Goal: Task Accomplishment & Management: Manage account settings

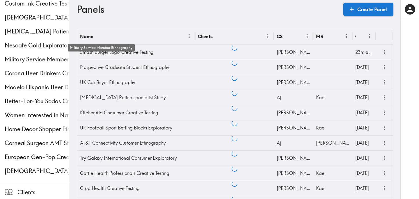
scroll to position [151, 0]
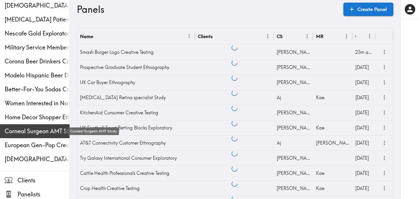
click at [30, 128] on span "Corneal Surgeon AMT Study" at bounding box center [37, 131] width 65 height 8
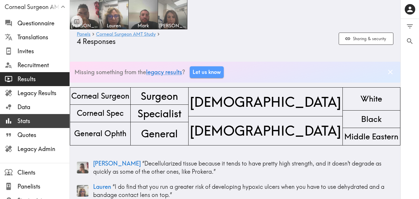
scroll to position [37, 0]
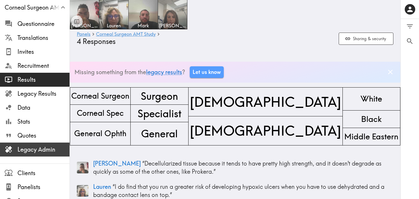
click at [48, 148] on span "Legacy Admin" at bounding box center [43, 150] width 52 height 8
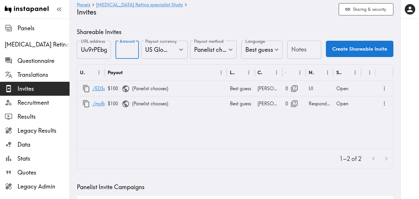
click at [121, 49] on input "Amount" at bounding box center [127, 50] width 23 height 18
click at [183, 48] on icon "Open" at bounding box center [181, 50] width 8 height 8
type input "100"
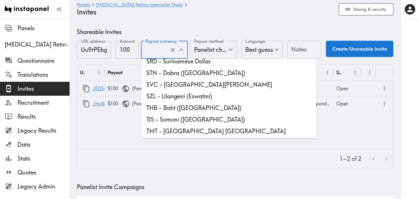
scroll to position [1609, 0]
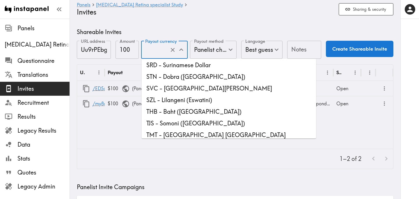
type input "USD - US Dollar (United States of America, American Samoa, Bonaire, Sint Eustat…"
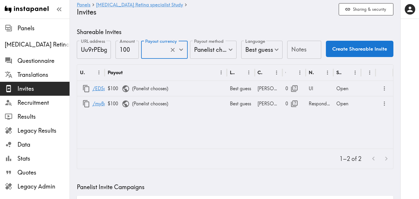
click at [298, 54] on input "Notes" at bounding box center [304, 50] width 34 height 18
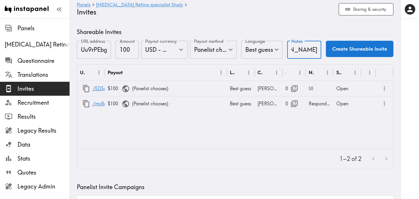
scroll to position [0, 28]
type input "[PERSON_NAME] Link"
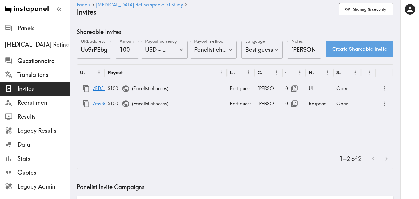
click at [357, 49] on button "Create Shareable Invite" at bounding box center [360, 49] width 68 height 16
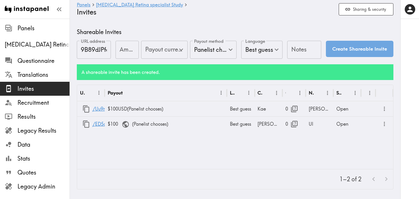
type input "US Global Equivalent - converted and cost-of-living adjusted"
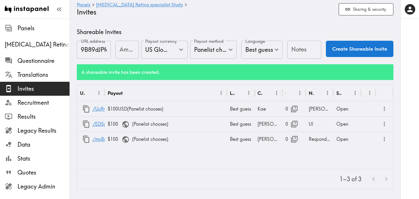
click at [121, 51] on input "Amount" at bounding box center [127, 50] width 23 height 18
click at [186, 47] on div "US Global Equivalent - converted and cost-of-living adjusted Payout currency" at bounding box center [164, 50] width 47 height 18
type input "100"
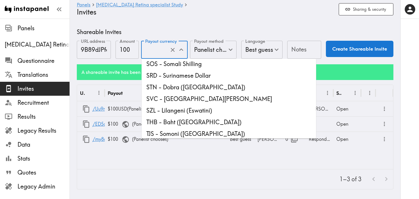
scroll to position [1596, 0]
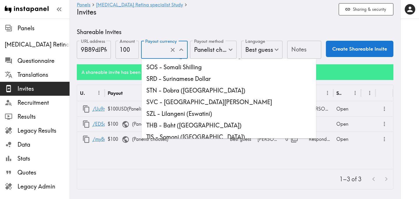
type input "USD - US Dollar (United States of America, American Samoa, Bonaire, Sint Eustat…"
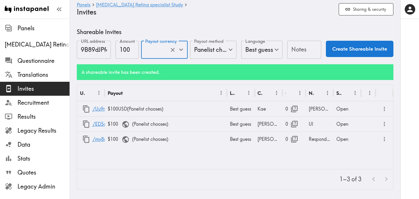
scroll to position [0, 0]
click at [294, 49] on input "Notes" at bounding box center [304, 50] width 34 height 18
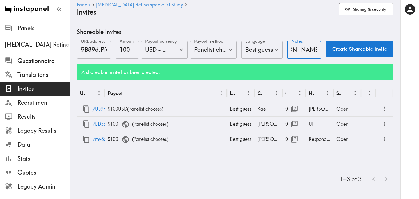
scroll to position [0, 22]
type input "Mark Referral Link"
click at [377, 49] on button "Create Shareable Invite" at bounding box center [360, 49] width 68 height 16
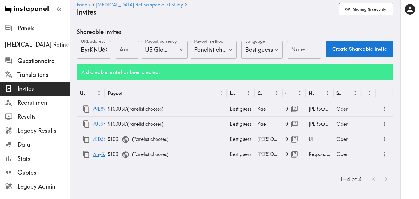
click at [123, 51] on input "Amount" at bounding box center [127, 50] width 23 height 18
click at [182, 50] on icon "Open" at bounding box center [181, 50] width 8 height 8
type input "100"
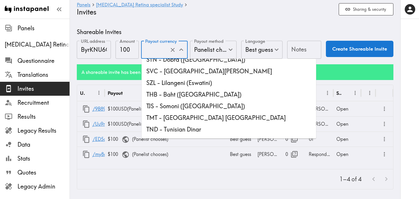
scroll to position [1626, 0]
type input "USD - US Dollar (United States of America, American Samoa, Bonaire, Sint Eustat…"
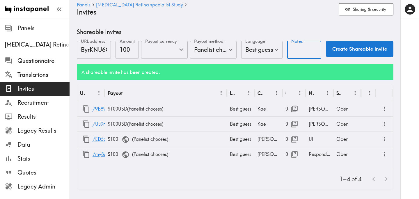
scroll to position [0, 0]
click at [300, 51] on input "Notes" at bounding box center [304, 50] width 34 height 18
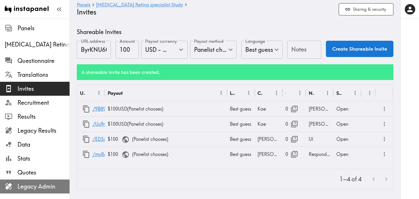
click at [51, 184] on span "Legacy Admin" at bounding box center [43, 186] width 52 height 8
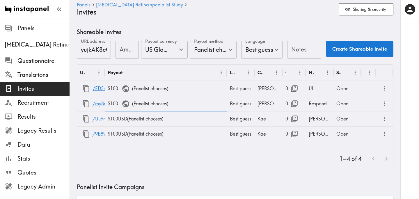
click at [114, 121] on div "$100 USD ( Panelist chooses )" at bounding box center [166, 118] width 122 height 15
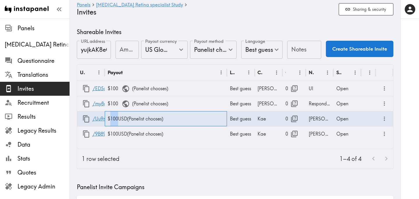
click at [114, 121] on div "$100 USD ( Panelist chooses )" at bounding box center [166, 118] width 122 height 15
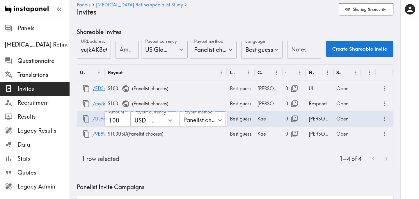
click at [112, 121] on input "100" at bounding box center [116, 120] width 23 height 18
type input "10"
type input "50"
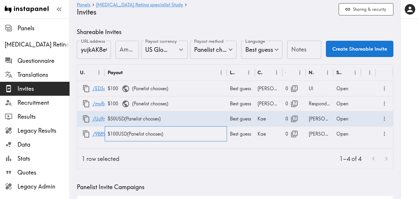
click at [115, 133] on div "$100 USD ( Panelist chooses )" at bounding box center [166, 133] width 122 height 15
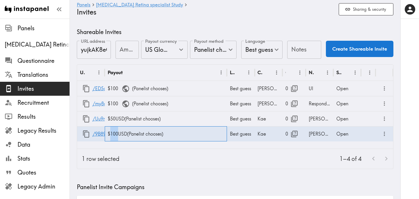
click at [115, 133] on div "$100 USD ( Panelist chooses )" at bounding box center [166, 133] width 122 height 15
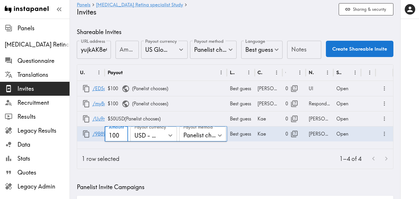
click at [115, 135] on input "100" at bounding box center [116, 136] width 23 height 18
type input "10"
type input "50"
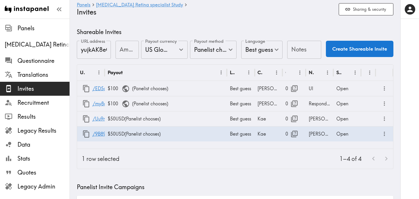
click at [186, 155] on div "1–4 of 4" at bounding box center [258, 159] width 269 height 20
click at [123, 53] on input "Amount" at bounding box center [127, 50] width 23 height 18
type input "50"
click at [302, 51] on input "Notes" at bounding box center [304, 50] width 34 height 18
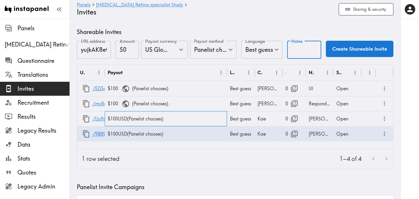
click at [116, 120] on div "$100 USD ( Panelist chooses )" at bounding box center [166, 118] width 122 height 15
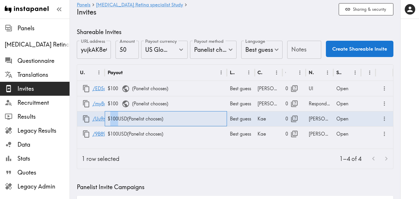
click at [116, 120] on div "$100 USD ( Panelist chooses )" at bounding box center [166, 118] width 122 height 15
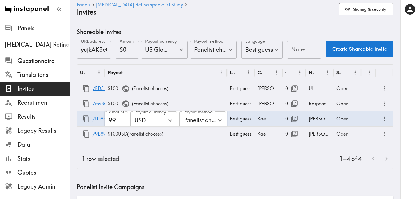
click at [121, 123] on input "99" at bounding box center [116, 120] width 23 height 18
click at [121, 123] on input "98" at bounding box center [116, 120] width 23 height 18
click at [121, 123] on input "97" at bounding box center [116, 120] width 23 height 18
click at [121, 123] on input "96" at bounding box center [116, 120] width 23 height 18
click at [121, 123] on input "95" at bounding box center [116, 120] width 23 height 18
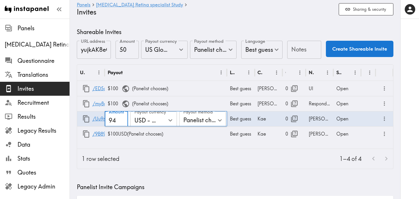
click at [121, 123] on input "94" at bounding box center [116, 120] width 23 height 18
click at [121, 123] on input "93" at bounding box center [116, 120] width 23 height 18
click at [121, 123] on input "92" at bounding box center [116, 120] width 23 height 18
click at [121, 123] on input "91" at bounding box center [116, 120] width 23 height 18
click at [121, 123] on input "90" at bounding box center [116, 120] width 23 height 18
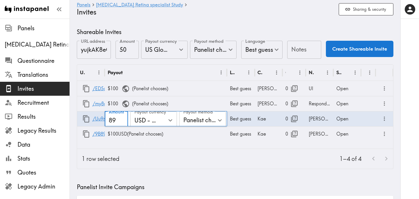
click at [121, 123] on input "89" at bounding box center [116, 120] width 23 height 18
click at [121, 123] on input "88" at bounding box center [116, 120] width 23 height 18
click at [121, 123] on input "87" at bounding box center [116, 120] width 23 height 18
click at [121, 123] on input "86" at bounding box center [116, 120] width 23 height 18
click at [121, 123] on input "85" at bounding box center [116, 120] width 23 height 18
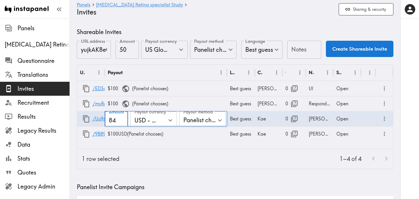
click at [121, 123] on input "84" at bounding box center [116, 120] width 23 height 18
click at [121, 123] on input "83" at bounding box center [116, 120] width 23 height 18
click at [121, 123] on input "82" at bounding box center [116, 120] width 23 height 18
click at [121, 123] on input "81" at bounding box center [116, 120] width 23 height 18
click at [121, 123] on input "80" at bounding box center [116, 120] width 23 height 18
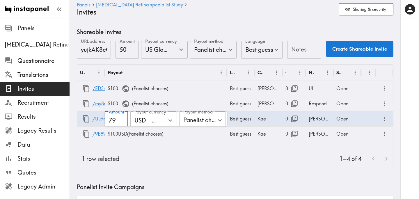
click at [121, 123] on input "79" at bounding box center [116, 120] width 23 height 18
click at [121, 123] on input "78" at bounding box center [116, 120] width 23 height 18
click at [121, 123] on input "77" at bounding box center [116, 120] width 23 height 18
click at [121, 123] on input "76" at bounding box center [116, 120] width 23 height 18
click at [121, 123] on input "75" at bounding box center [116, 120] width 23 height 18
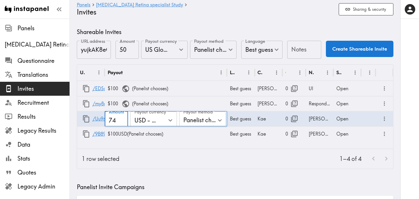
click at [121, 123] on input "74" at bounding box center [116, 120] width 23 height 18
click at [121, 123] on input "73" at bounding box center [116, 120] width 23 height 18
click at [121, 123] on input "72" at bounding box center [116, 120] width 23 height 18
click at [121, 123] on input "71" at bounding box center [116, 120] width 23 height 18
click at [121, 123] on input "70" at bounding box center [116, 120] width 23 height 18
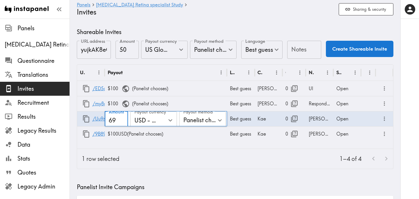
click at [121, 123] on input "69" at bounding box center [116, 120] width 23 height 18
click at [121, 123] on input "68" at bounding box center [116, 120] width 23 height 18
click at [121, 123] on input "67" at bounding box center [116, 120] width 23 height 18
click at [121, 123] on input "66" at bounding box center [116, 120] width 23 height 18
click at [121, 123] on input "65" at bounding box center [116, 120] width 23 height 18
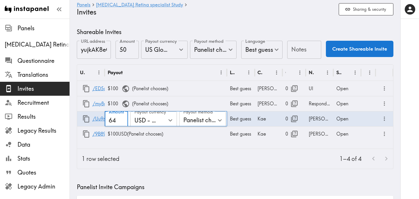
click at [121, 123] on input "64" at bounding box center [116, 120] width 23 height 18
click at [121, 123] on input "63" at bounding box center [116, 120] width 23 height 18
click at [121, 123] on input "62" at bounding box center [116, 120] width 23 height 18
click at [121, 123] on input "61" at bounding box center [116, 120] width 23 height 18
click at [121, 123] on input "60" at bounding box center [116, 120] width 23 height 18
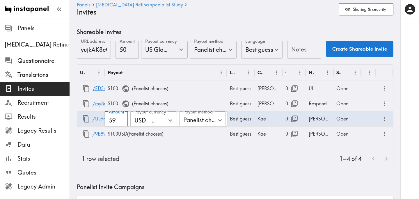
click at [121, 123] on input "59" at bounding box center [116, 120] width 23 height 18
click at [121, 123] on input "58" at bounding box center [116, 120] width 23 height 18
click at [121, 123] on input "57" at bounding box center [116, 120] width 23 height 18
click at [121, 123] on input "56" at bounding box center [116, 120] width 23 height 18
click at [121, 123] on input "55" at bounding box center [116, 120] width 23 height 18
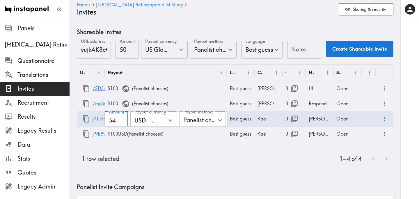
click at [121, 123] on input "54" at bounding box center [116, 120] width 23 height 18
click at [121, 123] on input "53" at bounding box center [116, 120] width 23 height 18
click at [121, 123] on input "52" at bounding box center [116, 120] width 23 height 18
click at [121, 123] on input "51" at bounding box center [116, 120] width 23 height 18
type input "50"
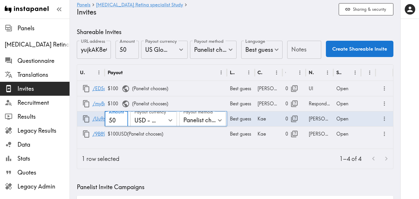
click at [121, 123] on input "50" at bounding box center [116, 120] width 23 height 18
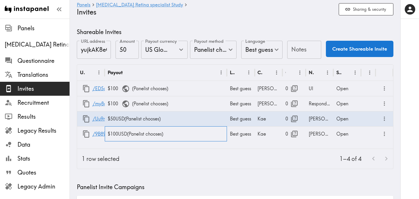
click at [114, 134] on div "$100 USD ( Panelist chooses )" at bounding box center [166, 133] width 122 height 15
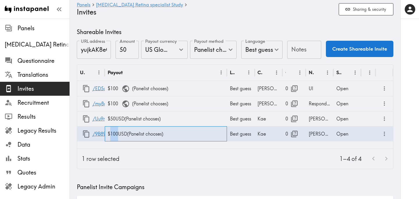
click at [114, 134] on div "$100 USD ( Panelist chooses )" at bounding box center [166, 133] width 122 height 15
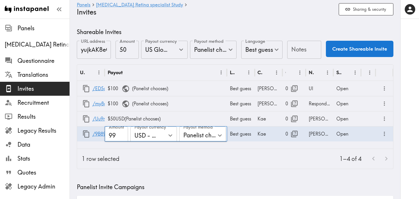
click at [122, 136] on input "99" at bounding box center [116, 136] width 23 height 18
click at [122, 136] on input "98" at bounding box center [116, 136] width 23 height 18
click at [122, 136] on input "97" at bounding box center [116, 136] width 23 height 18
click at [122, 136] on input "96" at bounding box center [116, 136] width 23 height 18
click at [122, 136] on input "95" at bounding box center [116, 136] width 23 height 18
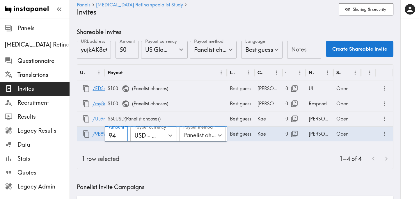
click at [122, 136] on input "94" at bounding box center [116, 136] width 23 height 18
click at [122, 136] on input "93" at bounding box center [116, 136] width 23 height 18
click at [122, 136] on input "92" at bounding box center [116, 136] width 23 height 18
click at [122, 136] on input "91" at bounding box center [116, 136] width 23 height 18
click at [122, 136] on input "90" at bounding box center [116, 136] width 23 height 18
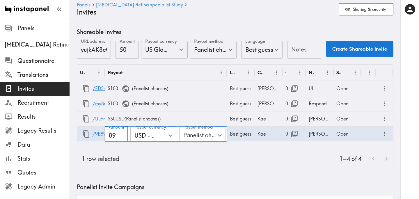
click at [122, 136] on input "89" at bounding box center [116, 136] width 23 height 18
click at [122, 136] on input "88" at bounding box center [116, 136] width 23 height 18
click at [122, 136] on input "87" at bounding box center [116, 136] width 23 height 18
click at [122, 136] on input "86" at bounding box center [116, 136] width 23 height 18
click at [122, 136] on input "85" at bounding box center [116, 136] width 23 height 18
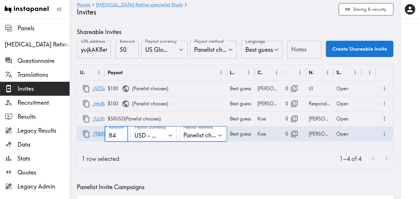
click at [122, 136] on input "84" at bounding box center [116, 136] width 23 height 18
click at [122, 136] on input "83" at bounding box center [116, 136] width 23 height 18
click at [122, 136] on input "82" at bounding box center [116, 136] width 23 height 18
click at [122, 136] on input "81" at bounding box center [116, 136] width 23 height 18
click at [122, 136] on input "80" at bounding box center [116, 136] width 23 height 18
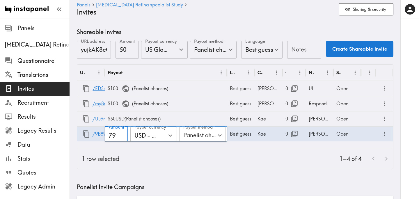
click at [122, 136] on input "79" at bounding box center [116, 136] width 23 height 18
click at [122, 136] on input "78" at bounding box center [116, 136] width 23 height 18
click at [122, 136] on input "77" at bounding box center [116, 136] width 23 height 18
click at [122, 136] on input "76" at bounding box center [116, 136] width 23 height 18
click at [122, 136] on input "75" at bounding box center [116, 136] width 23 height 18
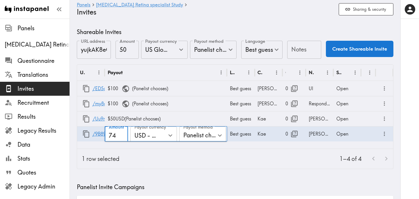
click at [122, 136] on input "74" at bounding box center [116, 136] width 23 height 18
click at [122, 136] on input "73" at bounding box center [116, 136] width 23 height 18
click at [122, 136] on input "72" at bounding box center [116, 136] width 23 height 18
click at [122, 136] on input "71" at bounding box center [116, 136] width 23 height 18
click at [122, 136] on input "70" at bounding box center [116, 136] width 23 height 18
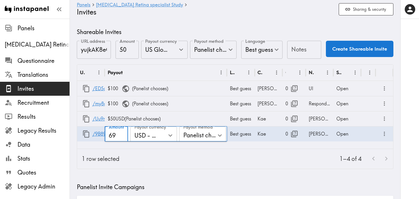
click at [122, 136] on input "69" at bounding box center [116, 136] width 23 height 18
click at [122, 136] on input "68" at bounding box center [116, 136] width 23 height 18
click at [122, 136] on input "67" at bounding box center [116, 136] width 23 height 18
click at [122, 136] on input "66" at bounding box center [116, 136] width 23 height 18
click at [122, 136] on input "65" at bounding box center [116, 136] width 23 height 18
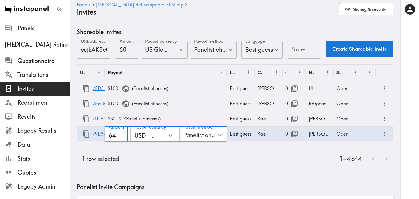
click at [122, 136] on input "64" at bounding box center [116, 136] width 23 height 18
click at [122, 136] on input "63" at bounding box center [116, 136] width 23 height 18
click at [122, 136] on input "62" at bounding box center [116, 136] width 23 height 18
click at [122, 136] on input "61" at bounding box center [116, 136] width 23 height 18
click at [122, 136] on input "60" at bounding box center [116, 136] width 23 height 18
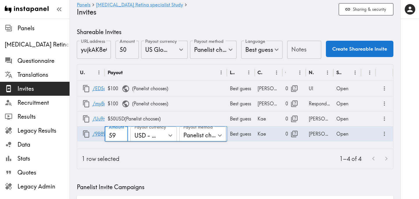
click at [122, 136] on input "59" at bounding box center [116, 136] width 23 height 18
click at [122, 136] on input "58" at bounding box center [116, 136] width 23 height 18
click at [122, 136] on input "57" at bounding box center [116, 136] width 23 height 18
click at [122, 136] on input "56" at bounding box center [116, 136] width 23 height 18
click at [122, 136] on input "55" at bounding box center [116, 136] width 23 height 18
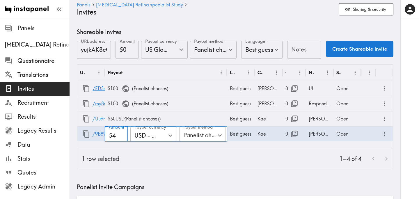
click at [122, 136] on input "54" at bounding box center [116, 136] width 23 height 18
click at [122, 136] on input "53" at bounding box center [116, 136] width 23 height 18
click at [122, 136] on input "52" at bounding box center [116, 136] width 23 height 18
click at [122, 136] on input "51" at bounding box center [116, 136] width 23 height 18
type input "50"
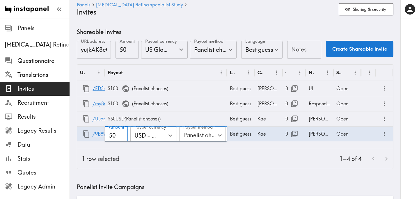
click at [122, 136] on input "50" at bounding box center [116, 136] width 23 height 18
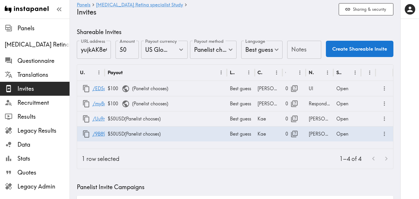
click at [175, 150] on div "1–4 of 4" at bounding box center [258, 159] width 269 height 20
click at [125, 50] on input "50" at bounding box center [127, 50] width 23 height 18
click at [181, 50] on icon "Open" at bounding box center [181, 50] width 4 height 2
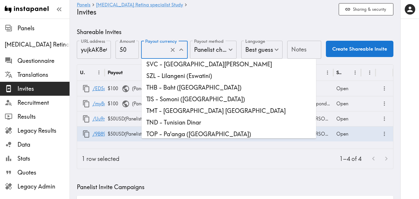
scroll to position [1630, 0]
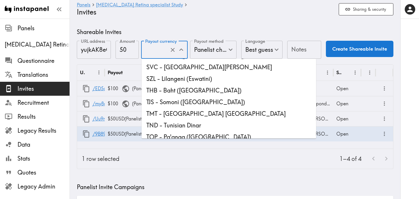
type input "USD - US Dollar (United States of America, American Samoa, Bonaire, Sint Eustat…"
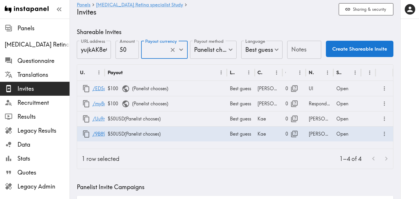
click at [302, 47] on div "Notes Notes" at bounding box center [304, 50] width 34 height 19
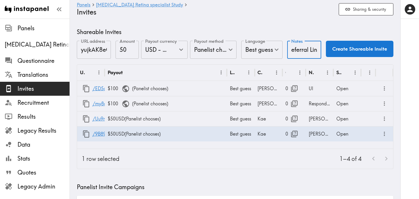
scroll to position [0, 26]
type input "Lauren Referral Link"
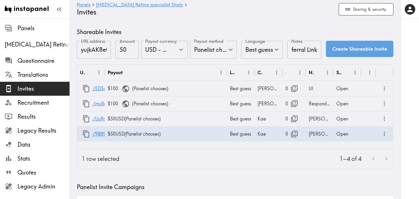
scroll to position [0, 0]
click at [358, 49] on button "Create Shareable Invite" at bounding box center [360, 49] width 68 height 16
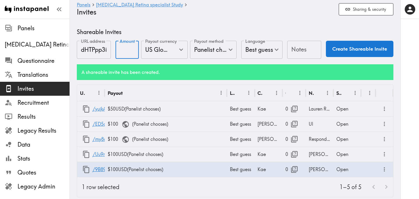
click at [121, 52] on input "Amount" at bounding box center [127, 50] width 23 height 18
click at [182, 49] on icon "Open" at bounding box center [181, 50] width 8 height 8
type input "50"
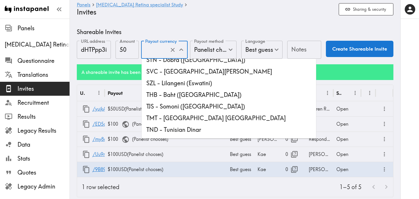
scroll to position [1620, 0]
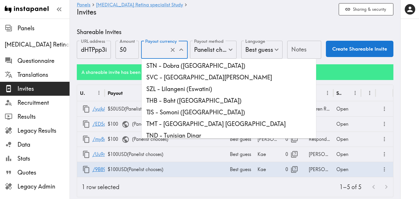
type input "USD - US Dollar (United States of America, American Samoa, Bonaire, Sint Eustat…"
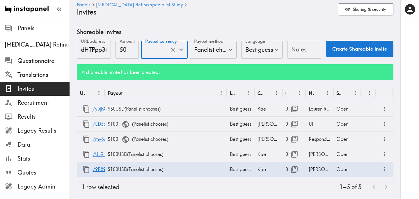
scroll to position [0, 0]
click at [293, 54] on input "Notes" at bounding box center [304, 50] width 34 height 18
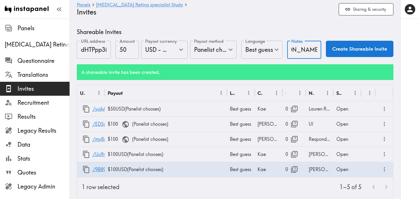
scroll to position [0, 18]
type input "Keli Referral Link"
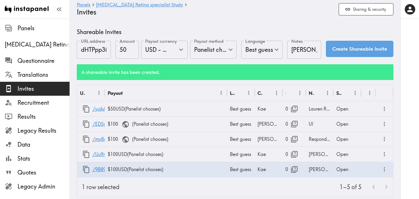
click at [358, 53] on button "Create Shareable Invite" at bounding box center [360, 49] width 68 height 16
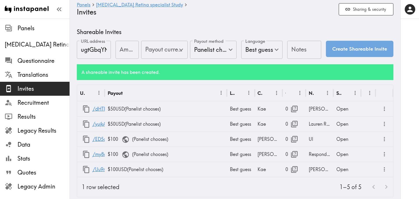
type input "US Global Equivalent - converted and cost-of-living adjusted"
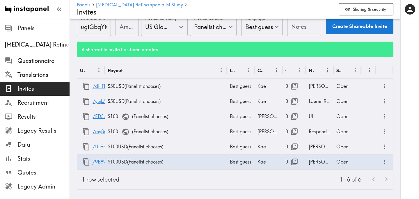
scroll to position [24, 0]
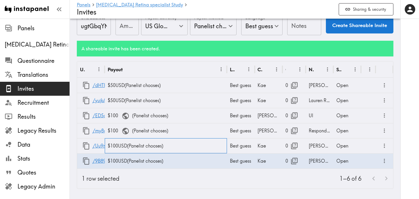
click at [120, 148] on div "$100 USD ( Panelist chooses )" at bounding box center [166, 145] width 122 height 15
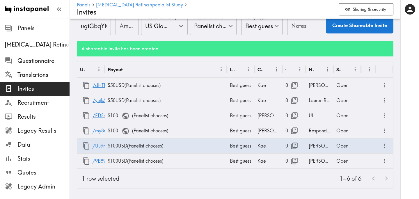
click at [200, 175] on div "1–6 of 6" at bounding box center [258, 179] width 269 height 20
click at [115, 146] on div "$100 USD ( Panelist chooses )" at bounding box center [166, 145] width 122 height 15
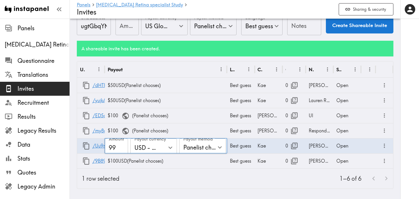
click at [122, 148] on input "99" at bounding box center [116, 148] width 23 height 18
click at [122, 148] on input "98" at bounding box center [116, 148] width 23 height 18
click at [122, 148] on input "97" at bounding box center [116, 148] width 23 height 18
click at [122, 148] on input "96" at bounding box center [116, 148] width 23 height 18
click at [122, 148] on input "95" at bounding box center [116, 148] width 23 height 18
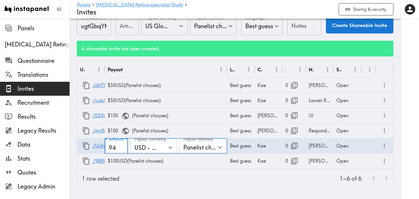
click at [122, 148] on input "94" at bounding box center [116, 148] width 23 height 18
click at [122, 148] on input "93" at bounding box center [116, 148] width 23 height 18
click at [122, 148] on input "92" at bounding box center [116, 148] width 23 height 18
click at [122, 148] on input "91" at bounding box center [116, 148] width 23 height 18
click at [122, 148] on input "90" at bounding box center [116, 148] width 23 height 18
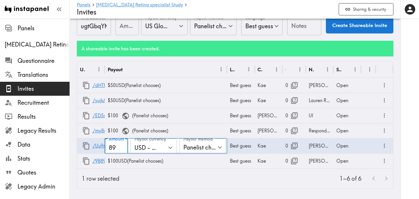
click at [122, 148] on input "89" at bounding box center [116, 148] width 23 height 18
click at [122, 148] on input "88" at bounding box center [116, 148] width 23 height 18
click at [122, 148] on input "87" at bounding box center [116, 148] width 23 height 18
click at [122, 148] on input "86" at bounding box center [116, 148] width 23 height 18
click at [122, 148] on input "85" at bounding box center [116, 148] width 23 height 18
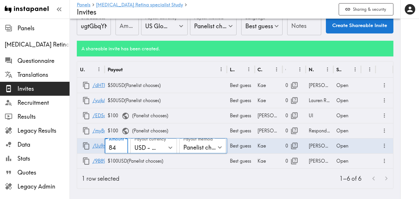
click at [122, 148] on input "84" at bounding box center [116, 148] width 23 height 18
click at [122, 148] on input "83" at bounding box center [116, 148] width 23 height 18
click at [122, 148] on input "82" at bounding box center [116, 148] width 23 height 18
click at [122, 148] on input "81" at bounding box center [116, 148] width 23 height 18
click at [122, 148] on input "80" at bounding box center [116, 148] width 23 height 18
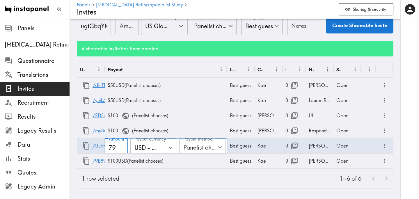
click at [122, 148] on input "79" at bounding box center [116, 148] width 23 height 18
click at [122, 148] on input "78" at bounding box center [116, 148] width 23 height 18
click at [122, 148] on input "77" at bounding box center [116, 148] width 23 height 18
click at [122, 148] on input "76" at bounding box center [116, 148] width 23 height 18
click at [122, 148] on input "75" at bounding box center [116, 148] width 23 height 18
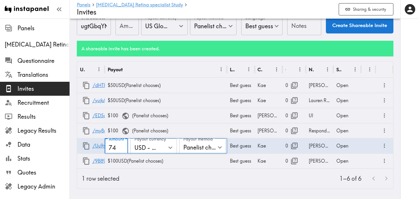
click at [122, 148] on input "74" at bounding box center [116, 148] width 23 height 18
click at [122, 148] on input "73" at bounding box center [116, 148] width 23 height 18
click at [122, 148] on input "72" at bounding box center [116, 148] width 23 height 18
click at [122, 148] on input "71" at bounding box center [116, 148] width 23 height 18
click at [122, 148] on input "70" at bounding box center [116, 148] width 23 height 18
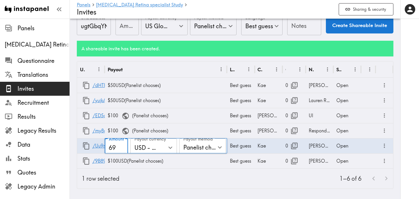
click at [122, 148] on input "69" at bounding box center [116, 148] width 23 height 18
click at [122, 148] on input "68" at bounding box center [116, 148] width 23 height 18
click at [122, 148] on input "67" at bounding box center [116, 148] width 23 height 18
click at [122, 148] on input "66" at bounding box center [116, 148] width 23 height 18
click at [122, 148] on input "65" at bounding box center [116, 148] width 23 height 18
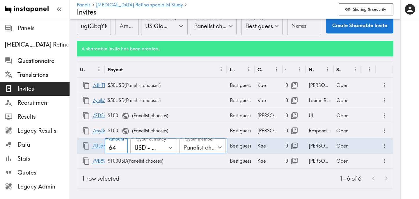
click at [122, 148] on input "64" at bounding box center [116, 148] width 23 height 18
click at [122, 148] on input "63" at bounding box center [116, 148] width 23 height 18
click at [122, 148] on input "62" at bounding box center [116, 148] width 23 height 18
click at [122, 148] on input "61" at bounding box center [116, 148] width 23 height 18
click at [122, 148] on input "60" at bounding box center [116, 148] width 23 height 18
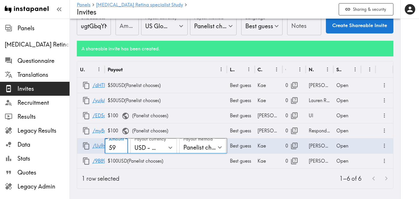
click at [122, 148] on input "59" at bounding box center [116, 148] width 23 height 18
click at [122, 148] on input "58" at bounding box center [116, 148] width 23 height 18
click at [122, 148] on input "57" at bounding box center [116, 148] width 23 height 18
click at [122, 148] on input "56" at bounding box center [116, 148] width 23 height 18
click at [122, 148] on input "55" at bounding box center [116, 148] width 23 height 18
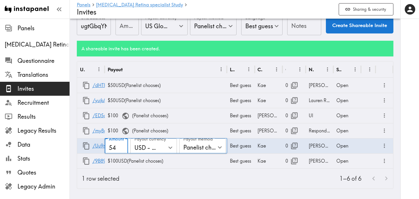
click at [122, 148] on input "54" at bounding box center [116, 148] width 23 height 18
click at [122, 148] on input "53" at bounding box center [116, 148] width 23 height 18
click at [122, 148] on input "52" at bounding box center [116, 148] width 23 height 18
click at [122, 148] on input "51" at bounding box center [116, 148] width 23 height 18
type input "50"
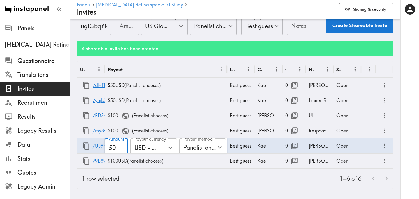
click at [122, 148] on input "50" at bounding box center [116, 148] width 23 height 18
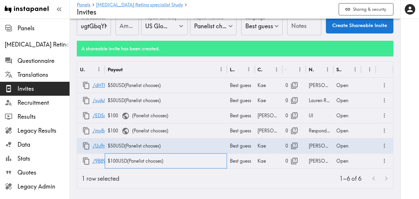
click at [114, 160] on div "$100 USD ( Panelist chooses )" at bounding box center [166, 160] width 122 height 15
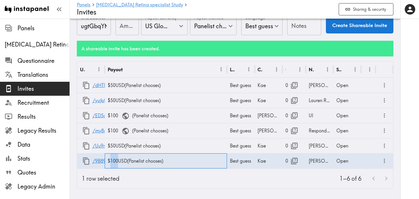
click at [114, 160] on div "$100 USD ( Panelist chooses )" at bounding box center [166, 160] width 122 height 15
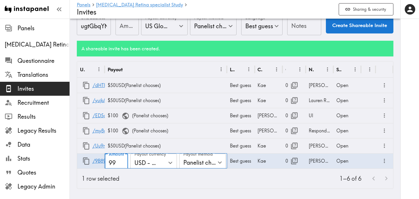
click at [122, 164] on input "99" at bounding box center [116, 163] width 23 height 18
click at [122, 164] on input "98" at bounding box center [116, 163] width 23 height 18
click at [122, 164] on input "97" at bounding box center [116, 163] width 23 height 18
click at [122, 164] on input "96" at bounding box center [116, 163] width 23 height 18
click at [122, 164] on input "95" at bounding box center [116, 163] width 23 height 18
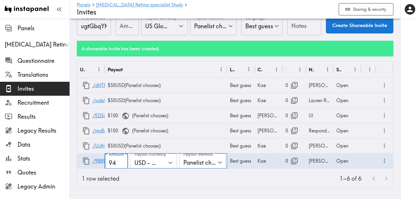
click at [122, 164] on input "94" at bounding box center [116, 163] width 23 height 18
click at [122, 164] on input "93" at bounding box center [116, 163] width 23 height 18
click at [122, 164] on input "92" at bounding box center [116, 163] width 23 height 18
click at [122, 164] on input "91" at bounding box center [116, 163] width 23 height 18
click at [122, 164] on input "90" at bounding box center [116, 163] width 23 height 18
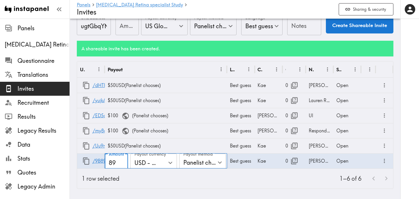
click at [122, 164] on input "89" at bounding box center [116, 163] width 23 height 18
click at [122, 164] on input "88" at bounding box center [116, 163] width 23 height 18
click at [122, 164] on input "87" at bounding box center [116, 163] width 23 height 18
click at [122, 164] on input "86" at bounding box center [116, 163] width 23 height 18
click at [122, 164] on input "85" at bounding box center [116, 163] width 23 height 18
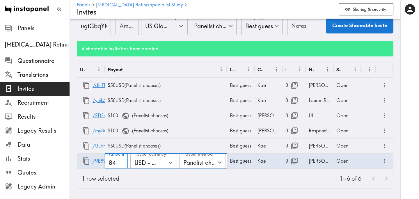
click at [122, 164] on input "84" at bounding box center [116, 163] width 23 height 18
click at [122, 164] on input "83" at bounding box center [116, 163] width 23 height 18
click at [122, 164] on input "82" at bounding box center [116, 163] width 23 height 18
click at [122, 164] on input "81" at bounding box center [116, 163] width 23 height 18
click at [122, 164] on input "80" at bounding box center [116, 163] width 23 height 18
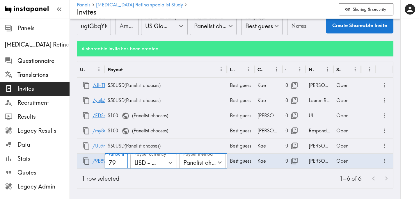
click at [122, 164] on input "79" at bounding box center [116, 163] width 23 height 18
click at [122, 164] on input "78" at bounding box center [116, 163] width 23 height 18
click at [122, 164] on input "77" at bounding box center [116, 163] width 23 height 18
click at [122, 164] on input "76" at bounding box center [116, 163] width 23 height 18
click at [122, 164] on input "75" at bounding box center [116, 163] width 23 height 18
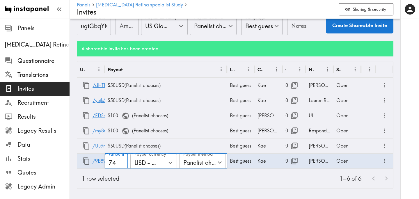
click at [122, 164] on input "74" at bounding box center [116, 163] width 23 height 18
click at [122, 164] on input "73" at bounding box center [116, 163] width 23 height 18
click at [122, 164] on input "72" at bounding box center [116, 163] width 23 height 18
click at [122, 164] on input "71" at bounding box center [116, 163] width 23 height 18
click at [122, 164] on input "70" at bounding box center [116, 163] width 23 height 18
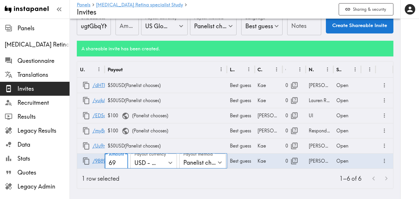
click at [122, 164] on input "69" at bounding box center [116, 163] width 23 height 18
click at [122, 164] on input "68" at bounding box center [116, 163] width 23 height 18
click at [122, 164] on input "67" at bounding box center [116, 163] width 23 height 18
click at [122, 164] on input "66" at bounding box center [116, 163] width 23 height 18
click at [122, 164] on input "65" at bounding box center [116, 163] width 23 height 18
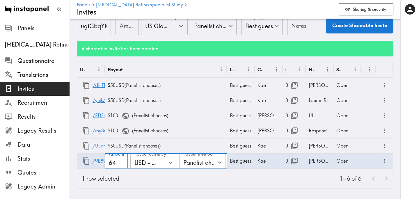
click at [122, 164] on input "64" at bounding box center [116, 163] width 23 height 18
click at [122, 164] on input "63" at bounding box center [116, 163] width 23 height 18
click at [122, 164] on input "62" at bounding box center [116, 163] width 23 height 18
click at [122, 164] on input "61" at bounding box center [116, 163] width 23 height 18
click at [122, 164] on input "60" at bounding box center [116, 163] width 23 height 18
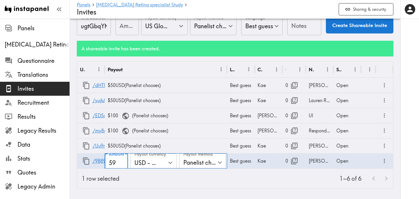
click at [122, 164] on input "59" at bounding box center [116, 163] width 23 height 18
click at [122, 164] on input "58" at bounding box center [116, 163] width 23 height 18
click at [122, 164] on input "57" at bounding box center [116, 163] width 23 height 18
click at [122, 164] on input "56" at bounding box center [116, 163] width 23 height 18
click at [122, 164] on input "55" at bounding box center [116, 163] width 23 height 18
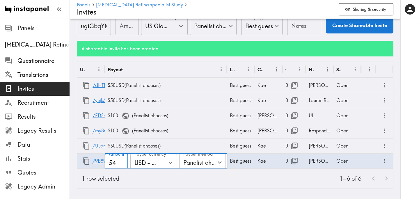
click at [122, 164] on input "54" at bounding box center [116, 163] width 23 height 18
click at [122, 164] on input "53" at bounding box center [116, 163] width 23 height 18
click at [122, 164] on input "52" at bounding box center [116, 163] width 23 height 18
click at [122, 164] on input "51" at bounding box center [116, 163] width 23 height 18
type input "50"
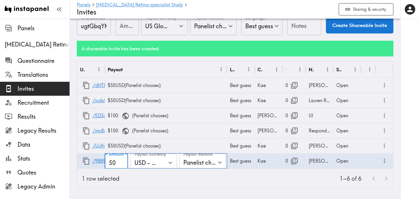
click at [122, 164] on input "50" at bounding box center [116, 163] width 23 height 18
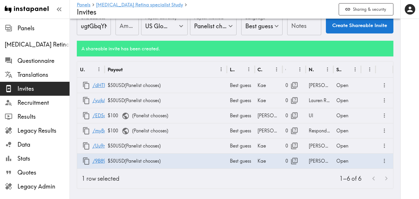
click at [152, 179] on div "1–6 of 6" at bounding box center [258, 179] width 269 height 20
click at [166, 175] on div "1–6 of 6" at bounding box center [258, 179] width 269 height 20
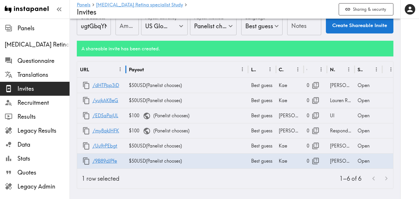
drag, startPoint x: 105, startPoint y: 70, endPoint x: 126, endPoint y: 75, distance: 21.5
click at [126, 75] on div at bounding box center [126, 69] width 3 height 16
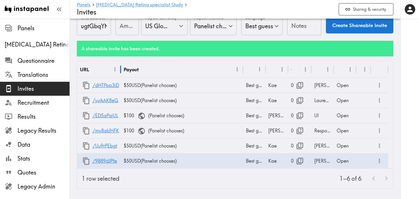
drag, startPoint x: 126, startPoint y: 69, endPoint x: 121, endPoint y: 72, distance: 6.0
click at [121, 72] on div at bounding box center [120, 69] width 3 height 16
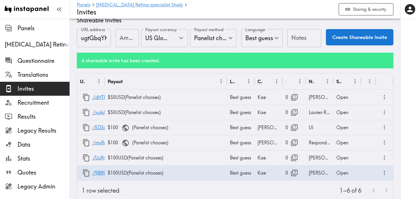
scroll to position [24, 0]
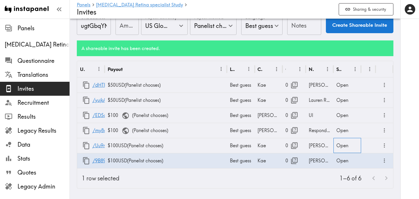
click at [360, 146] on div "Open" at bounding box center [347, 145] width 28 height 15
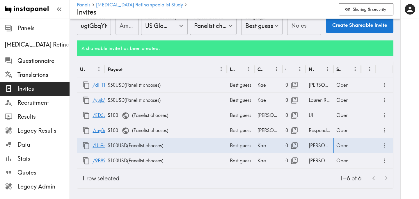
click at [360, 146] on div "Open" at bounding box center [347, 145] width 28 height 15
click at [347, 174] on li "Closed" at bounding box center [347, 175] width 28 height 12
type input "Closed"
click at [347, 159] on div "Open" at bounding box center [347, 160] width 28 height 15
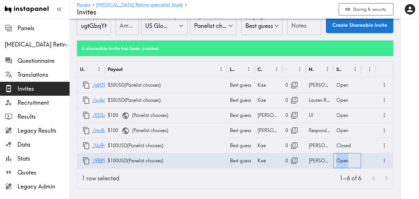
click at [347, 159] on div "Open" at bounding box center [347, 160] width 28 height 15
click at [352, 178] on li "Closed" at bounding box center [347, 175] width 28 height 12
type input "Closed"
click at [203, 177] on div "1–6 of 6" at bounding box center [258, 178] width 269 height 20
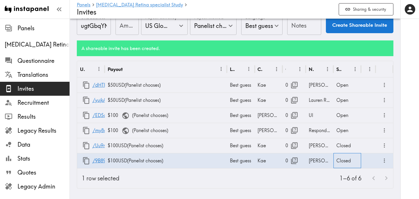
click at [344, 158] on div "Closed" at bounding box center [347, 160] width 28 height 15
click at [348, 162] on li "Open" at bounding box center [347, 163] width 28 height 12
type input "Open"
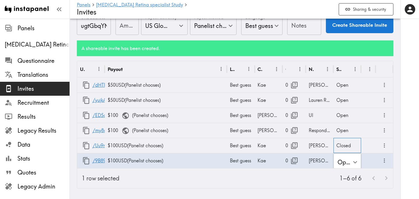
click at [343, 147] on div "Closed" at bounding box center [347, 145] width 28 height 15
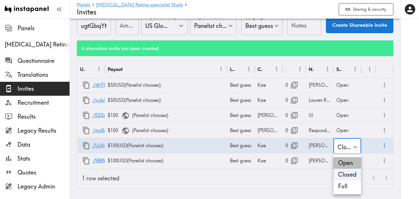
click at [355, 159] on li "Open" at bounding box center [347, 163] width 28 height 12
type input "Open"
click at [298, 178] on div "1–6 of 6" at bounding box center [258, 178] width 269 height 20
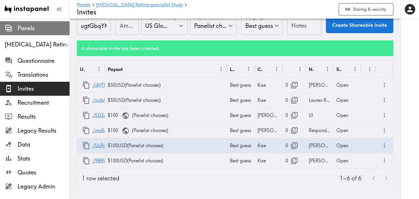
click at [31, 32] on span "Panels" at bounding box center [43, 28] width 52 height 8
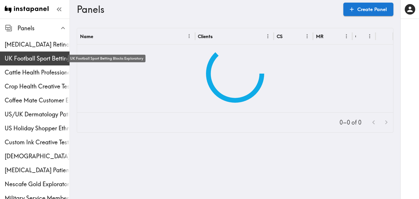
click at [34, 56] on span "UK Football Sport Betting Blocks Exploratory" at bounding box center [37, 58] width 65 height 8
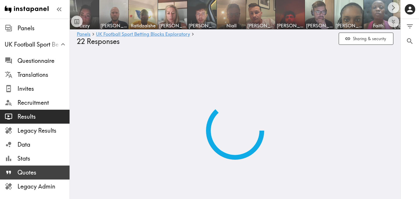
click at [39, 171] on span "Quotes" at bounding box center [43, 172] width 52 height 8
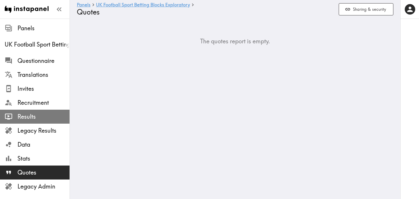
click at [44, 113] on span "Results" at bounding box center [43, 117] width 52 height 8
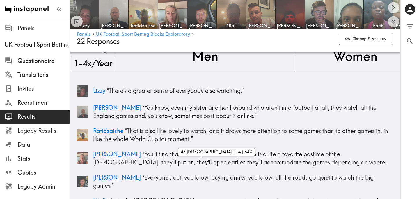
scroll to position [74, 0]
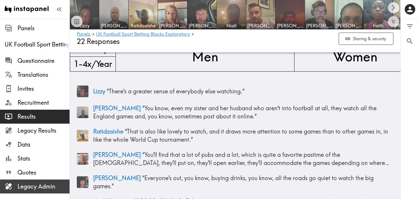
click at [55, 185] on span "Legacy Admin" at bounding box center [43, 186] width 52 height 8
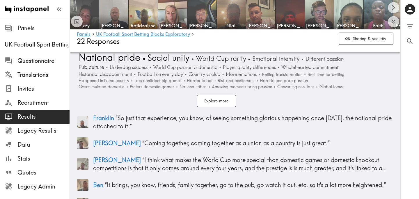
scroll to position [1576, 0]
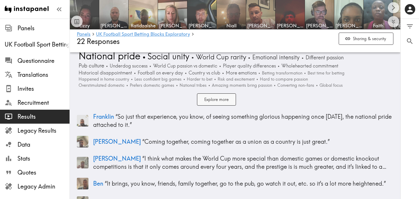
click at [221, 93] on button "Explore more" at bounding box center [216, 99] width 39 height 13
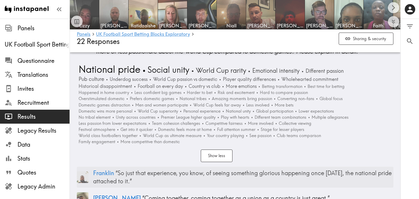
scroll to position [1513, 0]
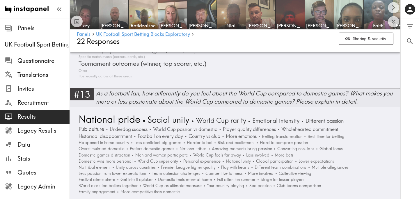
click at [129, 91] on div "As a football fan, how differently do you feel about the World Cup compared to …" at bounding box center [248, 97] width 304 height 16
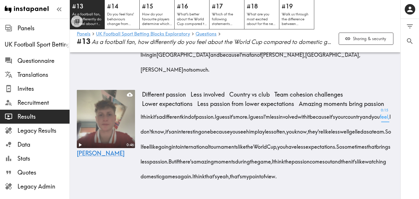
scroll to position [3432, 0]
drag, startPoint x: 226, startPoint y: 103, endPoint x: 169, endPoint y: 102, distance: 57.1
click at [169, 107] on div "I think it's a different kind of passion. I guess it's more. I guess I'm less i…" at bounding box center [267, 144] width 251 height 74
drag, startPoint x: 143, startPoint y: 102, endPoint x: 162, endPoint y: 103, distance: 19.0
click at [162, 113] on span "I think it's a different kind of passion." at bounding box center [179, 116] width 74 height 7
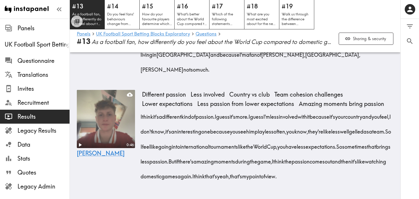
click at [138, 100] on div "0:46 Morgan Different passion Less involved Country vs club Team cohesion chall…" at bounding box center [235, 139] width 331 height 102
drag, startPoint x: 142, startPoint y: 95, endPoint x: 226, endPoint y: 102, distance: 84.4
click at [226, 107] on div "I think it's a different kind of passion. I guess it's more. I guess I'm less i…" at bounding box center [267, 144] width 251 height 74
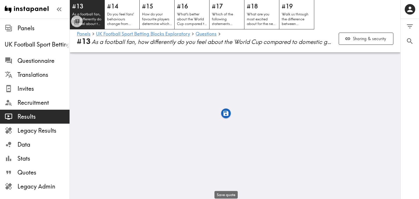
click at [227, 116] on icon "button" at bounding box center [225, 113] width 5 height 5
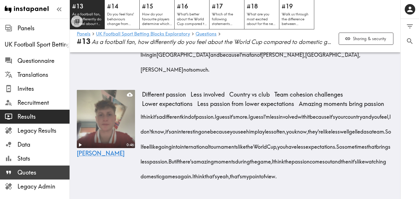
click at [39, 171] on span "Quotes" at bounding box center [43, 172] width 52 height 8
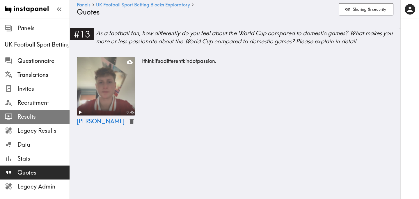
click at [45, 115] on span "Results" at bounding box center [43, 117] width 52 height 8
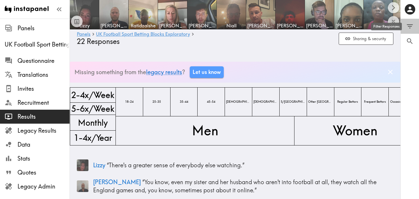
click at [411, 28] on icon "Filter Responses" at bounding box center [410, 26] width 8 height 8
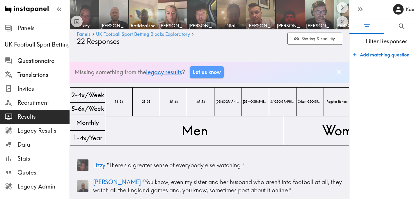
click at [372, 27] on button "Filter Responses" at bounding box center [366, 26] width 35 height 15
click at [364, 11] on icon "button" at bounding box center [360, 9] width 8 height 8
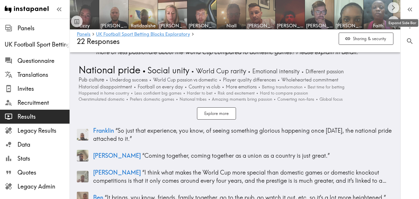
scroll to position [1551, 0]
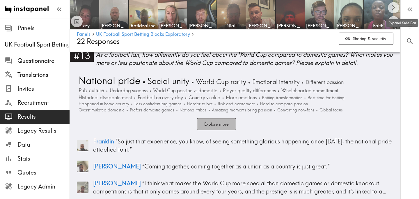
click at [223, 118] on button "Explore more" at bounding box center [216, 124] width 39 height 13
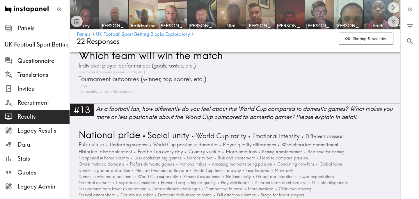
scroll to position [1479, 0]
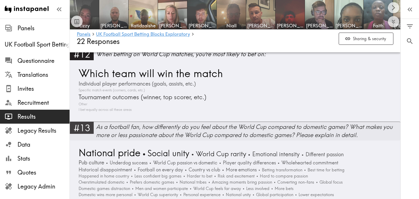
click at [194, 123] on div "As a football fan, how differently do you feel about the World Cup compared to …" at bounding box center [248, 131] width 304 height 16
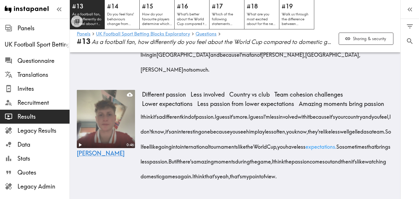
scroll to position [3432, 0]
drag, startPoint x: 295, startPoint y: 117, endPoint x: 355, endPoint y: 118, distance: 59.9
click at [355, 118] on span "I guess I'm less involved with it because it's your country and you feel, I don…" at bounding box center [267, 124] width 250 height 22
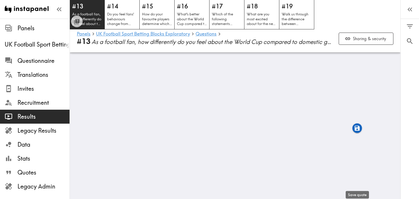
click at [360, 127] on icon "button" at bounding box center [357, 128] width 7 height 7
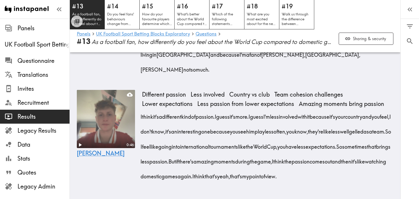
drag, startPoint x: 141, startPoint y: 132, endPoint x: 157, endPoint y: 134, distance: 15.3
click at [308, 134] on span "they're" at bounding box center [315, 129] width 15 height 15
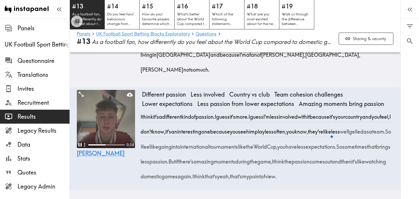
click at [111, 117] on video at bounding box center [106, 119] width 58 height 58
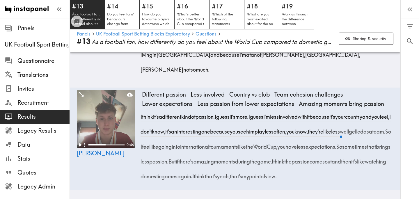
click at [409, 97] on div "0 0 Filter Responses Add matching question Search Question or answer text Quest…" at bounding box center [410, 109] width 18 height 180
drag, startPoint x: 139, startPoint y: 128, endPoint x: 228, endPoint y: 135, distance: 89.9
click at [228, 135] on div "0:24 0:46 Morgan Different passion Less involved Country vs club Team cohesion …" at bounding box center [235, 139] width 331 height 102
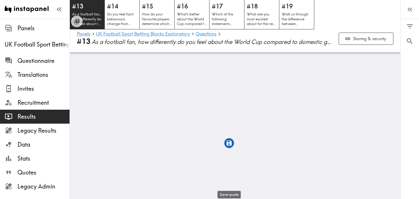
click at [231, 144] on icon "button" at bounding box center [229, 143] width 5 height 5
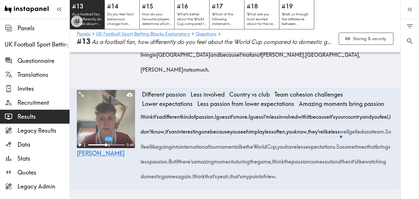
drag, startPoint x: 285, startPoint y: 131, endPoint x: 349, endPoint y: 162, distance: 71.8
click at [349, 163] on div "I think it's a different kind of passion. I guess it's more. I guess I'm less i…" at bounding box center [267, 144] width 251 height 74
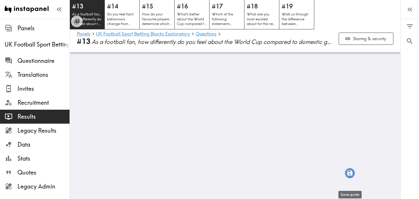
click at [353, 175] on icon "button" at bounding box center [350, 173] width 7 height 7
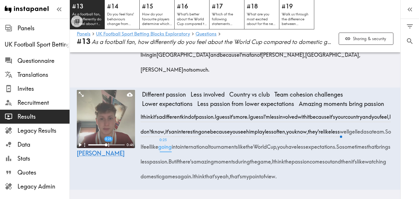
scroll to position [3315, 0]
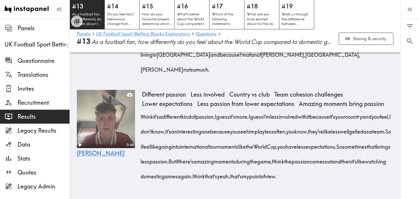
scroll to position [3179, 0]
drag, startPoint x: 157, startPoint y: 104, endPoint x: 366, endPoint y: 104, distance: 209.2
click at [368, 117] on icon "button" at bounding box center [365, 116] width 5 height 5
drag, startPoint x: 176, startPoint y: 149, endPoint x: 217, endPoint y: 152, distance: 40.8
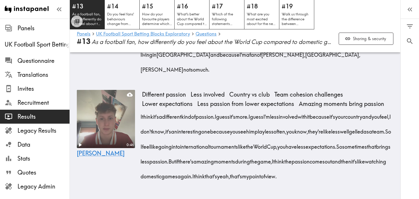
click at [217, 163] on icon "button" at bounding box center [216, 161] width 5 height 5
drag, startPoint x: 227, startPoint y: 150, endPoint x: 174, endPoint y: 182, distance: 62.0
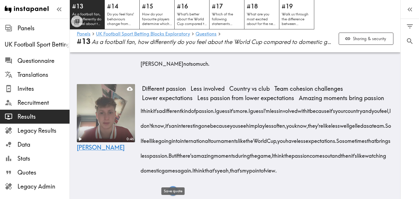
click at [172, 193] on icon "button" at bounding box center [173, 190] width 5 height 5
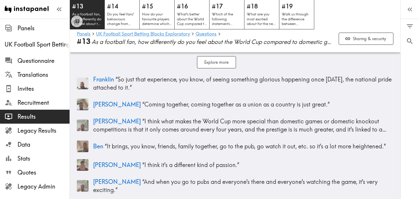
scroll to position [49, 0]
click at [227, 135] on div "Felix “ I think what makes the World Cup more special than domestic games or do…" at bounding box center [235, 125] width 317 height 21
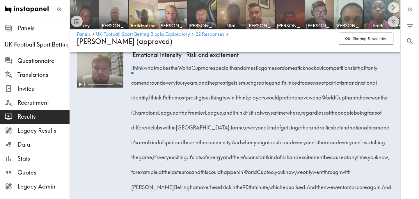
scroll to position [849, 0]
click at [392, 9] on icon "Scroll right" at bounding box center [393, 7] width 7 height 7
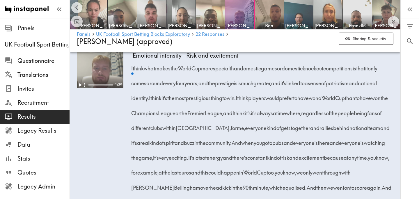
scroll to position [0, 316]
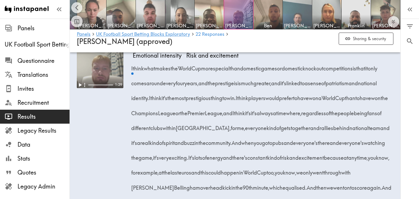
click at [301, 21] on img at bounding box center [297, 14] width 31 height 31
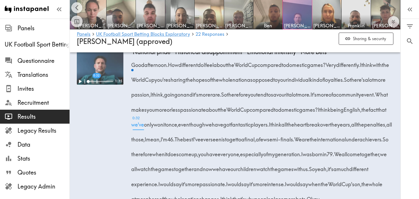
scroll to position [755, 0]
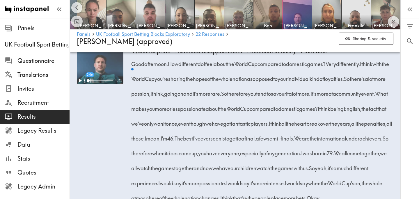
drag, startPoint x: 145, startPoint y: 79, endPoint x: 226, endPoint y: 110, distance: 85.8
click at [226, 110] on div "Good afternoon. How different do I feel about the World Cup compared to domesti…" at bounding box center [263, 129] width 261 height 149
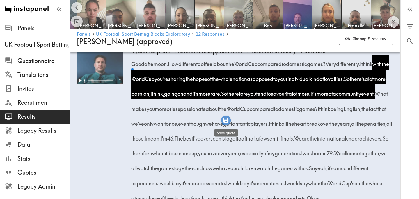
click at [228, 120] on icon "button" at bounding box center [225, 120] width 5 height 5
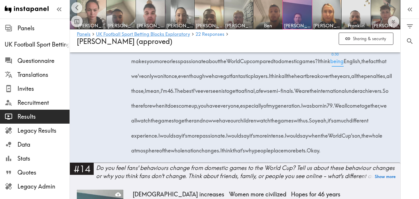
scroll to position [803, 0]
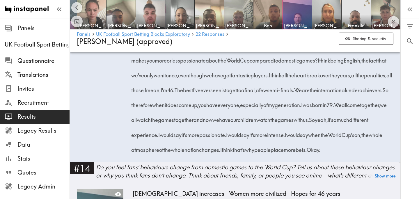
drag, startPoint x: 221, startPoint y: 76, endPoint x: 275, endPoint y: 94, distance: 57.0
click at [275, 94] on div "Good afternoon. How different do I feel about the World Cup compared to domesti…" at bounding box center [263, 80] width 261 height 149
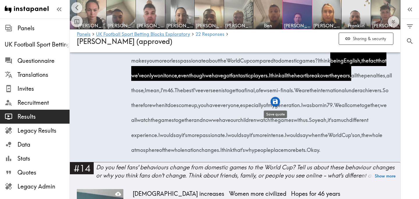
click at [276, 103] on icon "button" at bounding box center [275, 101] width 7 height 7
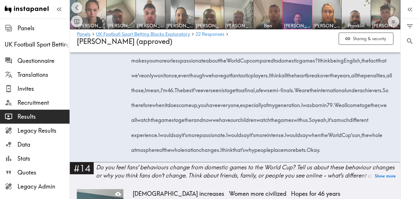
drag, startPoint x: 262, startPoint y: 105, endPoint x: 297, endPoint y: 122, distance: 38.0
click at [297, 122] on div "Good afternoon. How different do I feel about the World Cup compared to domesti…" at bounding box center [263, 80] width 261 height 149
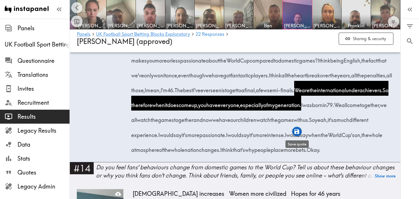
click at [298, 132] on icon "button" at bounding box center [297, 131] width 7 height 7
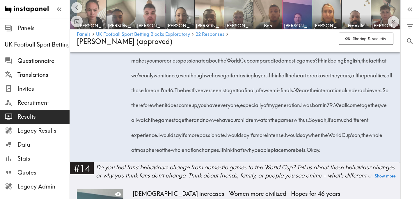
drag, startPoint x: 148, startPoint y: 136, endPoint x: 180, endPoint y: 149, distance: 34.3
click at [180, 149] on div "Good afternoon. How different do I feel about the World Cup compared to domesti…" at bounding box center [263, 80] width 261 height 149
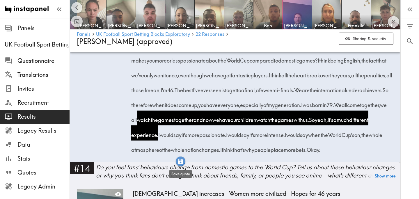
click at [182, 162] on icon "button" at bounding box center [180, 161] width 5 height 5
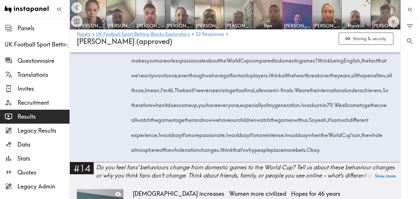
drag, startPoint x: 285, startPoint y: 151, endPoint x: 324, endPoint y: 152, distance: 38.1
click at [324, 152] on div "Good afternoon. How different do I feel about the World Cup compared to domesti…" at bounding box center [263, 80] width 261 height 149
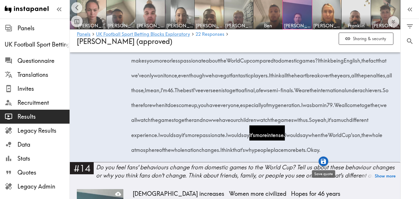
click at [324, 162] on icon "button" at bounding box center [323, 161] width 5 height 5
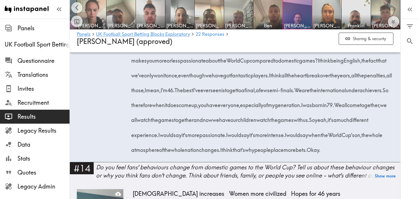
drag, startPoint x: 291, startPoint y: 166, endPoint x: 371, endPoint y: 165, distance: 80.0
click at [308, 153] on span "I think that's why people place more bets." at bounding box center [265, 149] width 86 height 7
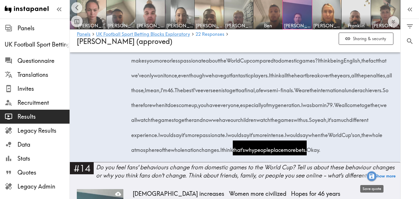
click at [373, 177] on icon "button" at bounding box center [371, 176] width 5 height 5
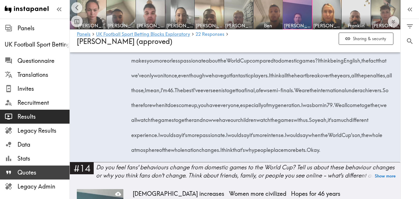
click at [29, 175] on span "Quotes" at bounding box center [43, 172] width 52 height 8
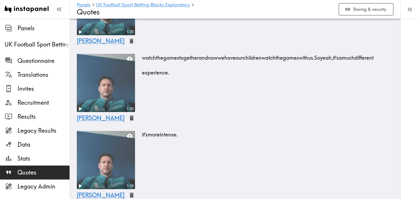
scroll to position [863, 0]
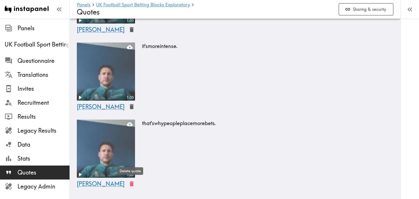
click at [130, 185] on icon "button" at bounding box center [132, 183] width 4 height 5
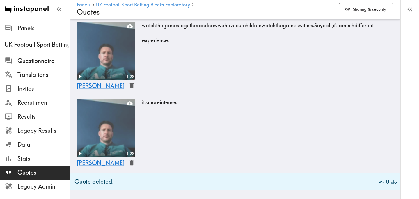
scroll to position [806, 0]
click at [130, 162] on icon "button" at bounding box center [132, 162] width 4 height 5
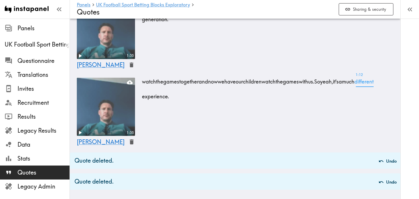
scroll to position [750, 0]
click at [131, 143] on icon "button" at bounding box center [132, 141] width 4 height 5
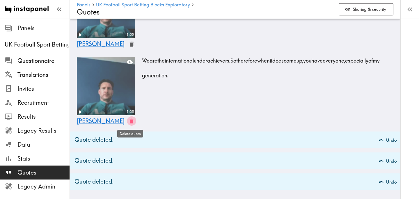
click at [130, 121] on icon "button" at bounding box center [132, 120] width 4 height 5
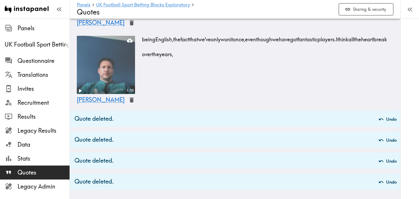
scroll to position [638, 0]
click at [131, 101] on icon "button" at bounding box center [132, 100] width 4 height 5
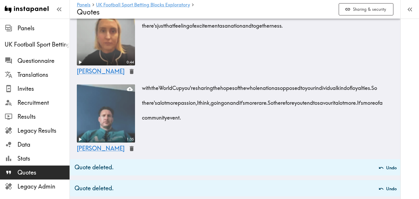
scroll to position [508, 0]
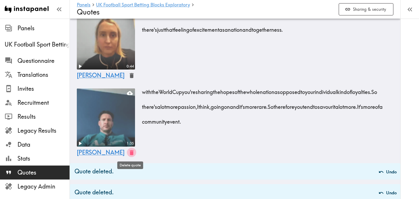
click at [130, 155] on icon "button" at bounding box center [132, 152] width 4 height 5
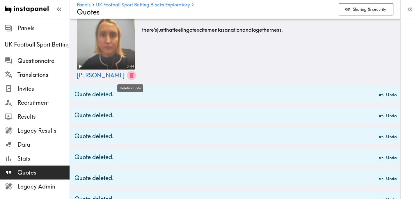
click at [128, 75] on icon "button" at bounding box center [131, 75] width 7 height 7
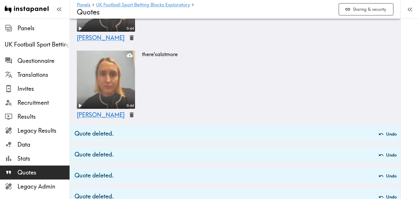
scroll to position [392, 0]
click at [386, 136] on button "Undo" at bounding box center [388, 134] width 20 height 10
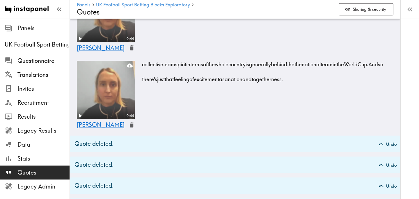
scroll to position [449, 0]
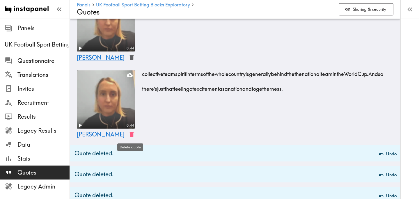
click at [128, 133] on icon "button" at bounding box center [131, 134] width 7 height 7
click at [131, 136] on icon "button" at bounding box center [132, 134] width 4 height 5
click at [130, 136] on icon "button" at bounding box center [132, 134] width 4 height 5
click at [130, 136] on div "Fiona" at bounding box center [107, 135] width 60 height 10
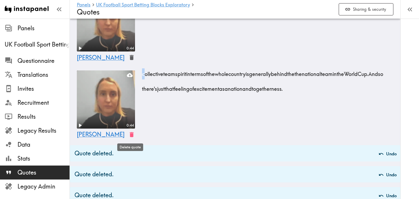
click at [130, 136] on icon "button" at bounding box center [132, 134] width 4 height 5
click at [130, 59] on icon "button" at bounding box center [132, 57] width 4 height 5
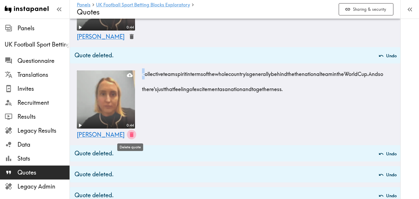
click at [129, 133] on icon "button" at bounding box center [131, 134] width 7 height 7
click at [129, 133] on div "Fiona" at bounding box center [107, 135] width 60 height 10
click at [129, 133] on icon "button" at bounding box center [131, 134] width 7 height 7
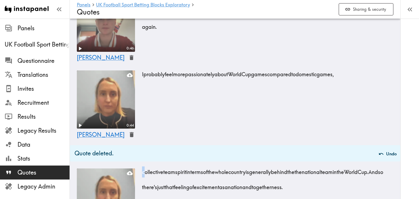
scroll to position [286, 0]
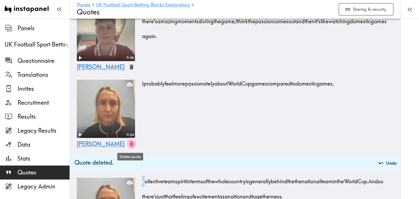
click at [130, 143] on icon "button" at bounding box center [132, 143] width 4 height 5
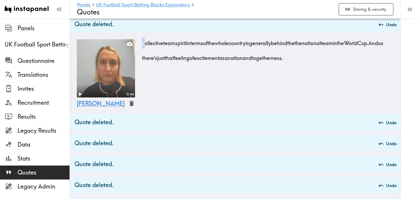
scroll to position [364, 0]
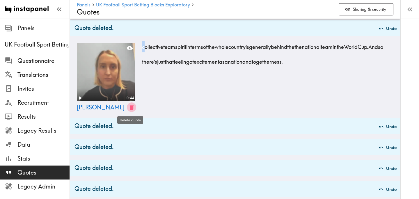
click at [130, 109] on icon "button" at bounding box center [132, 107] width 4 height 5
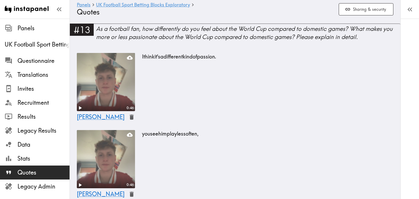
scroll to position [0, 0]
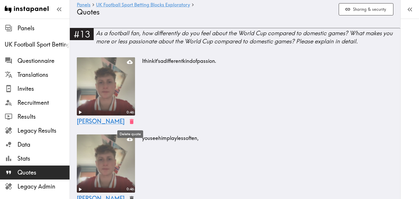
click at [130, 120] on icon "button" at bounding box center [132, 121] width 4 height 5
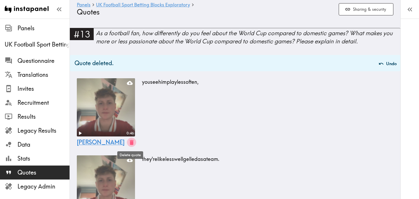
click at [131, 142] on icon "button" at bounding box center [132, 142] width 4 height 5
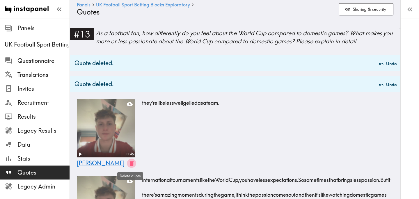
click at [131, 162] on icon "button" at bounding box center [132, 163] width 4 height 5
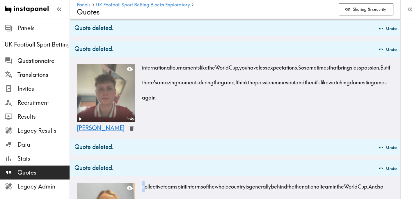
scroll to position [66, 0]
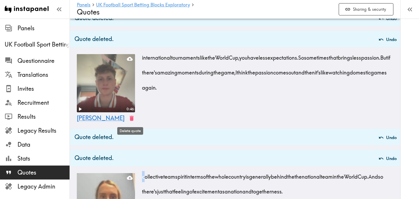
click at [128, 120] on icon "button" at bounding box center [131, 118] width 7 height 7
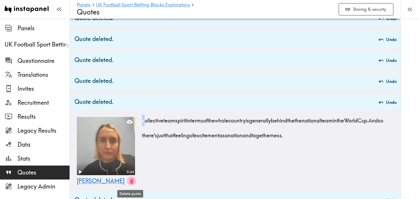
click at [130, 181] on icon "button" at bounding box center [132, 181] width 4 height 5
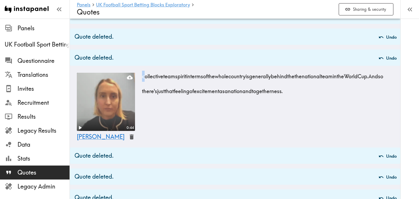
scroll to position [108, 0]
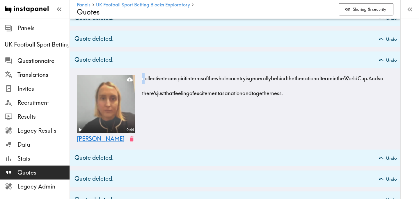
click at [132, 141] on icon "button" at bounding box center [132, 138] width 4 height 5
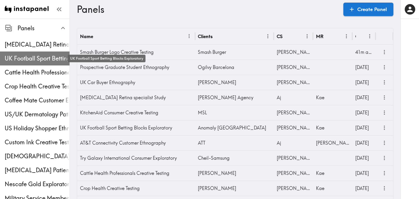
click span "UK Football Sport Betting Blocks Exploratory"
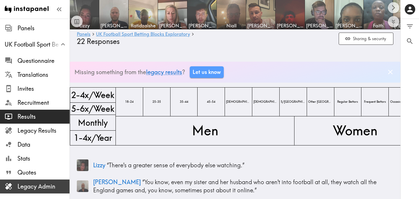
click span "Legacy Admin"
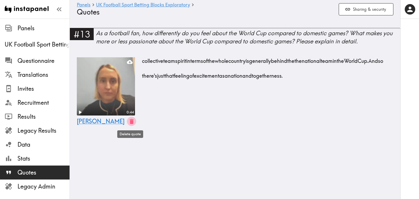
click at [130, 125] on icon "button" at bounding box center [131, 121] width 7 height 7
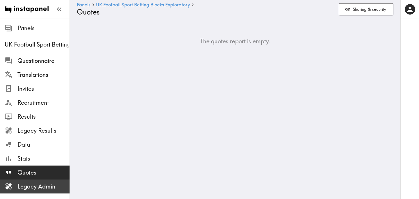
click at [52, 191] on span "Legacy Admin" at bounding box center [43, 186] width 52 height 10
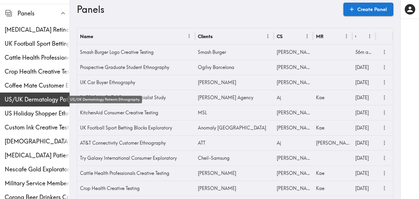
scroll to position [19, 0]
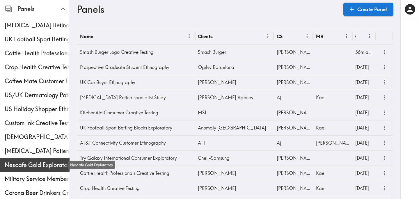
click at [37, 167] on span "Nescafe Gold Exploratory" at bounding box center [37, 165] width 65 height 8
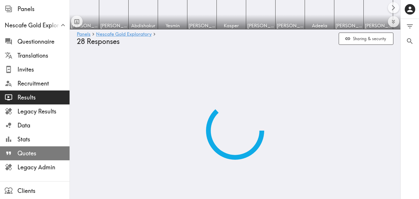
click at [45, 154] on span "Quotes" at bounding box center [43, 153] width 52 height 8
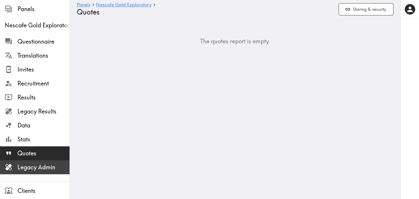
click at [49, 163] on span "Legacy Admin" at bounding box center [43, 167] width 52 height 10
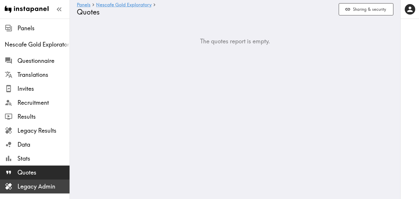
click at [55, 186] on span "Legacy Admin" at bounding box center [43, 186] width 52 height 8
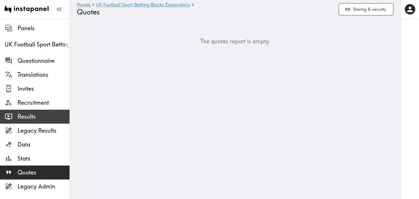
click at [36, 114] on span "Results" at bounding box center [43, 117] width 52 height 8
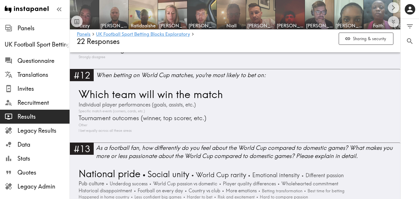
scroll to position [1477, 0]
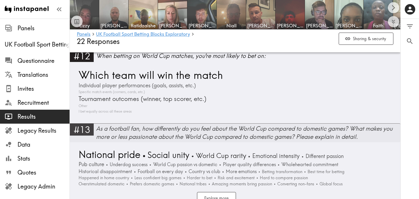
click at [176, 125] on div "As a football fan, how differently do you feel about the World Cup compared to …" at bounding box center [248, 133] width 304 height 16
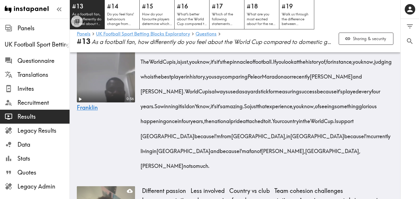
scroll to position [3432, 0]
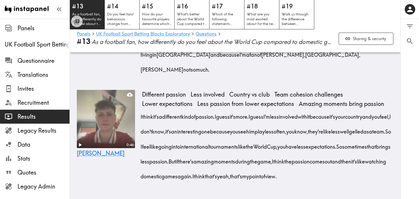
drag, startPoint x: 141, startPoint y: 102, endPoint x: 226, endPoint y: 104, distance: 85.3
click at [226, 107] on div "I think it's a different kind of passion. I guess it's more. I guess I'm less i…" at bounding box center [267, 144] width 251 height 74
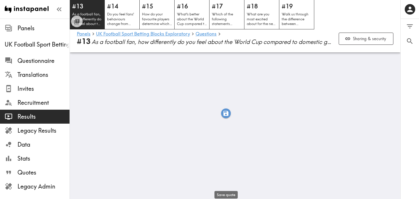
click at [226, 114] on icon "button" at bounding box center [226, 113] width 7 height 7
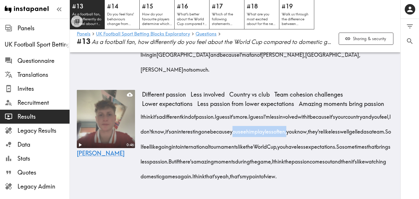
drag, startPoint x: 294, startPoint y: 118, endPoint x: 355, endPoint y: 118, distance: 60.5
click at [355, 118] on span "I guess I'm less involved with it because it's your country and you feel, I don…" at bounding box center [267, 124] width 250 height 22
drag, startPoint x: 141, startPoint y: 132, endPoint x: 228, endPoint y: 134, distance: 87.0
click at [228, 134] on span "I guess I'm less involved with it because it's your country and you feel, I don…" at bounding box center [267, 124] width 250 height 22
drag, startPoint x: 141, startPoint y: 103, endPoint x: 149, endPoint y: 102, distance: 8.2
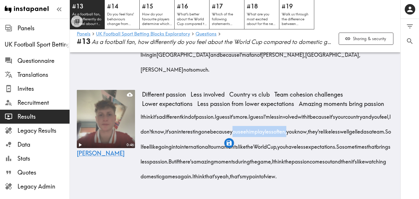
click at [149, 113] on span "I think it's a different kind of passion." at bounding box center [179, 116] width 74 height 7
click at [234, 180] on div "I think it's a different kind of passion. I guess it's more. I guess I'm less i…" at bounding box center [267, 144] width 251 height 74
drag, startPoint x: 140, startPoint y: 102, endPoint x: 164, endPoint y: 102, distance: 24.2
click at [164, 113] on span "I think it's a different kind of passion." at bounding box center [179, 116] width 74 height 7
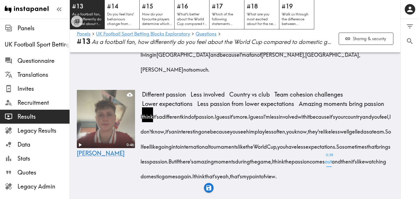
click at [230, 173] on div "I think it's a different kind of passion. I guess it's more. I guess I'm less i…" at bounding box center [267, 144] width 251 height 74
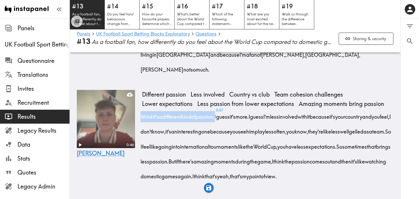
drag, startPoint x: 140, startPoint y: 102, endPoint x: 226, endPoint y: 104, distance: 86.2
click at [226, 104] on div "0:46 Morgan Different passion Less involved Country vs club Team cohesion chall…" at bounding box center [235, 139] width 331 height 102
drag, startPoint x: 141, startPoint y: 102, endPoint x: 226, endPoint y: 103, distance: 85.0
click at [227, 107] on div "I think it's a different kind of passion. I guess it's more. I guess I'm less i…" at bounding box center [267, 144] width 251 height 74
click at [216, 107] on span "I" at bounding box center [215, 114] width 1 height 15
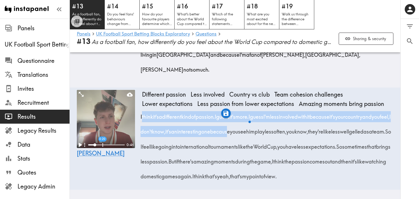
drag, startPoint x: 294, startPoint y: 118, endPoint x: 226, endPoint y: 109, distance: 68.4
click at [226, 109] on div "Different passion Less involved Country vs club Team cohesion challenges Lower …" at bounding box center [267, 139] width 251 height 99
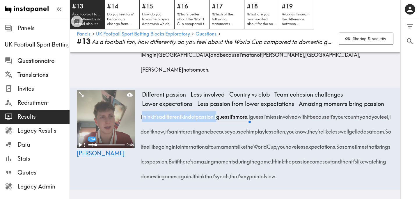
drag, startPoint x: 141, startPoint y: 103, endPoint x: 228, endPoint y: 105, distance: 86.2
click at [228, 107] on div "I think it's a different kind of passion. I guess it's more. I guess I'm less i…" at bounding box center [267, 144] width 251 height 74
drag, startPoint x: 229, startPoint y: 103, endPoint x: 223, endPoint y: 104, distance: 6.1
click at [223, 107] on div "I think it's a different kind of passion. I guess it's more. I guess I'm less i…" at bounding box center [267, 144] width 251 height 74
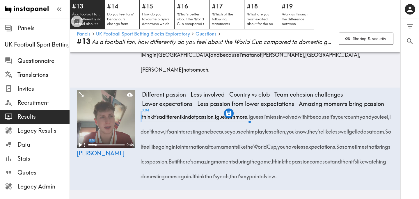
click at [142, 103] on div "0:04 0:46 Morgan Different passion Less involved Country vs club Team cohesion …" at bounding box center [235, 139] width 331 height 102
drag, startPoint x: 142, startPoint y: 103, endPoint x: 226, endPoint y: 102, distance: 84.7
click at [226, 107] on div "I think it's a different kind of passion. I guess it's more. I guess I'm less i…" at bounding box center [267, 144] width 251 height 74
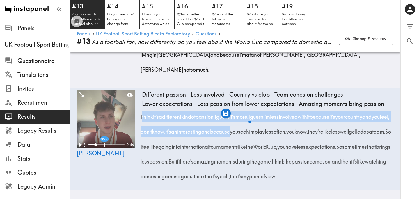
drag, startPoint x: 294, startPoint y: 118, endPoint x: 219, endPoint y: 108, distance: 76.0
click at [219, 113] on span "I guess I'm less involved with it because it's your country and you feel, I don…" at bounding box center [267, 124] width 250 height 22
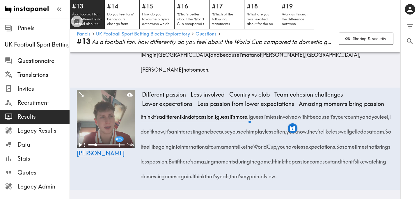
click at [276, 181] on div "I think it's a different kind of passion. I guess it's more. I guess I'm less i…" at bounding box center [267, 144] width 251 height 74
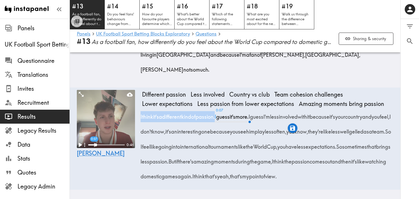
drag, startPoint x: 140, startPoint y: 103, endPoint x: 226, endPoint y: 102, distance: 86.4
click at [226, 102] on div "0:07 0:46 Morgan Different passion Less involved Country vs club Team cohesion …" at bounding box center [235, 139] width 331 height 102
drag, startPoint x: 140, startPoint y: 102, endPoint x: 226, endPoint y: 103, distance: 86.4
click at [226, 103] on div "0:07 0:46 Morgan Different passion Less involved Country vs club Team cohesion …" at bounding box center [235, 139] width 331 height 102
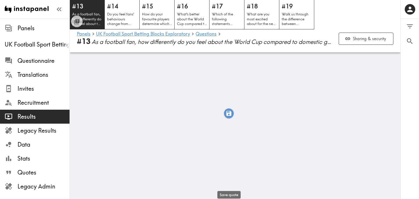
click at [230, 112] on icon "button" at bounding box center [228, 113] width 5 height 5
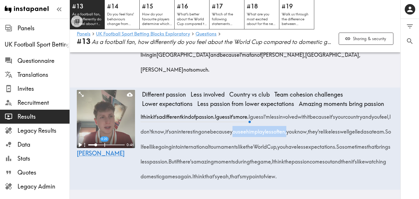
drag, startPoint x: 294, startPoint y: 117, endPoint x: 356, endPoint y: 118, distance: 61.7
click at [356, 118] on span "I guess I'm less involved with it because it's your country and you feel, I don…" at bounding box center [267, 124] width 250 height 22
drag, startPoint x: 141, startPoint y: 132, endPoint x: 160, endPoint y: 132, distance: 18.9
click at [160, 132] on span "I guess I'm less involved with it because it's your country and you feel, I don…" at bounding box center [267, 124] width 250 height 22
click at [247, 181] on div "I think it's a different kind of passion. I guess it's more. I guess I'm less i…" at bounding box center [267, 144] width 251 height 74
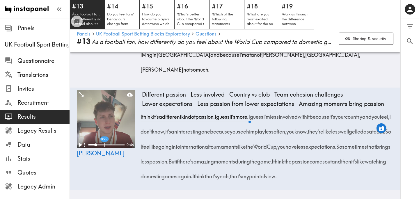
click at [291, 119] on span "I guess I'm less involved with it because it's your country and you feel, I don…" at bounding box center [267, 124] width 250 height 22
click at [403, 116] on div "0 0 Filter Responses Add matching question Search Question or answer text Quest…" at bounding box center [410, 109] width 18 height 180
drag, startPoint x: 294, startPoint y: 117, endPoint x: 356, endPoint y: 118, distance: 62.0
click at [356, 118] on span "I guess I'm less involved with it because it's your country and you feel, I don…" at bounding box center [267, 124] width 250 height 22
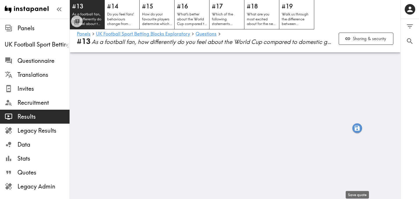
click at [357, 128] on icon "button" at bounding box center [357, 128] width 5 height 5
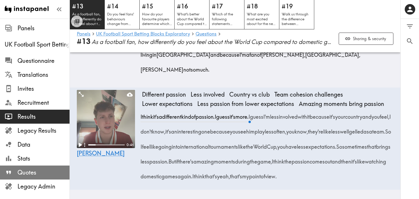
click at [42, 171] on span "Quotes" at bounding box center [43, 172] width 52 height 8
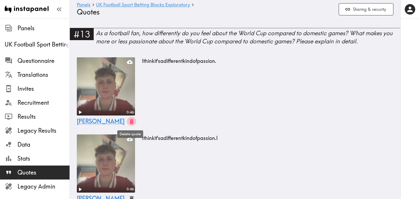
click at [130, 121] on icon "button" at bounding box center [132, 121] width 4 height 5
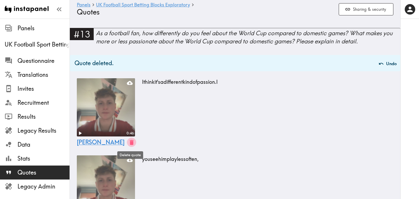
click at [132, 142] on icon "button" at bounding box center [131, 142] width 7 height 7
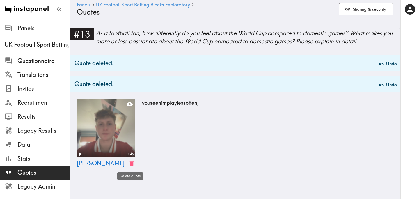
click at [130, 162] on icon "button" at bounding box center [132, 163] width 4 height 5
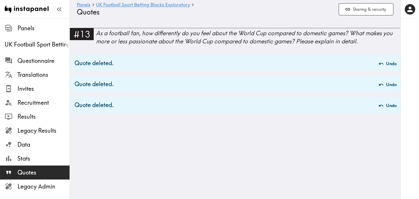
click at [33, 172] on span "Quotes" at bounding box center [43, 172] width 52 height 8
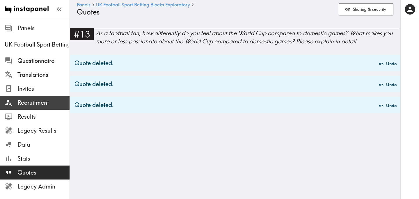
click at [41, 106] on span "Recruitment" at bounding box center [43, 103] width 52 height 8
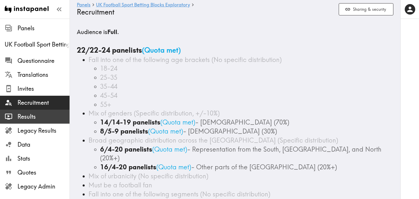
click at [48, 113] on span "Results" at bounding box center [43, 117] width 52 height 8
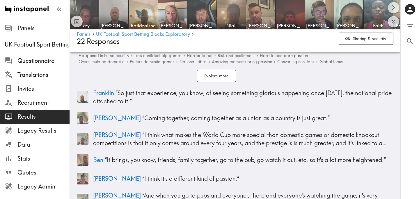
scroll to position [1502, 0]
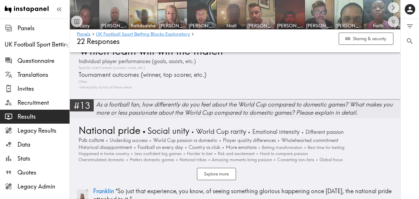
click at [185, 103] on div "As a football fan, how differently do you feel about the World Cup compared to …" at bounding box center [248, 108] width 304 height 16
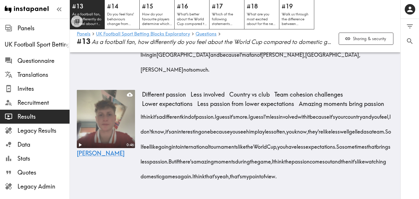
scroll to position [3432, 0]
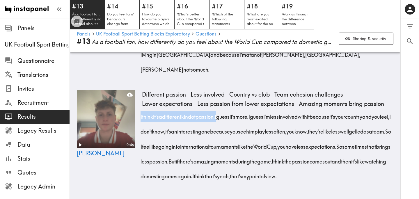
drag, startPoint x: 141, startPoint y: 103, endPoint x: 227, endPoint y: 105, distance: 86.2
click at [227, 107] on div "I think it's a different kind of passion. I guess it's more. I guess I'm less i…" at bounding box center [267, 144] width 251 height 74
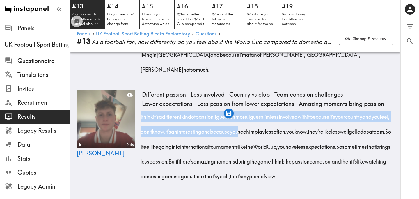
drag, startPoint x: 294, startPoint y: 118, endPoint x: 299, endPoint y: 118, distance: 4.9
click at [238, 122] on span "you" at bounding box center [234, 129] width 8 height 15
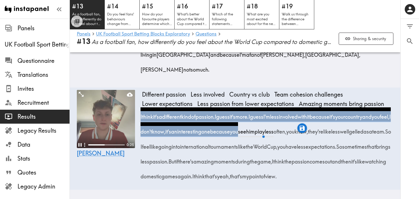
click at [101, 113] on video at bounding box center [106, 119] width 58 height 58
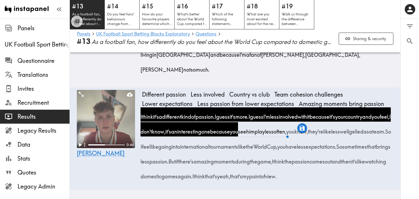
click at [237, 184] on div "Different passion Less involved Country vs club Team cohesion challenges Lower …" at bounding box center [267, 139] width 251 height 99
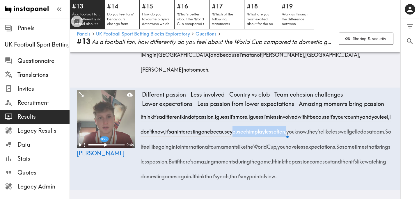
drag, startPoint x: 294, startPoint y: 118, endPoint x: 356, endPoint y: 119, distance: 61.1
click at [356, 119] on span "I guess I'm less involved with it because it's your country and you feel, I don…" at bounding box center [267, 124] width 250 height 22
drag, startPoint x: 141, startPoint y: 133, endPoint x: 155, endPoint y: 133, distance: 14.3
click at [308, 133] on span "they're" at bounding box center [315, 129] width 15 height 15
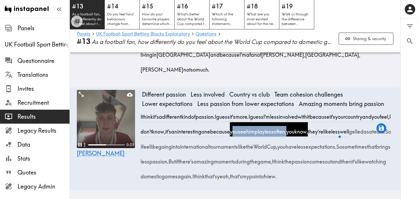
click at [112, 105] on video at bounding box center [106, 119] width 58 height 58
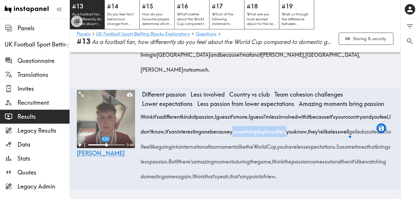
drag, startPoint x: 141, startPoint y: 133, endPoint x: 228, endPoint y: 133, distance: 87.6
click at [228, 133] on span "I guess I'm less involved with it because it's your country and you feel, I don…" at bounding box center [267, 124] width 250 height 22
drag, startPoint x: 207, startPoint y: 147, endPoint x: 294, endPoint y: 148, distance: 87.0
click at [294, 148] on div "I think it's a different kind of passion. I guess it's more. I guess I'm less i…" at bounding box center [267, 144] width 251 height 74
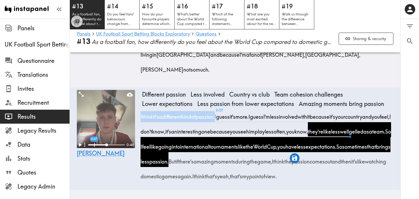
drag, startPoint x: 139, startPoint y: 102, endPoint x: 226, endPoint y: 103, distance: 87.0
click at [226, 103] on div "0:07 0:46 Morgan Different passion Less involved Country vs club Team cohesion …" at bounding box center [235, 139] width 331 height 102
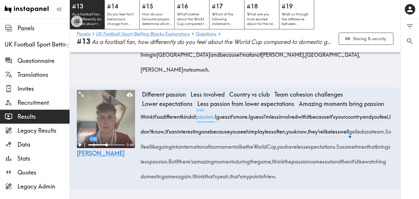
drag, startPoint x: 139, startPoint y: 100, endPoint x: 226, endPoint y: 104, distance: 86.5
click at [226, 104] on div "0:06 0:46 Morgan Different passion Less involved Country vs club Team cohesion …" at bounding box center [235, 139] width 331 height 102
drag, startPoint x: 294, startPoint y: 118, endPoint x: 352, endPoint y: 116, distance: 58.0
click at [352, 116] on span "I guess I'm less involved with it because it's your country and you feel, I don…" at bounding box center [267, 124] width 250 height 22
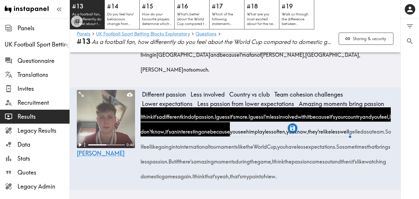
click at [124, 163] on div "0:46 Morgan" at bounding box center [106, 139] width 58 height 99
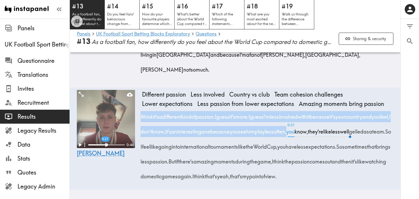
drag, startPoint x: 140, startPoint y: 101, endPoint x: 357, endPoint y: 119, distance: 218.2
click at [357, 120] on div "0:21 0:46 Morgan Different passion Less involved Country vs club Team cohesion …" at bounding box center [235, 139] width 331 height 102
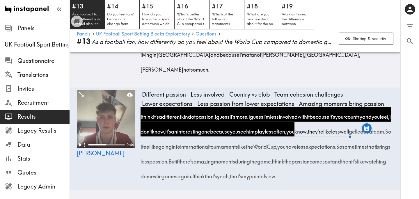
click at [113, 162] on div "0:46 Morgan" at bounding box center [106, 139] width 58 height 99
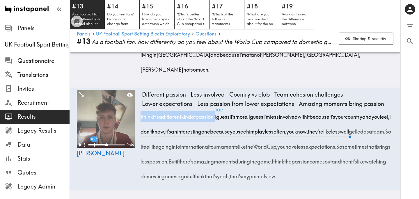
drag, startPoint x: 139, startPoint y: 102, endPoint x: 226, endPoint y: 103, distance: 87.3
click at [226, 103] on div "0:07 0:46 Morgan Different passion Less involved Country vs club Team cohesion …" at bounding box center [235, 139] width 331 height 102
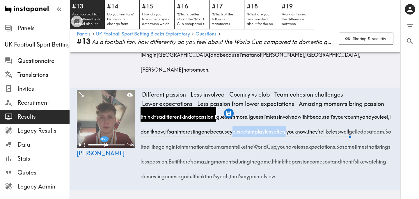
drag, startPoint x: 293, startPoint y: 118, endPoint x: 356, endPoint y: 119, distance: 62.9
click at [356, 119] on span "I guess I'm less involved with it because it's your country and you feel, I don…" at bounding box center [267, 124] width 250 height 22
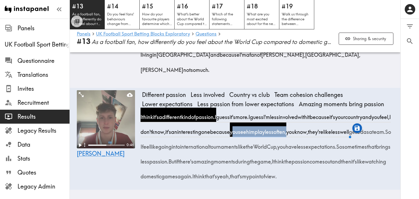
scroll to position [3432, 0]
drag, startPoint x: 140, startPoint y: 133, endPoint x: 158, endPoint y: 133, distance: 17.5
click at [158, 133] on span "I guess I'm less involved with it because it's your country and you feel, I don…" at bounding box center [267, 124] width 250 height 22
drag, startPoint x: 168, startPoint y: 132, endPoint x: 229, endPoint y: 134, distance: 61.1
click at [229, 134] on span "I guess I'm less involved with it because it's your country and you feel, I don…" at bounding box center [267, 124] width 250 height 22
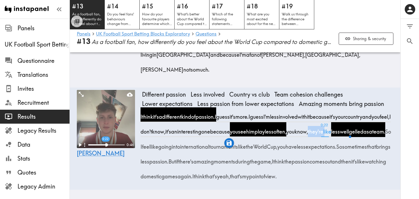
drag, startPoint x: 139, startPoint y: 132, endPoint x: 158, endPoint y: 133, distance: 19.5
click at [158, 133] on div "0:22 0:46 Morgan Different passion Less involved Country vs club Team cohesion …" at bounding box center [235, 139] width 331 height 102
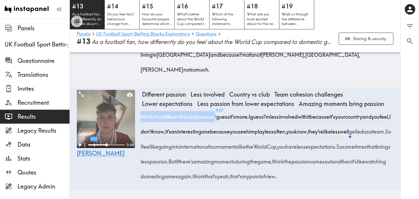
drag, startPoint x: 139, startPoint y: 102, endPoint x: 226, endPoint y: 104, distance: 87.3
click at [226, 104] on div "0:07 0:46 Morgan Different passion Less involved Country vs club Team cohesion …" at bounding box center [235, 139] width 331 height 102
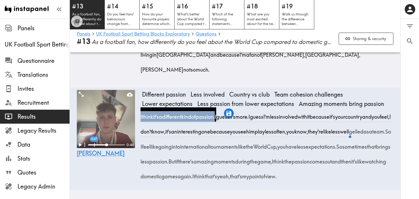
drag, startPoint x: 228, startPoint y: 100, endPoint x: 225, endPoint y: 100, distance: 3.5
click at [225, 107] on div "I think it's a different kind of passion. I guess it's more. I guess I'm less i…" at bounding box center [267, 144] width 251 height 74
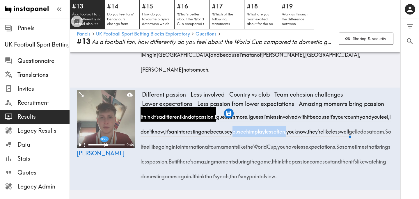
drag, startPoint x: 293, startPoint y: 117, endPoint x: 356, endPoint y: 118, distance: 62.6
click at [356, 118] on span "I guess I'm less involved with it because it's your country and you feel, I don…" at bounding box center [267, 124] width 250 height 22
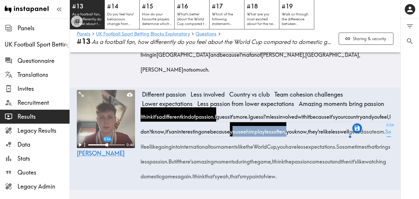
drag, startPoint x: 140, startPoint y: 132, endPoint x: 229, endPoint y: 134, distance: 88.8
click at [229, 134] on div "0:24 0:46 Morgan Different passion Less involved Country vs club Team cohesion …" at bounding box center [235, 139] width 331 height 102
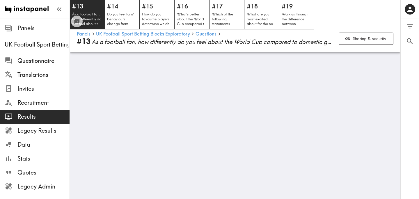
drag, startPoint x: 106, startPoint y: 129, endPoint x: 71, endPoint y: 131, distance: 35.0
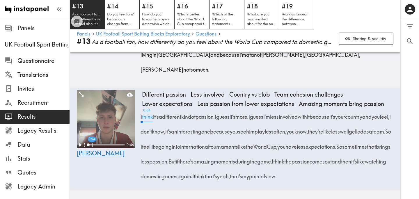
drag, startPoint x: 138, startPoint y: 103, endPoint x: 150, endPoint y: 102, distance: 11.4
click at [150, 102] on div "0:04 0:46 Morgan Different passion Less involved Country vs club Team cohesion …" at bounding box center [235, 139] width 331 height 102
drag, startPoint x: 157, startPoint y: 102, endPoint x: 226, endPoint y: 104, distance: 69.3
click at [226, 107] on div "I think it's a different kind of passion. I guess it's more. I guess I'm less i…" at bounding box center [267, 144] width 251 height 74
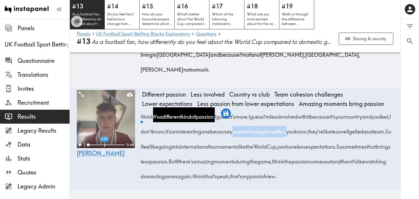
drag, startPoint x: 294, startPoint y: 115, endPoint x: 355, endPoint y: 117, distance: 61.1
click at [355, 117] on span "I guess I'm less involved with it because it's your country and you feel, I don…" at bounding box center [267, 124] width 250 height 22
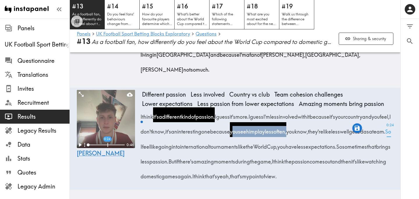
drag, startPoint x: 140, startPoint y: 132, endPoint x: 229, endPoint y: 133, distance: 89.1
click at [229, 133] on div "0:24 0:46 Morgan Different passion Less involved Country vs club Team cohesion …" at bounding box center [235, 139] width 331 height 102
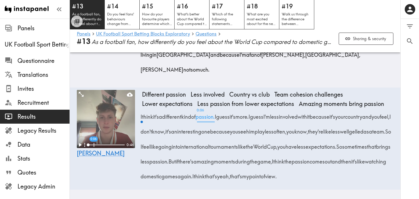
drag, startPoint x: 139, startPoint y: 102, endPoint x: 226, endPoint y: 103, distance: 86.1
click at [226, 103] on div "0:06 0:46 Morgan Different passion Less involved Country vs club Team cohesion …" at bounding box center [235, 139] width 331 height 102
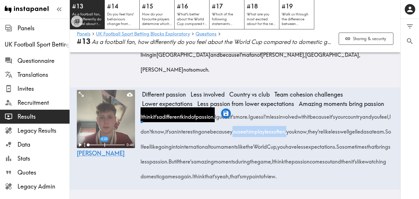
drag, startPoint x: 294, startPoint y: 117, endPoint x: 355, endPoint y: 120, distance: 61.5
click at [355, 120] on span "I guess I'm less involved with it because it's your country and you feel, I don…" at bounding box center [267, 124] width 250 height 22
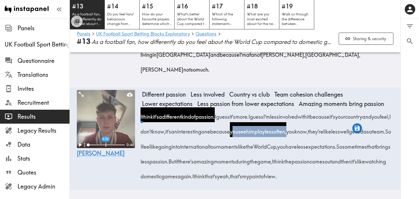
drag, startPoint x: 141, startPoint y: 132, endPoint x: 229, endPoint y: 134, distance: 88.2
click at [229, 134] on div "I think it's a different kind of passion. I guess it's more. I guess I'm less i…" at bounding box center [267, 144] width 251 height 74
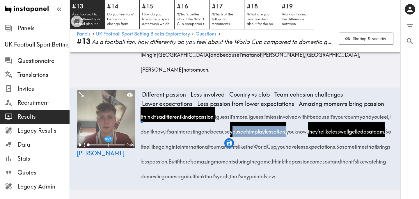
drag, startPoint x: 259, startPoint y: 132, endPoint x: 350, endPoint y: 165, distance: 96.6
click at [350, 165] on div "I think it's a different kind of passion. I guess it's more. I guess I'm less i…" at bounding box center [267, 144] width 251 height 74
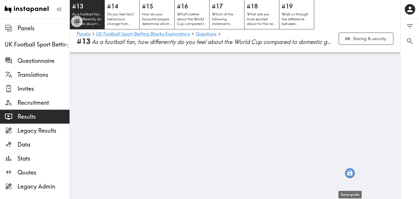
click at [352, 173] on icon "button" at bounding box center [349, 173] width 5 height 5
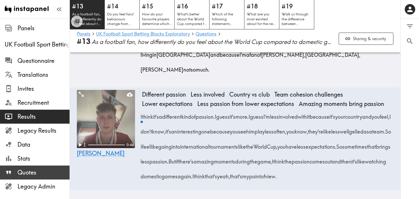
click at [37, 173] on span "Quotes" at bounding box center [43, 172] width 52 height 8
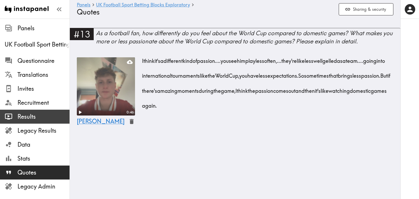
click at [45, 115] on span "Results" at bounding box center [43, 117] width 52 height 8
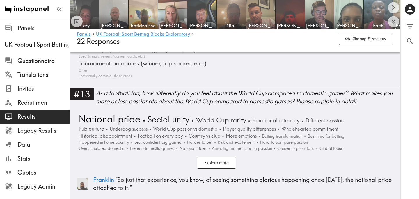
scroll to position [1514, 0]
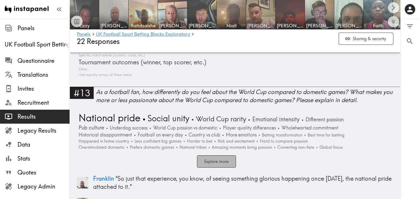
click at [223, 155] on button "Explore more" at bounding box center [216, 161] width 39 height 13
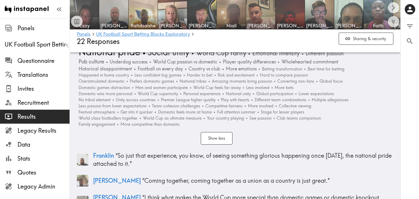
scroll to position [1479, 0]
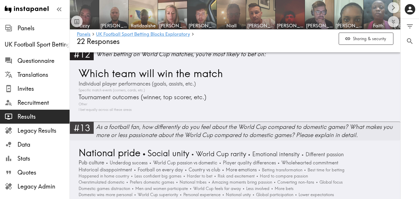
click at [177, 123] on div "As a football fan, how differently do you feel about the World Cup compared to …" at bounding box center [248, 131] width 304 height 16
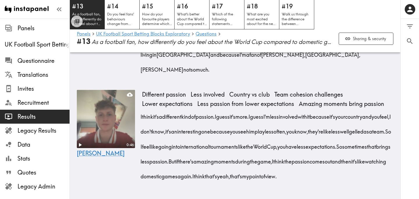
scroll to position [3182, 0]
drag, startPoint x: 157, startPoint y: 102, endPoint x: 364, endPoint y: 104, distance: 207.2
drag, startPoint x: 176, startPoint y: 147, endPoint x: 180, endPoint y: 178, distance: 31.4
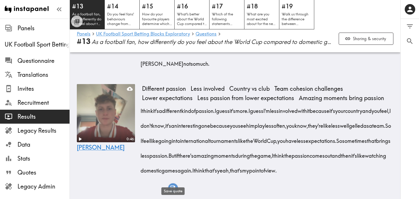
click at [174, 189] on icon "button" at bounding box center [173, 187] width 5 height 5
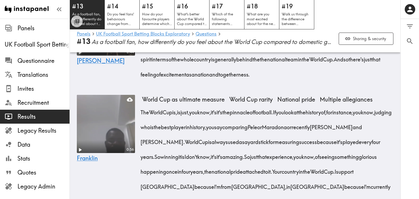
scroll to position [3015, 0]
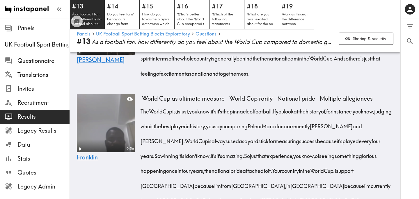
drag, startPoint x: 358, startPoint y: 68, endPoint x: 203, endPoint y: 100, distance: 157.3
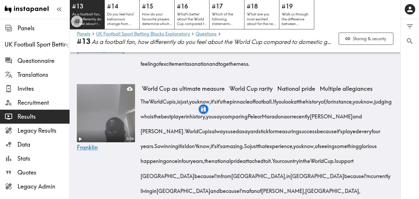
scroll to position [3025, 0]
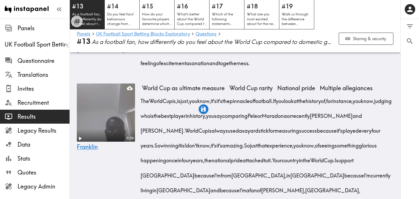
drag, startPoint x: 141, startPoint y: 103, endPoint x: 215, endPoint y: 106, distance: 74.0
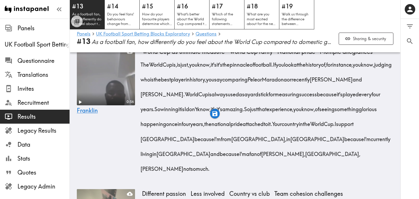
scroll to position [3062, 0]
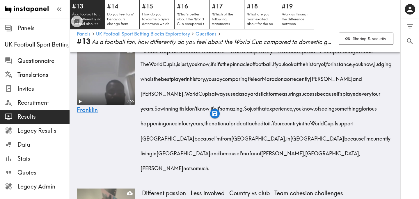
drag, startPoint x: 280, startPoint y: 81, endPoint x: 349, endPoint y: 99, distance: 71.0
drag, startPoint x: 338, startPoint y: 110, endPoint x: 210, endPoint y: 127, distance: 128.9
drag, startPoint x: 241, startPoint y: 126, endPoint x: 291, endPoint y: 126, distance: 50.6
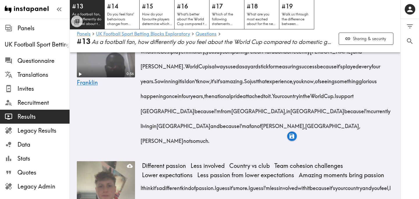
scroll to position [3091, 0]
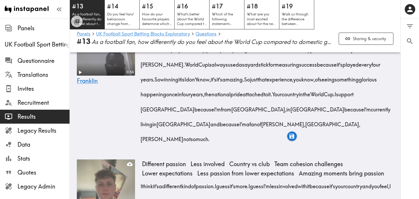
drag, startPoint x: 262, startPoint y: 111, endPoint x: 220, endPoint y: 129, distance: 44.9
drag, startPoint x: 345, startPoint y: 126, endPoint x: 168, endPoint y: 141, distance: 177.0
drag, startPoint x: 204, startPoint y: 141, endPoint x: 236, endPoint y: 143, distance: 31.8
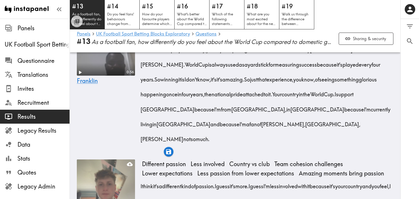
drag, startPoint x: 210, startPoint y: 156, endPoint x: 291, endPoint y: 158, distance: 80.9
click at [292, 168] on icon "button" at bounding box center [291, 166] width 7 height 7
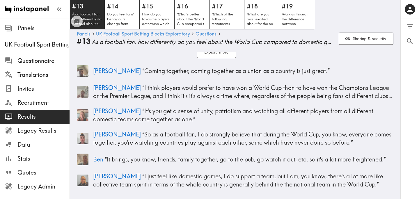
scroll to position [0, 0]
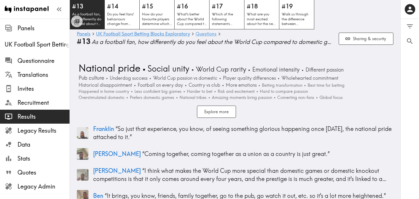
click at [203, 34] on link "Questions" at bounding box center [206, 34] width 21 height 6
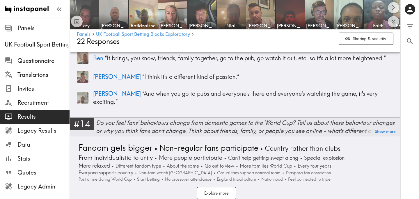
scroll to position [1698, 0]
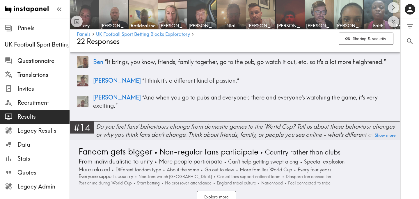
click at [168, 123] on div "Do you feel fans' behaviours change from domestic games to the World Cup? Tell …" at bounding box center [248, 131] width 304 height 16
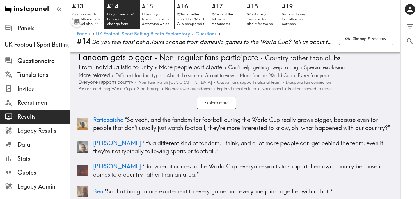
scroll to position [11, 0]
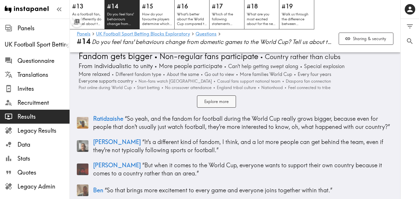
click at [226, 101] on button "Explore more" at bounding box center [216, 101] width 39 height 13
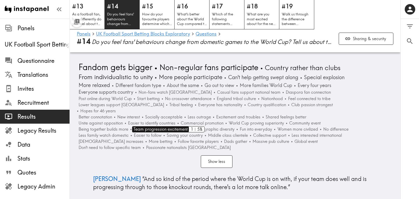
scroll to position [92, 0]
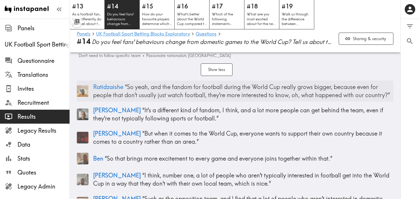
click at [150, 91] on p "Ratidzaishe “ So yeah, and the fandom for football during the World Cup really …" at bounding box center [243, 91] width 300 height 16
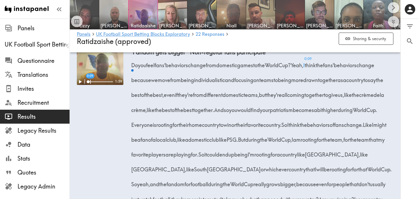
scroll to position [1003, 0]
drag, startPoint x: 310, startPoint y: 81, endPoint x: 321, endPoint y: 82, distance: 10.6
click at [303, 70] on span "Yeah," at bounding box center [297, 63] width 13 height 15
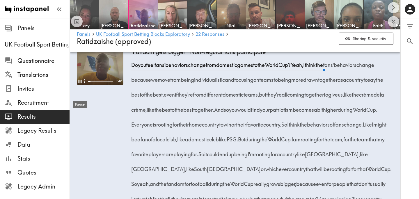
click at [80, 97] on div "Pause" at bounding box center [79, 103] width 15 height 12
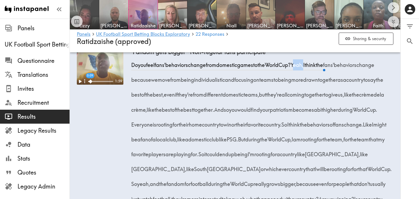
drag, startPoint x: 310, startPoint y: 80, endPoint x: 321, endPoint y: 81, distance: 10.8
click at [303, 70] on span "Yeah," at bounding box center [297, 63] width 13 height 15
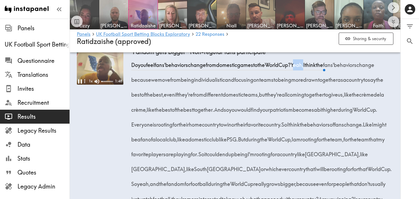
click at [78, 84] on icon "Pause" at bounding box center [80, 81] width 4 height 4
drag, startPoint x: 89, startPoint y: 97, endPoint x: 81, endPoint y: 97, distance: 8.7
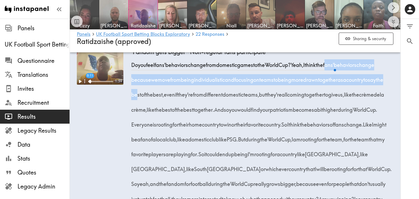
drag, startPoint x: 347, startPoint y: 80, endPoint x: 179, endPoint y: 108, distance: 170.8
click at [179, 108] on span "Yeah, I think the fans' behaviors change because we move from being individuali…" at bounding box center [259, 87] width 253 height 52
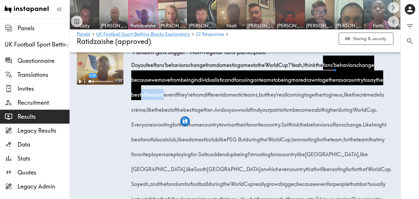
drag, startPoint x: 185, startPoint y: 111, endPoint x: 210, endPoint y: 112, distance: 25.0
click at [210, 112] on span "Yeah, I think the fans' behaviors change because we move from being individuali…" at bounding box center [259, 87] width 253 height 52
drag, startPoint x: 344, startPoint y: 111, endPoint x: 156, endPoint y: 126, distance: 188.6
click at [156, 113] on span "Yeah, I think the fans' behaviors change because we move from being individuali…" at bounding box center [259, 87] width 253 height 52
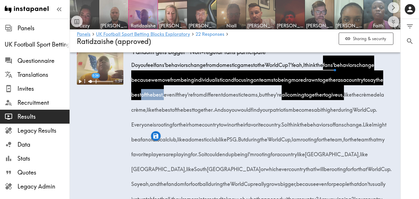
drag, startPoint x: 230, startPoint y: 125, endPoint x: 296, endPoint y: 127, distance: 65.8
click at [296, 113] on span "Yeah, I think the fans' behaviors change because we move from being individuali…" at bounding box center [259, 87] width 253 height 52
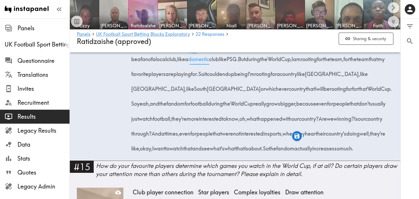
scroll to position [1084, 0]
drag, startPoint x: 153, startPoint y: 89, endPoint x: 185, endPoint y: 107, distance: 36.6
click at [185, 107] on div "Do you feel fans' behaviors change from domestic games to the World Cup? Yeah, …" at bounding box center [263, 64] width 261 height 179
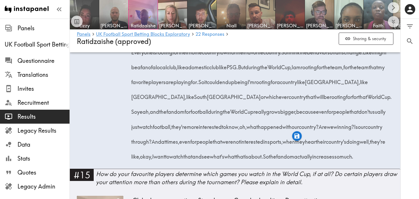
scroll to position [1076, 0]
click at [296, 136] on icon "button" at bounding box center [296, 136] width 5 height 5
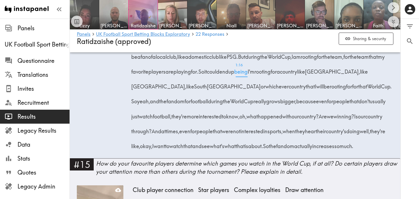
scroll to position [1086, 0]
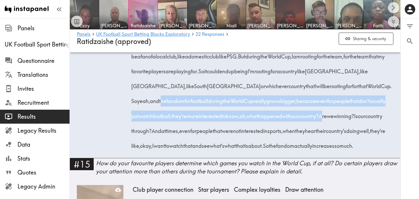
drag, startPoint x: 265, startPoint y: 117, endPoint x: 219, endPoint y: 145, distance: 53.8
click at [219, 145] on div "Do you feel fans' behaviors change from domestic games to the World Cup? Yeah, …" at bounding box center [263, 62] width 261 height 179
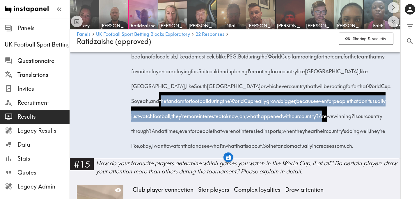
drag, startPoint x: 228, startPoint y: 146, endPoint x: 213, endPoint y: 149, distance: 15.9
click at [213, 149] on div "Do you feel fans' behaviors change from domestic games to the World Cup? Yeah, …" at bounding box center [263, 62] width 261 height 179
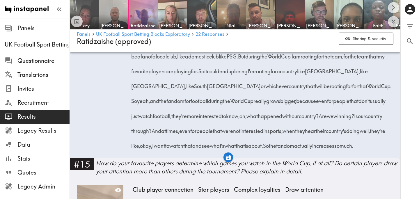
click at [346, 151] on div "Do you feel fans' behaviors change from domestic games to the World Cup? Yeah, …" at bounding box center [263, 62] width 261 height 179
drag, startPoint x: 266, startPoint y: 116, endPoint x: 219, endPoint y: 144, distance: 54.7
click at [219, 144] on div "Do you feel fans' behaviors change from domestic games to the World Cup? Yeah, …" at bounding box center [263, 62] width 261 height 179
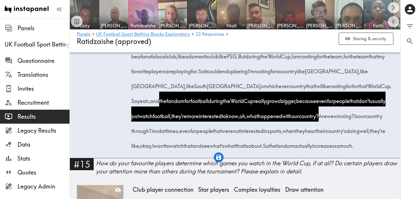
drag, startPoint x: 346, startPoint y: 147, endPoint x: 188, endPoint y: 161, distance: 158.6
click at [188, 149] on span "And at times, even for people that were not interested in sports, when they hea…" at bounding box center [260, 138] width 254 height 22
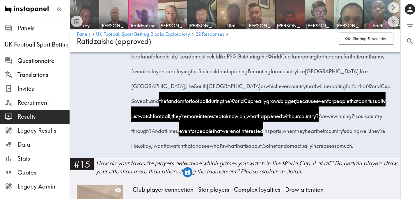
drag, startPoint x: 210, startPoint y: 162, endPoint x: 222, endPoint y: 174, distance: 17.1
click at [222, 151] on div "Do you feel fans' behaviors change from domestic games to the World Cup? Yeah, …" at bounding box center [263, 62] width 261 height 179
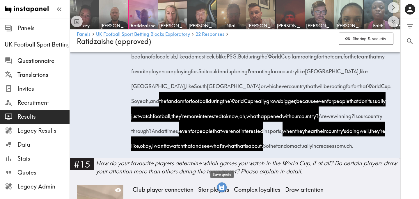
click at [222, 187] on icon "button" at bounding box center [221, 187] width 5 height 5
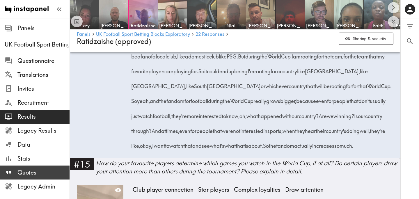
click at [45, 170] on span "Quotes" at bounding box center [43, 172] width 52 height 8
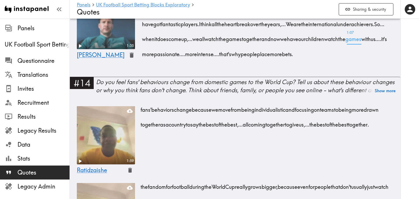
scroll to position [299, 0]
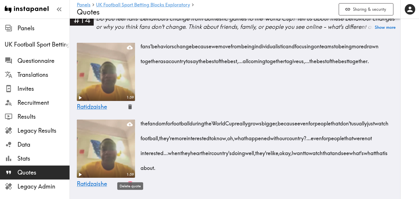
click at [131, 183] on icon "button" at bounding box center [130, 183] width 4 height 5
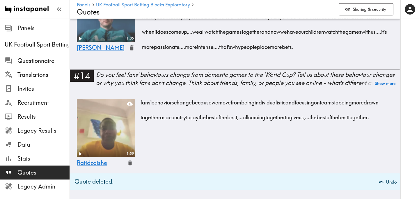
scroll to position [243, 0]
click at [130, 163] on icon "button" at bounding box center [130, 162] width 4 height 5
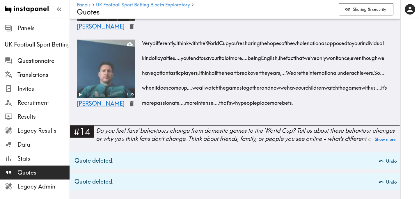
scroll to position [187, 0]
click at [134, 139] on div "Do you feel fans' behaviours change from domestic games to the World Cup? Tell …" at bounding box center [248, 135] width 304 height 16
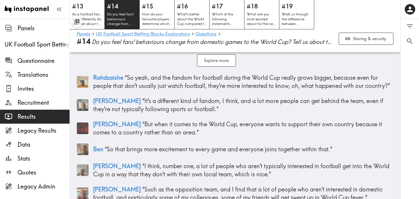
scroll to position [49, 0]
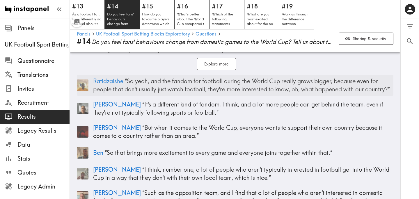
click at [278, 87] on p "Ratidzaishe “ So yeah, and the fandom for football during the World Cup really …" at bounding box center [243, 85] width 300 height 16
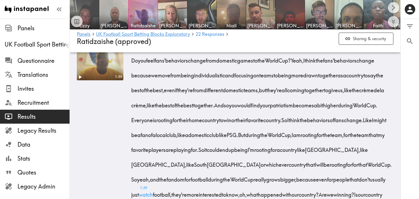
scroll to position [1008, 0]
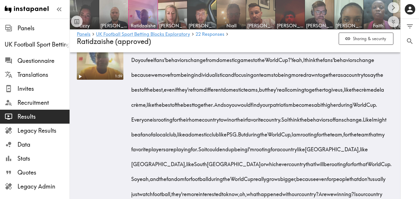
drag, startPoint x: 348, startPoint y: 76, endPoint x: 212, endPoint y: 104, distance: 139.3
click at [212, 104] on span "Yeah, I think the fans' behaviors change because we move from being individuali…" at bounding box center [259, 82] width 253 height 52
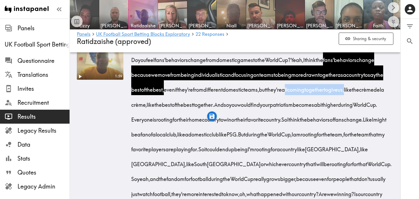
drag, startPoint x: 344, startPoint y: 106, endPoint x: 155, endPoint y: 123, distance: 190.5
click at [155, 108] on span "Yeah, I think the fans' behaviors change because we move from being individuali…" at bounding box center [259, 82] width 253 height 52
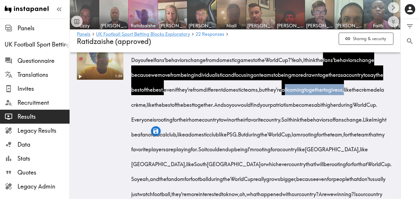
drag, startPoint x: 230, startPoint y: 120, endPoint x: 297, endPoint y: 123, distance: 67.0
click at [297, 123] on div "Do you feel fans' behaviors change from domestic games to the World Cup? Yeah, …" at bounding box center [263, 140] width 261 height 179
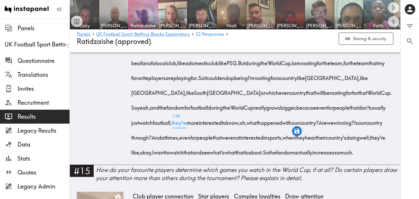
scroll to position [1078, 0]
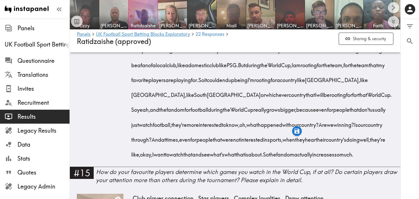
drag, startPoint x: 274, startPoint y: 125, endPoint x: 219, endPoint y: 155, distance: 62.7
click at [219, 155] on div "Do you feel fans' behaviors change from domestic games to the World Cup? Yeah, …" at bounding box center [263, 70] width 261 height 179
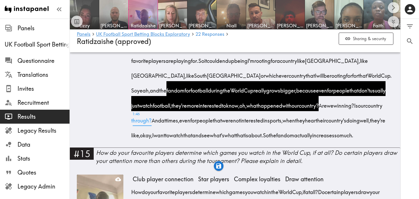
scroll to position [1097, 0]
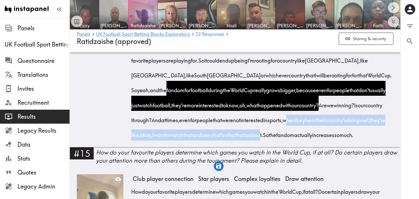
drag, startPoint x: 210, startPoint y: 150, endPoint x: 215, endPoint y: 162, distance: 12.2
click at [215, 139] on span "And at times, even for people that were not interested in sports, when they hea…" at bounding box center [260, 127] width 254 height 22
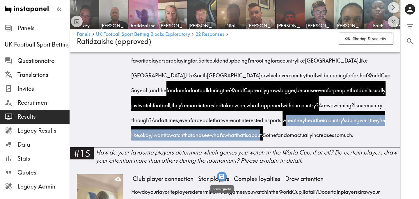
click at [223, 178] on icon "button" at bounding box center [221, 176] width 5 height 5
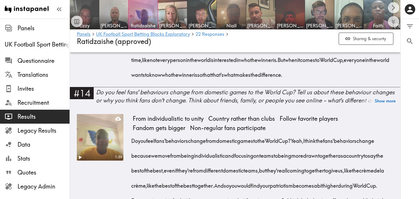
scroll to position [901, 0]
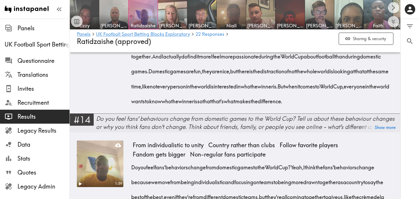
click at [146, 131] on div "Do you feel fans' behaviours change from domestic games to the World Cup? Tell …" at bounding box center [248, 123] width 304 height 16
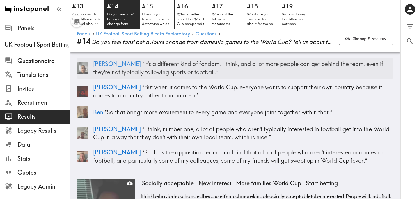
scroll to position [90, 0]
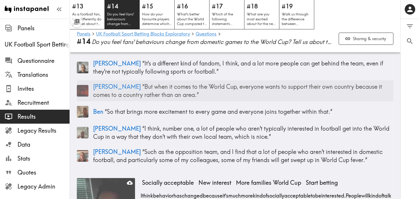
click at [193, 95] on p "Yashvardhan “ But when it comes to the World Cup, everyone wants to support the…" at bounding box center [243, 91] width 300 height 16
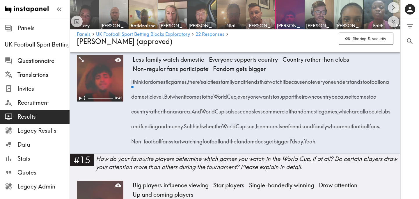
scroll to position [896, 0]
click at [245, 147] on div "I think for domestic games, there's a lot less family and friends that watch it…" at bounding box center [263, 109] width 261 height 74
drag, startPoint x: 147, startPoint y: 96, endPoint x: 198, endPoint y: 114, distance: 54.2
click at [198, 114] on div "I think for domestic games, there's a lot less family and friends that watch it…" at bounding box center [263, 109] width 261 height 74
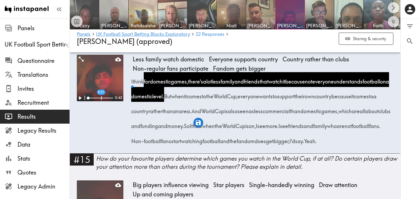
drag, startPoint x: 263, startPoint y: 126, endPoint x: 261, endPoint y: 158, distance: 32.1
click at [261, 147] on div "I think for domestic games, there's a lot less family and friends that watch it…" at bounding box center [263, 109] width 261 height 74
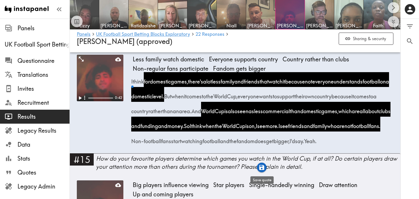
click at [263, 168] on icon "button" at bounding box center [261, 167] width 5 height 5
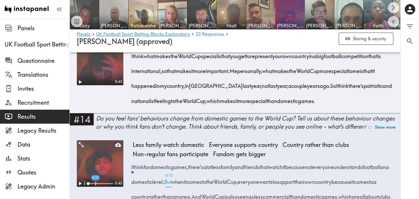
scroll to position [809, 0]
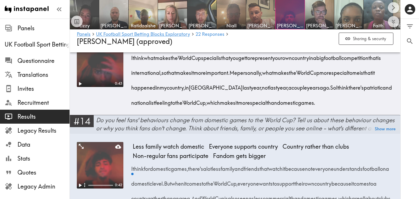
click at [146, 132] on div "Do you feel fans' behaviours change from domestic games to the World Cup? Tell …" at bounding box center [248, 124] width 304 height 16
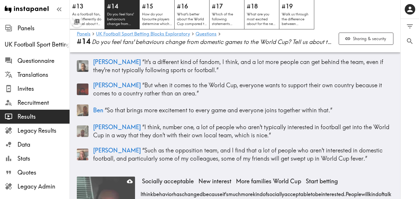
scroll to position [92, 0]
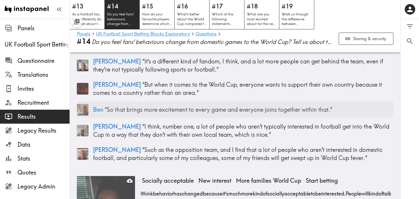
click at [248, 111] on p "Ben “ So that brings more excitement to every game and everyone joins together …" at bounding box center [243, 110] width 300 height 8
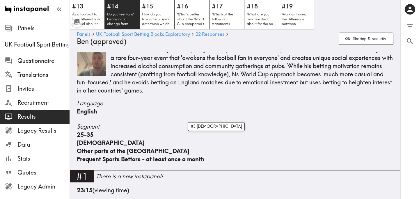
scroll to position [844, 0]
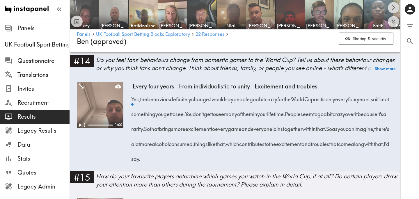
click at [394, 8] on icon "Scroll right" at bounding box center [393, 7] width 7 height 7
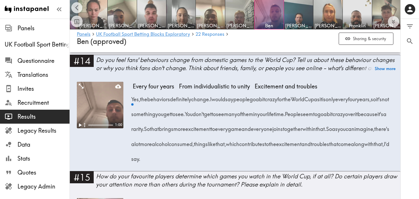
scroll to position [0, 316]
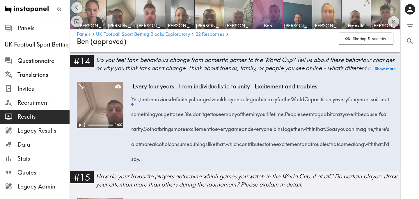
click at [324, 16] on img at bounding box center [327, 14] width 31 height 31
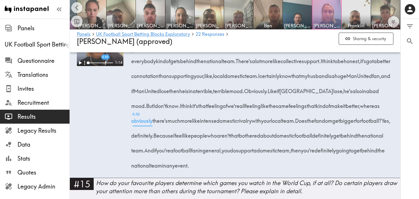
scroll to position [947, 0]
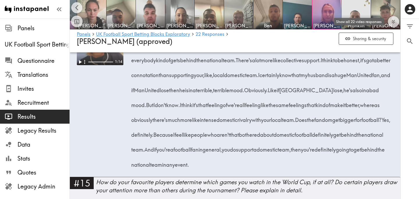
click at [382, 17] on div "Show all 22 video responses" at bounding box center [360, 21] width 55 height 9
click at [387, 10] on img at bounding box center [385, 14] width 31 height 31
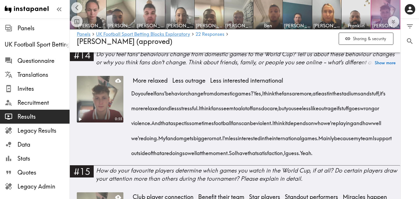
scroll to position [907, 0]
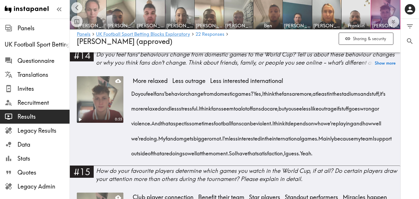
click at [91, 16] on img at bounding box center [92, 14] width 31 height 31
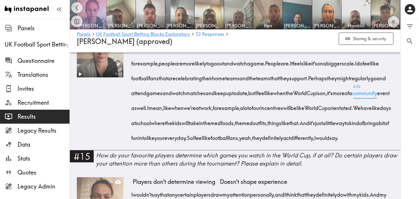
scroll to position [972, 0]
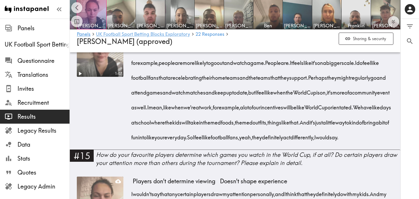
click at [174, 34] on link "UK Football Sport Betting Blocks Exploratory" at bounding box center [143, 35] width 94 height 6
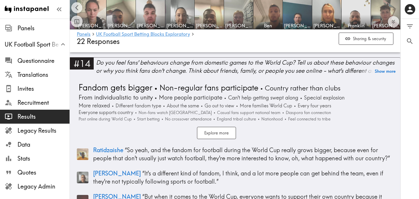
scroll to position [1762, 0]
click at [219, 127] on button "Explore more" at bounding box center [216, 133] width 39 height 13
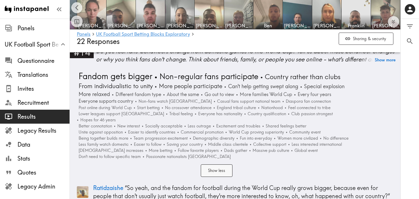
scroll to position [1745, 0]
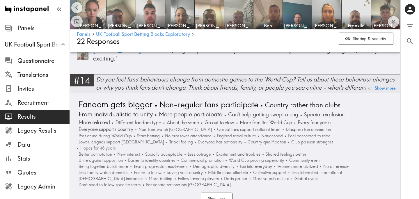
click at [172, 75] on div "Do you feel fans' behaviours change from domestic games to the World Cup? Tell …" at bounding box center [248, 83] width 304 height 16
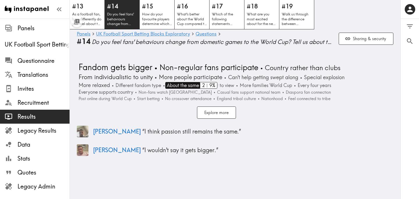
click at [179, 84] on span "About the same" at bounding box center [182, 85] width 34 height 7
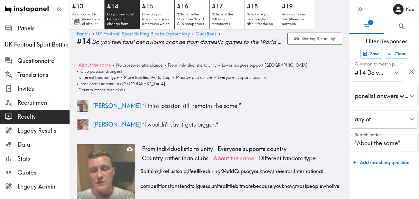
click at [132, 43] on span "Do you feel fans' behaviours change from domestic games to the World Cup? Tell …" at bounding box center [187, 42] width 191 height 8
click at [412, 72] on icon "button" at bounding box center [411, 71] width 5 height 5
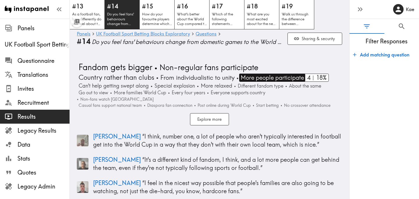
click at [279, 78] on span "More people participate" at bounding box center [271, 78] width 65 height 8
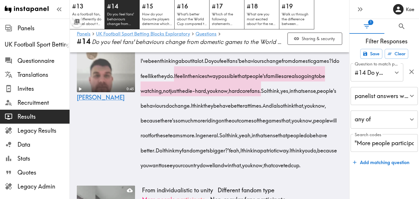
scroll to position [366, 0]
click at [124, 144] on div "0:45 Josh" at bounding box center [106, 105] width 58 height 143
drag, startPoint x: 210, startPoint y: 91, endPoint x: 322, endPoint y: 106, distance: 113.1
click at [322, 106] on div "I've been thinking about it a lot. Do you feel fans' behaviours change from dom…" at bounding box center [242, 110] width 200 height 119
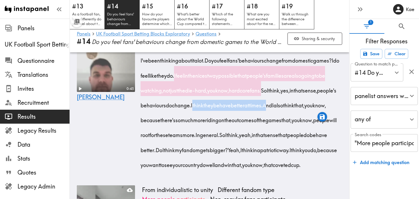
drag, startPoint x: 272, startPoint y: 120, endPoint x: 156, endPoint y: 134, distance: 116.4
click at [156, 134] on div "I've been thinking about it a lot. Do you feel fans' behaviours change from dom…" at bounding box center [242, 110] width 200 height 119
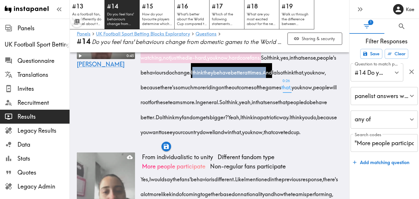
scroll to position [400, 0]
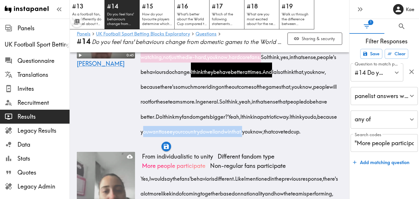
drag, startPoint x: 318, startPoint y: 147, endPoint x: 235, endPoint y: 163, distance: 84.5
click at [235, 135] on span "I think you do, because you want to see your country do well and win that, you …" at bounding box center [240, 124] width 196 height 22
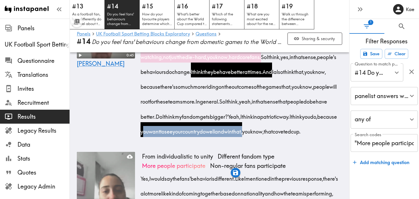
drag, startPoint x: 272, startPoint y: 162, endPoint x: 303, endPoint y: 163, distance: 30.9
click at [303, 137] on div "I've been thinking about it a lot. Do you feel fans' behaviours change from dom…" at bounding box center [242, 77] width 200 height 119
drag, startPoint x: 140, startPoint y: 146, endPoint x: 189, endPoint y: 148, distance: 49.8
click at [189, 145] on div "0:45 Josh More people participate More relaxed Fandom gets bigger Country rathe…" at bounding box center [209, 71] width 279 height 147
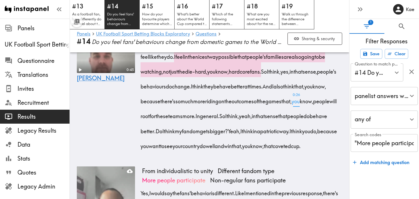
scroll to position [384, 0]
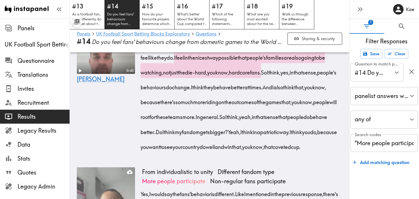
drag, startPoint x: 210, startPoint y: 71, endPoint x: 322, endPoint y: 89, distance: 113.7
click at [322, 89] on div "I've been thinking about it a lot. Do you feel fans' behaviours change from dom…" at bounding box center [242, 92] width 200 height 119
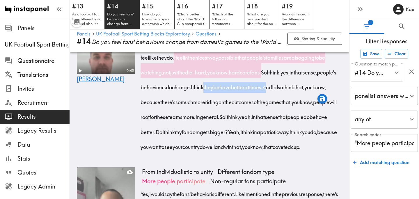
drag, startPoint x: 287, startPoint y: 102, endPoint x: 156, endPoint y: 114, distance: 131.3
click at [156, 114] on div "I've been thinking about it a lot. Do you feel fans' behaviours change from dom…" at bounding box center [242, 92] width 200 height 119
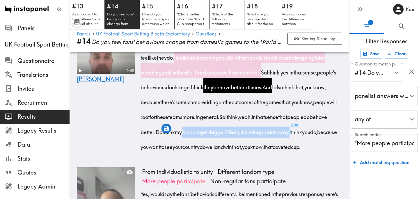
drag, startPoint x: 140, startPoint y: 161, endPoint x: 263, endPoint y: 164, distance: 123.4
click at [263, 160] on div "0:45 Josh More people participate More relaxed Fandom gets bigger Country rathe…" at bounding box center [209, 86] width 279 height 147
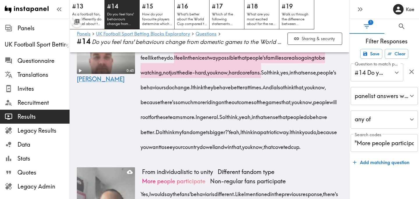
drag, startPoint x: 210, startPoint y: 71, endPoint x: 322, endPoint y: 89, distance: 113.8
click at [322, 89] on div "I've been thinking about it a lot. Do you feel fans' behaviours change from dom…" at bounding box center [242, 92] width 200 height 119
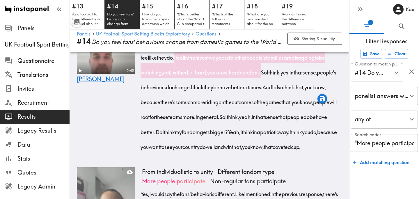
drag, startPoint x: 288, startPoint y: 102, endPoint x: 155, endPoint y: 119, distance: 133.2
click at [155, 119] on div "I've been thinking about it a lot. Do you feel fans' behaviours change from dom…" at bounding box center [242, 92] width 200 height 119
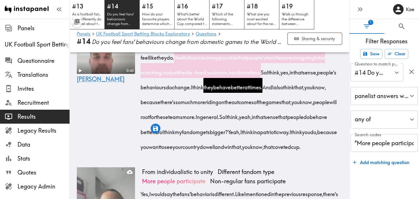
drag, startPoint x: 211, startPoint y: 72, endPoint x: 322, endPoint y: 88, distance: 112.0
click at [322, 76] on span "I feel in the nicest way possible that people's families are also going to be w…" at bounding box center [234, 65] width 184 height 22
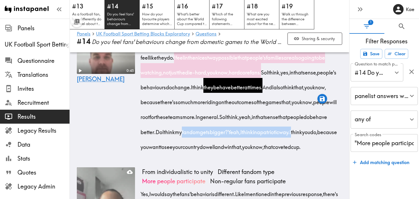
drag, startPoint x: 141, startPoint y: 162, endPoint x: 264, endPoint y: 164, distance: 123.4
click at [264, 152] on div "I've been thinking about it a lot. Do you feel fans' behaviours change from dom…" at bounding box center [242, 92] width 200 height 119
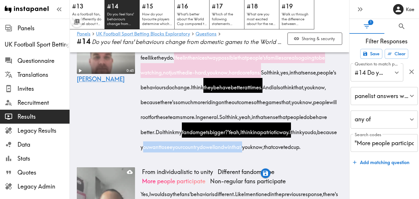
drag, startPoint x: 318, startPoint y: 162, endPoint x: 235, endPoint y: 180, distance: 85.6
click at [235, 150] on span "I think you do, because you want to see your country do well and win that, you …" at bounding box center [240, 139] width 196 height 22
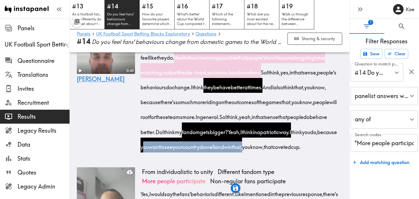
drag, startPoint x: 272, startPoint y: 178, endPoint x: 306, endPoint y: 177, distance: 34.3
click at [306, 152] on div "I've been thinking about it a lot. Do you feel fans' behaviours change from dom…" at bounding box center [242, 92] width 200 height 119
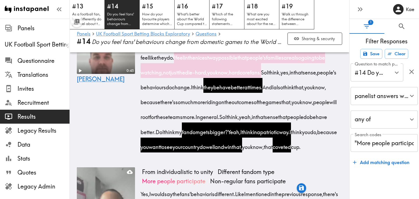
drag, startPoint x: 210, startPoint y: 72, endPoint x: 215, endPoint y: 73, distance: 4.8
click at [215, 73] on span "I feel in the nicest way possible that people's families are also going to be w…" at bounding box center [234, 65] width 184 height 22
drag, startPoint x: 210, startPoint y: 71, endPoint x: 322, endPoint y: 89, distance: 114.1
click at [322, 89] on div "I've been thinking about it a lot. Do you feel fans' behaviours change from dom…" at bounding box center [242, 92] width 200 height 119
click at [323, 99] on icon "button" at bounding box center [322, 98] width 5 height 5
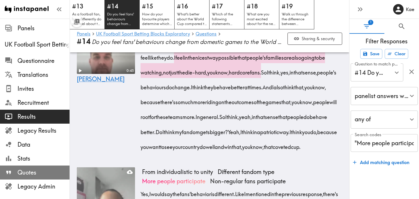
click at [44, 171] on span "Quotes" at bounding box center [43, 172] width 52 height 8
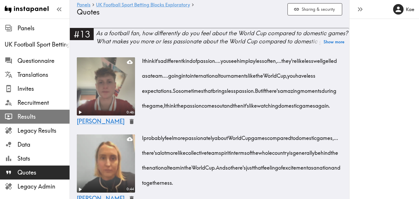
click at [36, 112] on span "Results" at bounding box center [43, 116] width 52 height 10
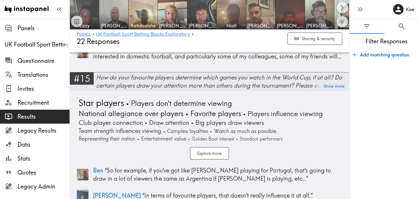
scroll to position [2043, 0]
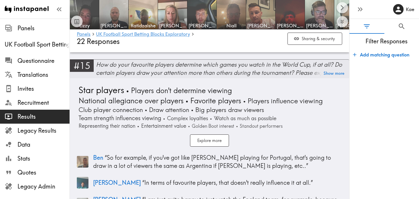
click at [187, 62] on div "How do your favourite players determine which games you watch in the World Cup,…" at bounding box center [222, 69] width 253 height 16
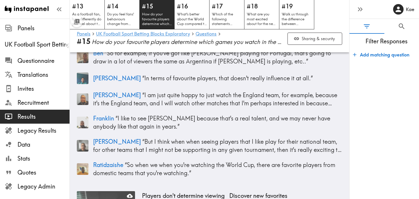
scroll to position [82, 0]
click at [222, 145] on p "Antonia “ But I think when when seeing players that I like play for their natio…" at bounding box center [217, 145] width 249 height 16
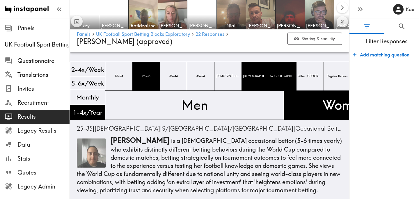
scroll to position [1071, 0]
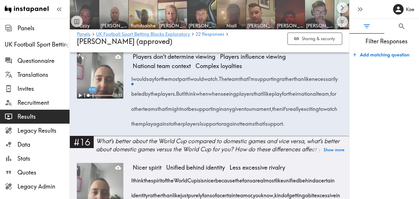
drag, startPoint x: 199, startPoint y: 109, endPoint x: 209, endPoint y: 110, distance: 9.6
click at [209, 82] on span "I would say for the most part I would watch." at bounding box center [177, 78] width 88 height 7
drag, startPoint x: 199, startPoint y: 108, endPoint x: 301, endPoint y: 112, distance: 101.9
click at [301, 112] on div "I would say for the most part I would watch. The team that I'm supporting rathe…" at bounding box center [238, 100] width 210 height 60
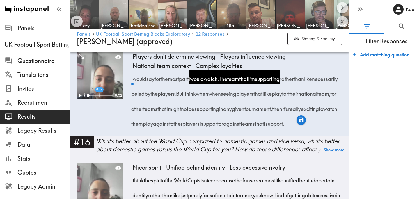
drag, startPoint x: 212, startPoint y: 124, endPoint x: 205, endPoint y: 166, distance: 42.8
click at [205, 129] on div "I would say for the most part I would watch. The team that I'm supporting rathe…" at bounding box center [238, 100] width 210 height 60
click at [201, 180] on icon "button" at bounding box center [199, 179] width 5 height 5
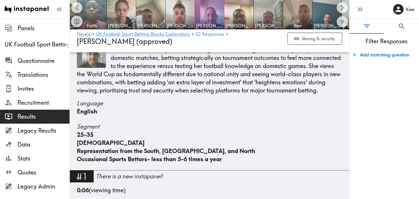
scroll to position [120, 0]
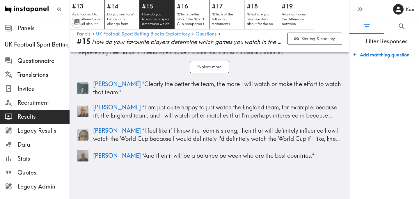
scroll to position [52, 0]
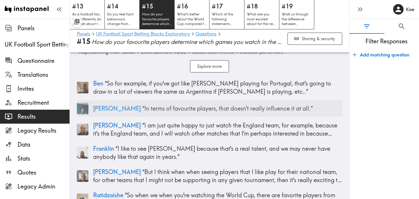
click at [168, 109] on p "James “ In terms of favourite players, that doesn't really influence it at all.…" at bounding box center [217, 108] width 249 height 8
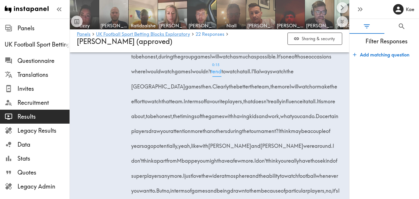
scroll to position [1320, 0]
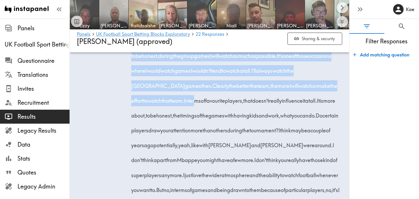
drag, startPoint x: 148, startPoint y: 78, endPoint x: 231, endPoint y: 125, distance: 95.1
click at [232, 125] on div "How do your favorite players determine which games you watch in the World Cup, …" at bounding box center [238, 129] width 210 height 194
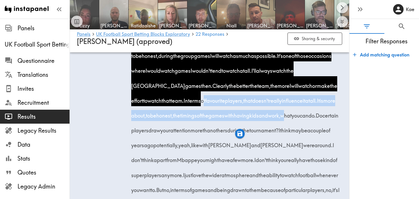
drag, startPoint x: 240, startPoint y: 123, endPoint x: 157, endPoint y: 149, distance: 87.8
click at [157, 149] on div "How do your favorite players determine which games you watch in the World Cup, …" at bounding box center [238, 129] width 210 height 194
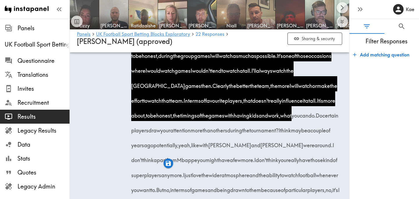
click at [102, 126] on div "1:33" at bounding box center [100, 118] width 47 height 227
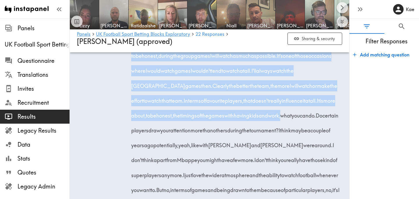
drag, startPoint x: 150, startPoint y: 78, endPoint x: 155, endPoint y: 153, distance: 75.3
click at [155, 153] on div "How do your favorite players determine which games you watch in the World Cup, …" at bounding box center [238, 129] width 210 height 194
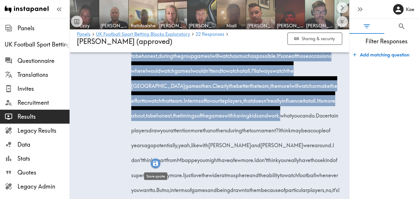
click at [156, 163] on icon "button" at bounding box center [155, 163] width 5 height 5
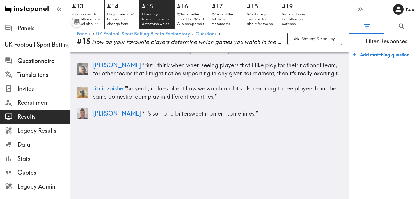
scroll to position [72, 0]
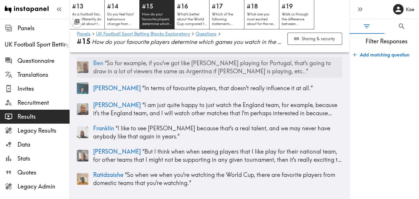
click at [216, 70] on p "Ben “ So for example, if you've got like Cristiano Ronaldo playing for Portugal…" at bounding box center [217, 67] width 249 height 16
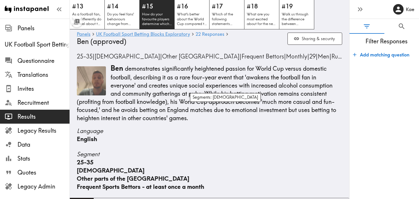
scroll to position [1022, 0]
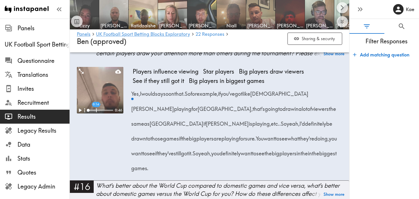
drag, startPoint x: 132, startPoint y: 109, endPoint x: 194, endPoint y: 111, distance: 62.9
click at [194, 111] on div "Yes, I would say so on that. So for example, if you've got like Cristiano Ronal…" at bounding box center [238, 128] width 210 height 89
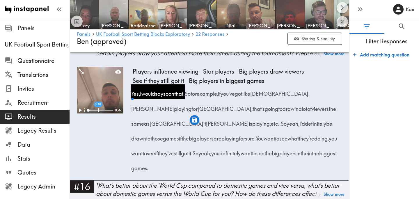
drag, startPoint x: 233, startPoint y: 109, endPoint x: 340, endPoint y: 125, distance: 109.2
click at [338, 125] on span "So for example, if you've got like Cristiano Ronaldo playing for Portugal, that…" at bounding box center [235, 108] width 205 height 37
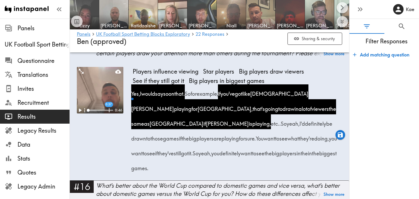
drag, startPoint x: 145, startPoint y: 153, endPoint x: 309, endPoint y: 154, distance: 163.5
click at [309, 154] on div "Yes, I would say so on that. So for example, if you've got like Cristiano Ronal…" at bounding box center [238, 128] width 210 height 89
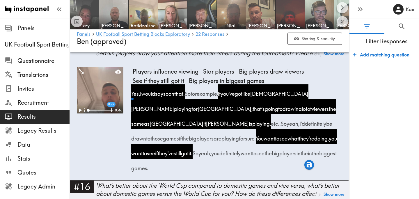
drag, startPoint x: 332, startPoint y: 154, endPoint x: 284, endPoint y: 171, distance: 50.7
click at [284, 171] on span "So yeah, you definitely want to see the big players in the in the biggest games." at bounding box center [235, 161] width 205 height 22
click at [283, 180] on icon "button" at bounding box center [283, 179] width 5 height 5
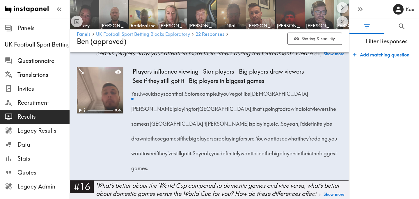
click at [153, 35] on link "UK Football Sport Betting Blocks Exploratory" at bounding box center [143, 35] width 94 height 6
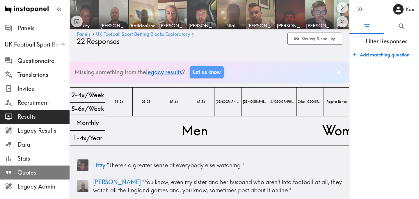
click at [48, 177] on span "Quotes" at bounding box center [43, 172] width 52 height 10
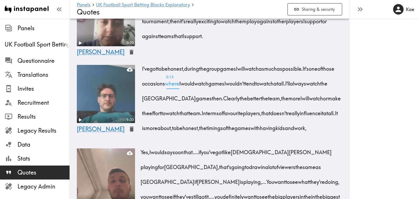
scroll to position [724, 0]
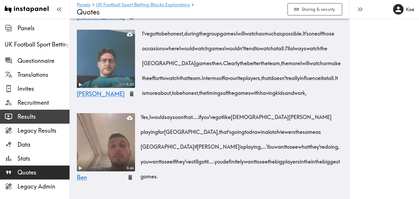
click at [47, 116] on span "Results" at bounding box center [43, 117] width 52 height 8
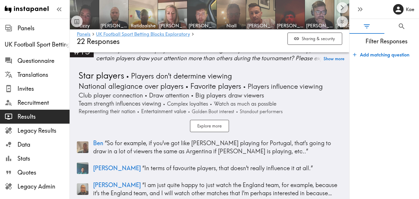
scroll to position [2029, 0]
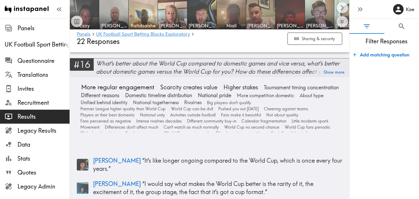
scroll to position [2272, 0]
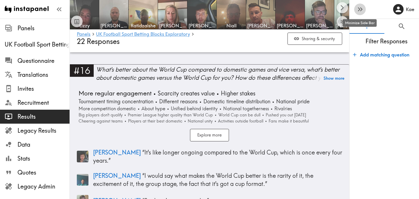
click at [359, 8] on icon "button" at bounding box center [359, 9] width 2 height 4
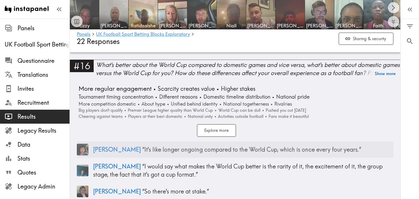
scroll to position [2172, 0]
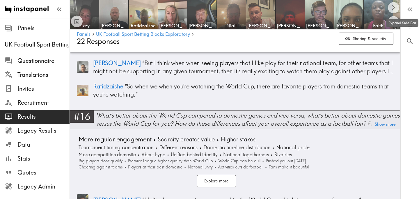
click at [184, 111] on div "What's better about the World Cup compared to domestic games and vice versa, wh…" at bounding box center [248, 119] width 304 height 16
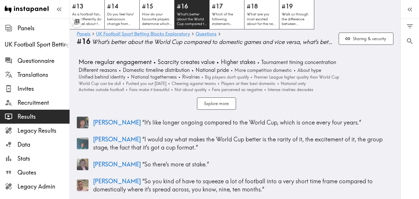
scroll to position [6, 0]
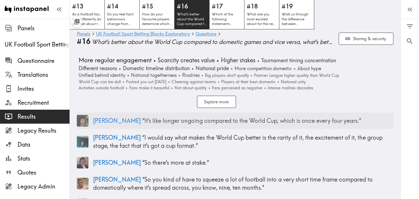
click at [172, 118] on p "[PERSON_NAME] “ It's like longer ongoing compared to the World Cup, which is on…" at bounding box center [243, 121] width 300 height 8
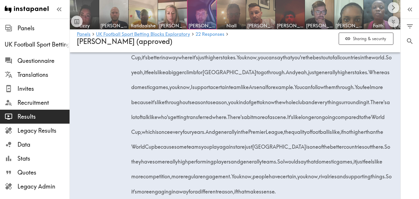
scroll to position [1342, 0]
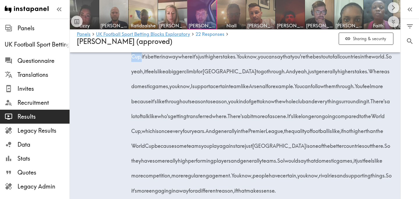
drag, startPoint x: 169, startPoint y: 72, endPoint x: 193, endPoint y: 74, distance: 23.6
click at [193, 60] on span "So the World Cup, it's better in a way where it's just higher stakes." at bounding box center [261, 49] width 256 height 22
drag, startPoint x: 254, startPoint y: 72, endPoint x: 304, endPoint y: 74, distance: 49.8
click at [304, 74] on div "What's better about the World Cup compared to domestic games, versus what's bet…" at bounding box center [263, 106] width 261 height 179
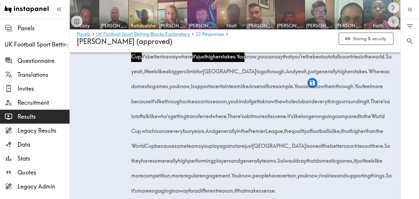
click at [110, 94] on div "1:37" at bounding box center [100, 101] width 47 height 203
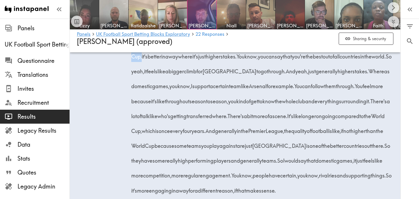
drag, startPoint x: 168, startPoint y: 72, endPoint x: 193, endPoint y: 74, distance: 24.6
click at [193, 60] on span "So the World Cup, it's better in a way where it's just higher stakes." at bounding box center [261, 49] width 256 height 22
drag, startPoint x: 255, startPoint y: 70, endPoint x: 303, endPoint y: 73, distance: 48.1
click at [303, 73] on div "What's better about the World Cup compared to domestic games, versus what's bet…" at bounding box center [263, 106] width 261 height 179
drag, startPoint x: 328, startPoint y: 72, endPoint x: 216, endPoint y: 84, distance: 112.1
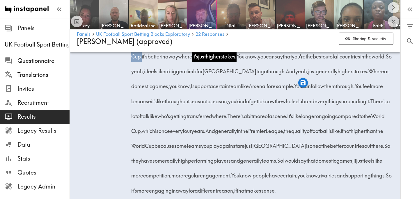
click at [216, 84] on div "What's better about the World Cup compared to domestic games, versus what's bet…" at bounding box center [263, 106] width 261 height 179
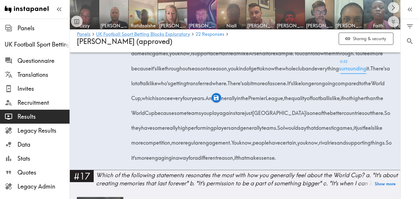
scroll to position [1376, 0]
drag, startPoint x: 199, startPoint y: 67, endPoint x: 258, endPoint y: 70, distance: 59.7
click at [258, 56] on span "Whereas domestic games, you know, I support a certain team like Arsenal for exa…" at bounding box center [262, 45] width 258 height 22
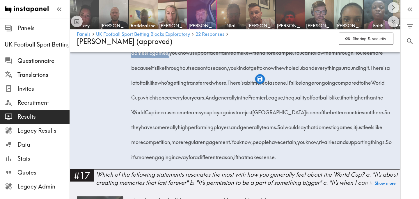
drag, startPoint x: 285, startPoint y: 68, endPoint x: 342, endPoint y: 71, distance: 56.5
click at [342, 56] on span "Whereas domestic games, you know, I support a certain team like Arsenal for exa…" at bounding box center [262, 45] width 258 height 22
drag, startPoint x: 223, startPoint y: 83, endPoint x: 276, endPoint y: 84, distance: 52.4
click at [276, 71] on span "You feel more because it's like throughout season to season, you kind of get to…" at bounding box center [259, 60] width 252 height 22
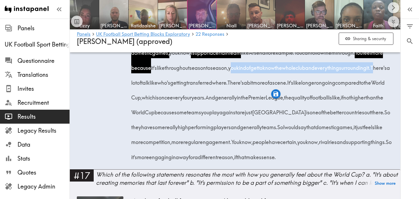
drag, startPoint x: 362, startPoint y: 83, endPoint x: 266, endPoint y: 99, distance: 98.0
click at [266, 99] on div "What's better about the World Cup compared to domestic games, versus what's bet…" at bounding box center [263, 73] width 261 height 179
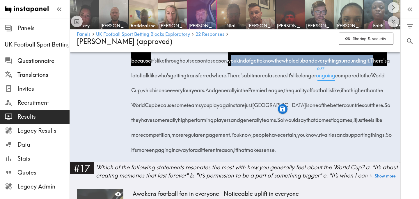
scroll to position [1383, 0]
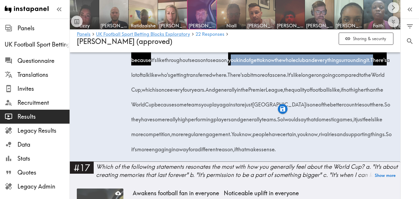
drag, startPoint x: 283, startPoint y: 91, endPoint x: 218, endPoint y: 106, distance: 67.6
click at [218, 106] on div "What's better about the World Cup compared to domestic games, versus what's bet…" at bounding box center [263, 65] width 261 height 179
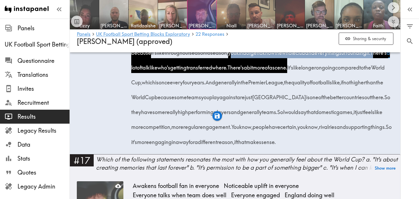
scroll to position [1392, 0]
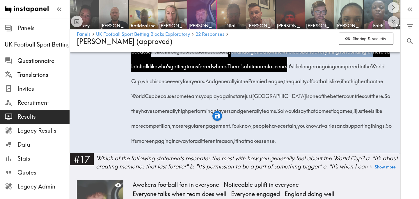
drag, startPoint x: 354, startPoint y: 141, endPoint x: 238, endPoint y: 156, distance: 116.8
click at [238, 146] on div "What's better about the World Cup compared to domestic games, versus what's bet…" at bounding box center [263, 56] width 261 height 179
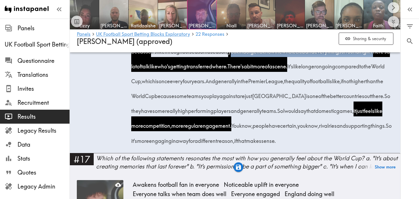
drag, startPoint x: 183, startPoint y: 171, endPoint x: 298, endPoint y: 173, distance: 115.3
click at [298, 144] on span "So it's more engaging in a way for a different reason, if that makes sense." at bounding box center [263, 133] width 260 height 22
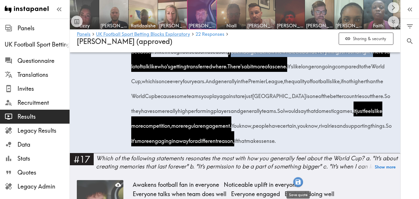
click at [298, 182] on icon "button" at bounding box center [298, 182] width 5 height 5
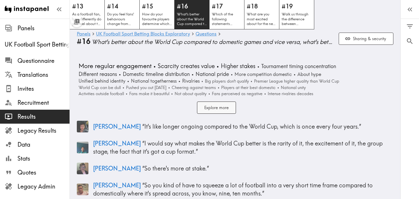
click at [225, 107] on button "Explore more" at bounding box center [216, 108] width 39 height 13
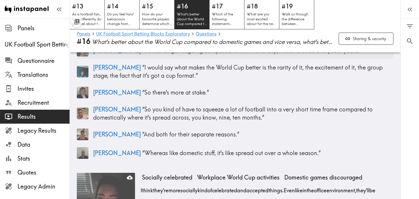
scroll to position [122, 0]
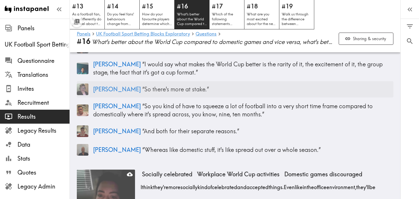
click at [191, 93] on div "Carlos “ So there's more at stake. ”" at bounding box center [235, 89] width 317 height 16
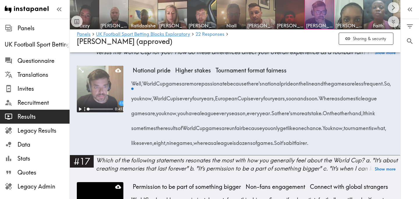
scroll to position [1157, 0]
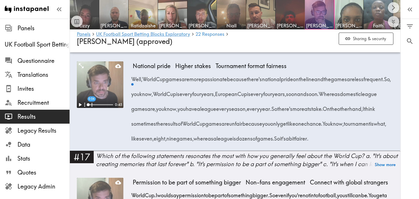
drag, startPoint x: 146, startPoint y: 96, endPoint x: 153, endPoint y: 111, distance: 17.2
click at [153, 83] on span "Well, World Cup games are more passionate because there's national pride on the…" at bounding box center [259, 78] width 253 height 7
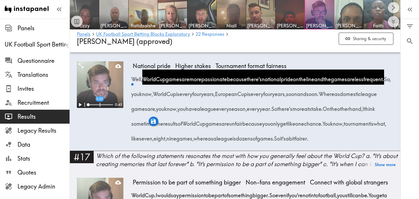
drag, startPoint x: 155, startPoint y: 127, endPoint x: 211, endPoint y: 126, distance: 55.6
click at [211, 112] on span "Whereas domestic league games are, you know, you have a league every season, ev…" at bounding box center [256, 101] width 246 height 22
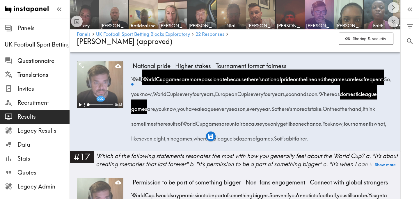
drag, startPoint x: 246, startPoint y: 125, endPoint x: 152, endPoint y: 141, distance: 95.3
click at [152, 141] on div "Well, World Cup games are more passionate because there's national pride on the…" at bounding box center [263, 107] width 261 height 74
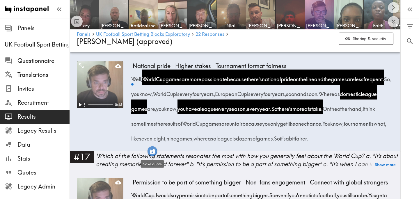
click at [151, 152] on icon "button" at bounding box center [152, 151] width 7 height 7
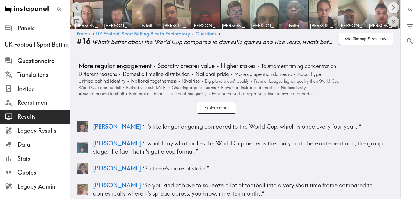
click at [78, 9] on icon "Scroll left" at bounding box center [77, 7] width 7 height 7
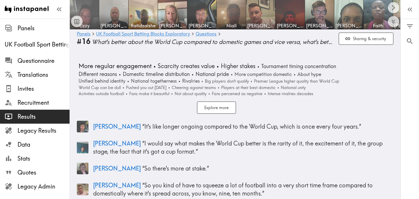
click at [92, 16] on img at bounding box center [84, 14] width 31 height 31
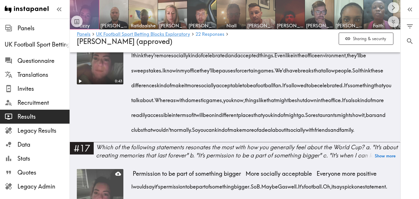
scroll to position [1117, 0]
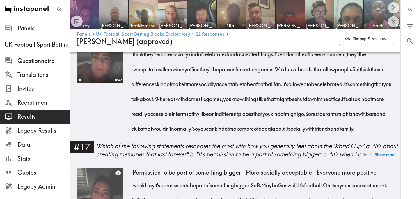
drag, startPoint x: 165, startPoint y: 85, endPoint x: 195, endPoint y: 85, distance: 29.4
click at [195, 58] on span "I think they're more socially kind of celebrated and accepted things." at bounding box center [204, 53] width 143 height 7
drag, startPoint x: 214, startPoint y: 85, endPoint x: 273, endPoint y: 87, distance: 59.4
click at [273, 58] on span "I think they're more socially kind of celebrated and accepted things." at bounding box center [204, 53] width 143 height 7
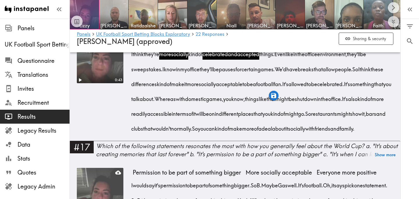
drag, startPoint x: 188, startPoint y: 100, endPoint x: 299, endPoint y: 101, distance: 110.3
click at [299, 101] on div "I think they're more socially kind of celebrated and accepted things. Even like…" at bounding box center [263, 89] width 261 height 89
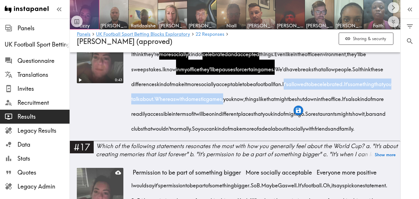
drag, startPoint x: 332, startPoint y: 114, endPoint x: 312, endPoint y: 132, distance: 27.0
click at [312, 132] on div "I think they're more socially kind of celebrated and accepted things. Even like…" at bounding box center [263, 89] width 261 height 89
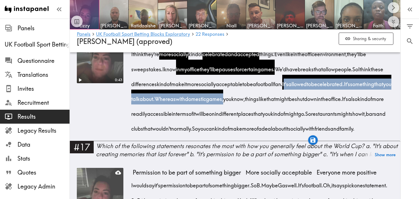
drag, startPoint x: 339, startPoint y: 129, endPoint x: 193, endPoint y: 145, distance: 146.7
click at [193, 134] on div "I think they're more socially kind of celebrated and accepted things. Even like…" at bounding box center [263, 89] width 261 height 89
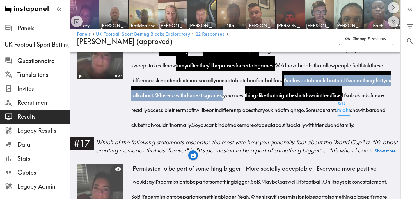
scroll to position [1122, 0]
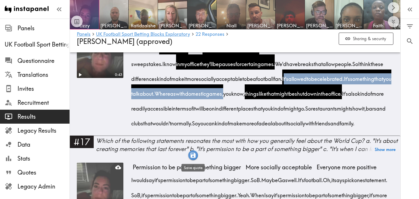
click at [194, 155] on icon "button" at bounding box center [193, 155] width 5 height 5
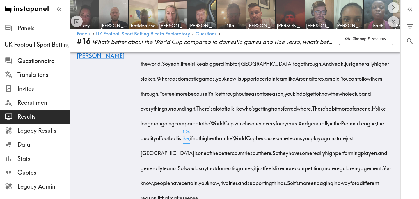
scroll to position [921, 0]
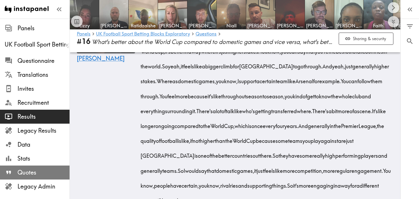
click at [41, 173] on span "Quotes" at bounding box center [43, 172] width 52 height 8
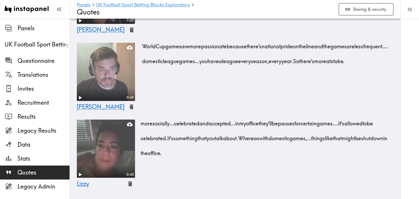
scroll to position [936, 0]
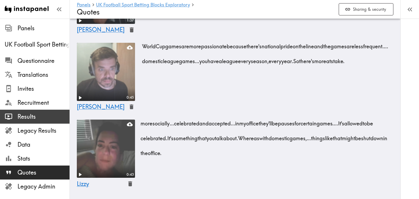
click at [47, 121] on span "Results" at bounding box center [43, 116] width 52 height 10
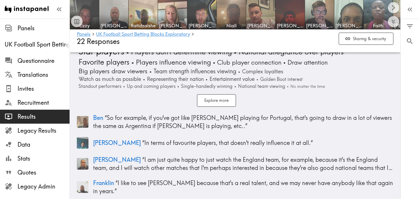
scroll to position [2128, 0]
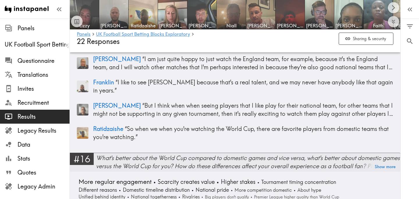
click at [158, 154] on div "What's better about the World Cup compared to domestic games and vice versa, wh…" at bounding box center [248, 162] width 304 height 16
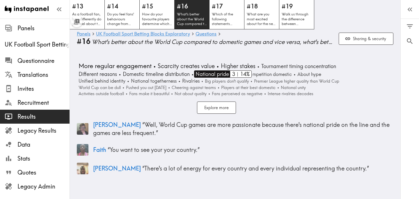
click at [212, 75] on span "National pride" at bounding box center [211, 74] width 35 height 8
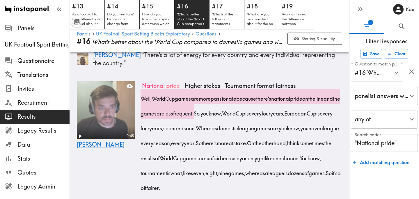
scroll to position [74, 0]
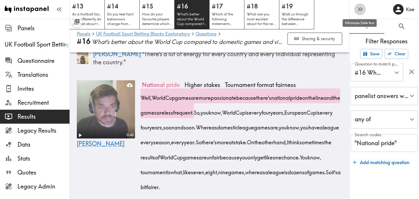
click at [361, 12] on icon "button" at bounding box center [360, 9] width 8 height 8
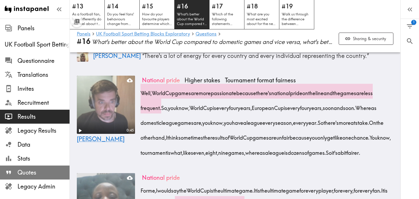
click at [42, 171] on span "Quotes" at bounding box center [43, 172] width 52 height 8
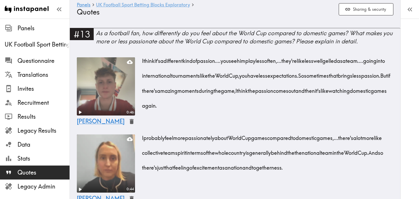
click at [141, 6] on link "UK Football Sport Betting Blocks Exploratory" at bounding box center [143, 5] width 94 height 6
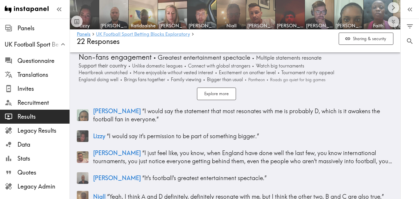
scroll to position [2349, 0]
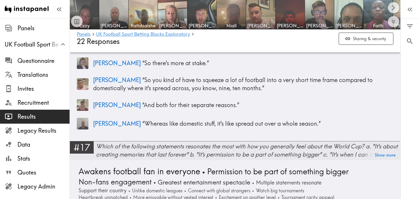
click at [149, 142] on div "Which of the following statements resonates the most with how you generally fee…" at bounding box center [248, 150] width 304 height 16
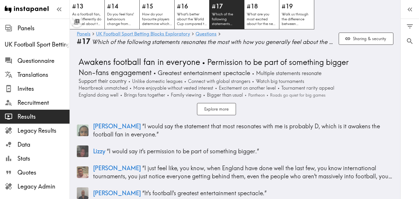
scroll to position [6, 0]
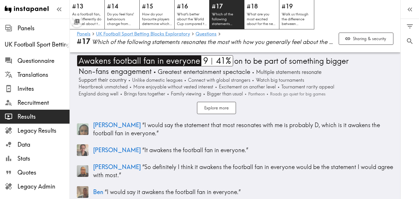
click at [184, 61] on span "Awakens football fan in everyone" at bounding box center [138, 60] width 123 height 11
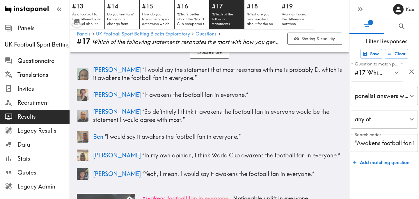
scroll to position [58, 0]
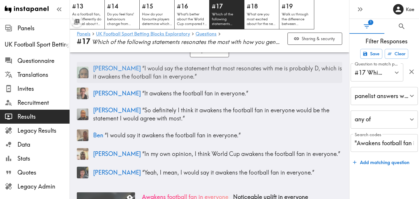
click at [251, 74] on p "Chelsey “ I would say the statement that most resonates with me is probably D, …" at bounding box center [217, 72] width 249 height 16
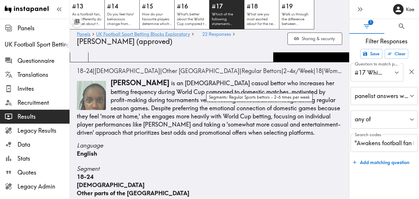
scroll to position [1710, 0]
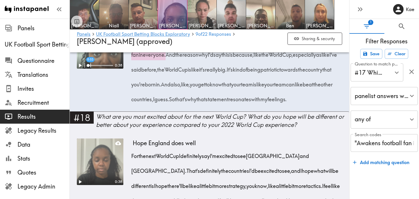
drag, startPoint x: 132, startPoint y: 100, endPoint x: 198, endPoint y: 118, distance: 68.1
click at [198, 105] on div "I would say the statement that most resonates with me is probably D, which is i…" at bounding box center [238, 67] width 210 height 74
drag, startPoint x: 223, startPoint y: 130, endPoint x: 262, endPoint y: 131, distance: 38.4
click at [262, 73] on span "And the reason why I'd say this is because, like the World Cup, especially as l…" at bounding box center [236, 62] width 206 height 22
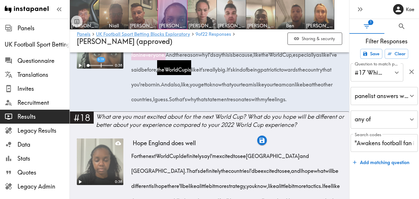
drag, startPoint x: 132, startPoint y: 145, endPoint x: 259, endPoint y: 146, distance: 126.9
click at [259, 105] on div "I would say the statement that most resonates with me is probably D, which is i…" at bounding box center [238, 67] width 210 height 74
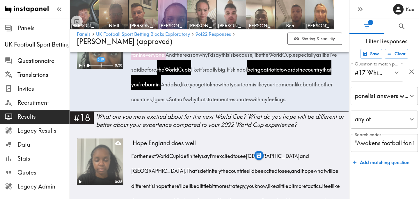
drag, startPoint x: 260, startPoint y: 145, endPoint x: 281, endPoint y: 147, distance: 21.3
click at [281, 103] on span "And also, like, you get to know that your team is like your team can like beat …" at bounding box center [233, 92] width 201 height 22
click at [111, 111] on div "0:38" at bounding box center [100, 66] width 47 height 89
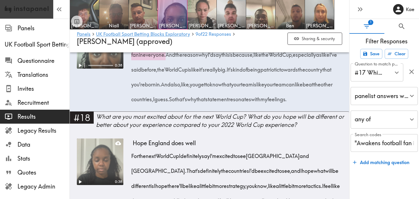
scroll to position [58, 0]
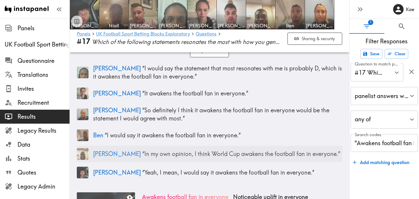
click at [158, 154] on p "Frank “ In my own opinion, I think World Cup awakens the football fan in everyo…" at bounding box center [217, 154] width 249 height 8
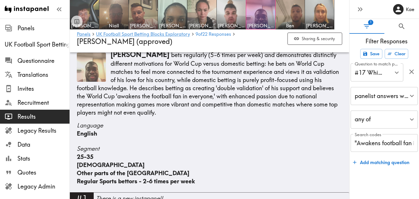
scroll to position [87, 0]
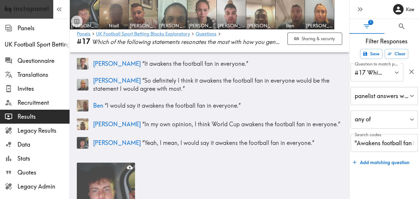
scroll to position [58, 0]
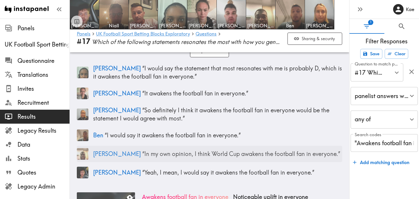
click at [121, 154] on p "Frank “ In my own opinion, I think World Cup awakens the football fan in everyo…" at bounding box center [217, 154] width 249 height 8
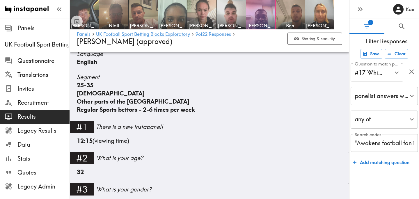
scroll to position [264, 0]
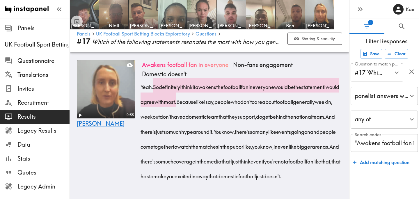
scroll to position [1473, 0]
drag, startPoint x: 141, startPoint y: 85, endPoint x: 247, endPoint y: 101, distance: 106.8
click at [247, 45] on div "I would say it awakens the football fan in everyone. It brings people together …" at bounding box center [242, 16] width 200 height 60
drag, startPoint x: 272, startPoint y: 100, endPoint x: 188, endPoint y: 133, distance: 89.9
click at [188, 43] on span "You know, during the normal football calendar year for a World Cup, everyone go…" at bounding box center [241, 24] width 198 height 37
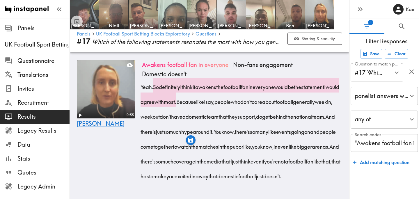
drag, startPoint x: 203, startPoint y: 129, endPoint x: 219, endPoint y: 146, distance: 23.3
click at [219, 45] on div "I would say it awakens the football fan in everyone. It brings people together …" at bounding box center [242, 16] width 200 height 60
click at [221, 155] on icon "button" at bounding box center [219, 154] width 5 height 5
drag, startPoint x: 155, startPoint y: 72, endPoint x: 223, endPoint y: 89, distance: 69.7
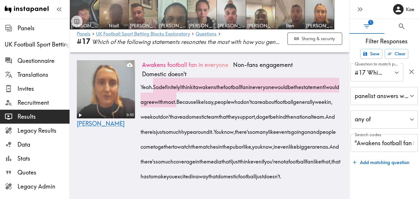
click at [223, 89] on div "Yeah. So definitely I think it awakens the football fan in everyone would be th…" at bounding box center [242, 130] width 200 height 104
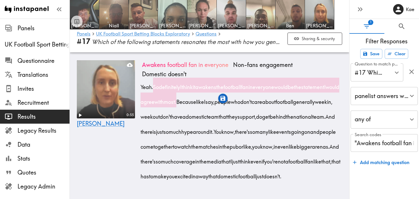
click at [223, 100] on icon "button" at bounding box center [223, 98] width 7 height 7
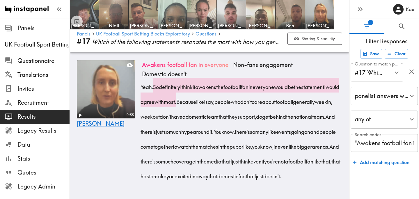
drag, startPoint x: 267, startPoint y: 88, endPoint x: 306, endPoint y: 118, distance: 48.8
click at [306, 118] on div "Yeah. So definitely I think it awakens the football fan in everyone would be th…" at bounding box center [242, 130] width 200 height 104
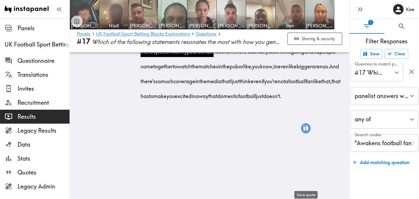
click at [307, 129] on icon "button" at bounding box center [305, 128] width 5 height 5
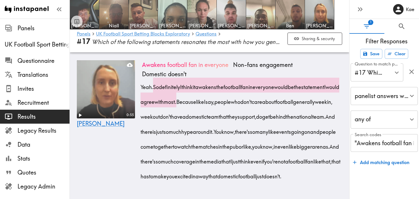
drag, startPoint x: 158, startPoint y: 132, endPoint x: 177, endPoint y: 133, distance: 19.0
click at [177, 133] on span "You know, there's so many like events going on and people come together to watc…" at bounding box center [239, 139] width 195 height 22
click at [129, 142] on div "0:55 Fiona" at bounding box center [106, 124] width 58 height 128
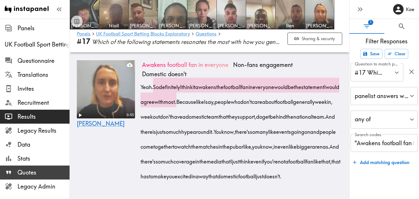
click at [47, 171] on span "Quotes" at bounding box center [43, 172] width 52 height 8
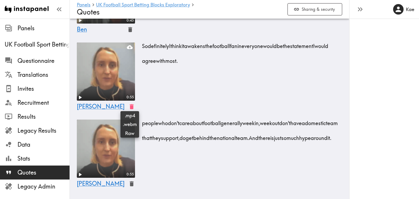
scroll to position [1216, 0]
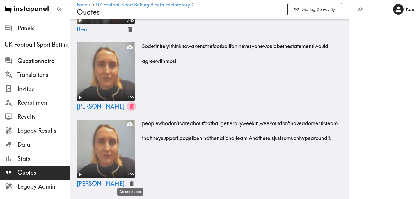
click at [130, 109] on icon "button" at bounding box center [132, 106] width 4 height 5
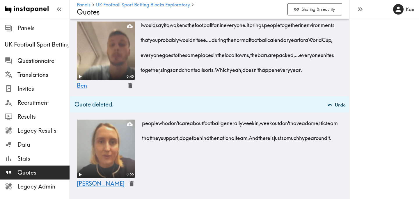
scroll to position [1222, 0]
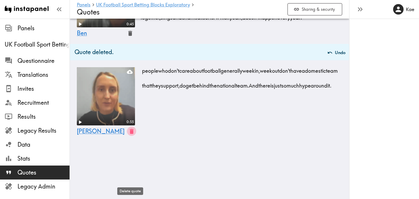
click at [130, 134] on icon "button" at bounding box center [132, 131] width 4 height 5
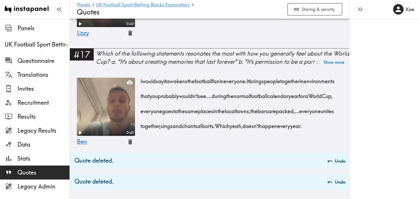
scroll to position [1166, 0]
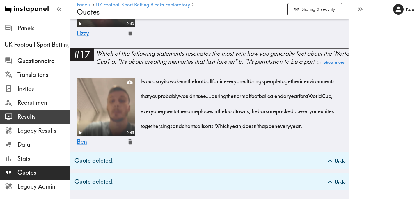
click at [45, 118] on span "Results" at bounding box center [43, 117] width 52 height 8
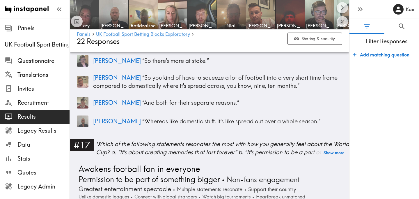
scroll to position [2419, 0]
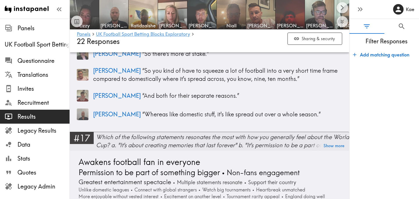
click at [185, 133] on div "Which of the following statements resonates the most with how you generally fee…" at bounding box center [222, 141] width 253 height 16
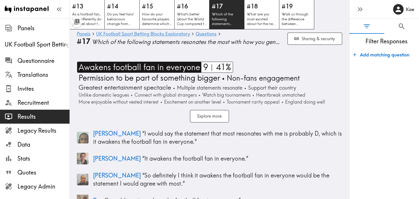
click at [157, 70] on span "Awakens football fan in everyone" at bounding box center [138, 67] width 123 height 11
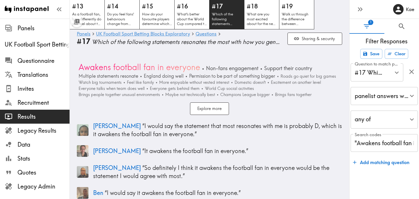
click at [405, 144] on input ""Awakens football fan in everyone"" at bounding box center [384, 143] width 67 height 18
click at [410, 72] on icon "button" at bounding box center [411, 71] width 5 height 5
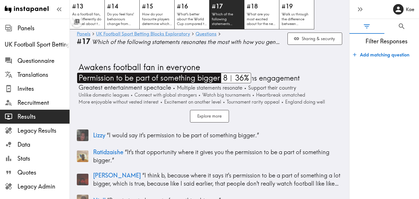
click at [189, 80] on span "Permission to be part of something bigger" at bounding box center [148, 78] width 143 height 10
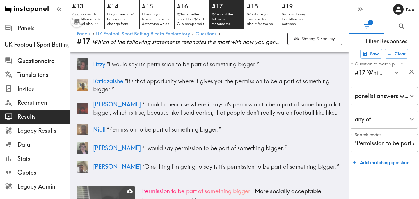
scroll to position [65, 0]
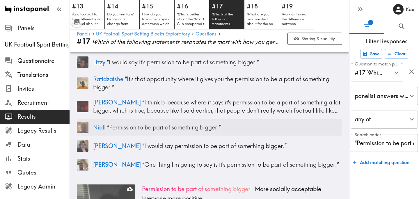
click at [209, 131] on p "Niall “ Permission to be part of something bigger. ”" at bounding box center [217, 127] width 249 height 8
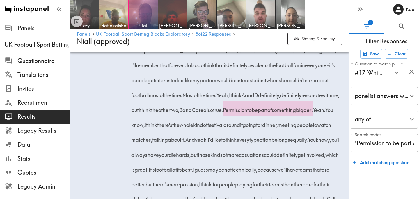
scroll to position [1645, 0]
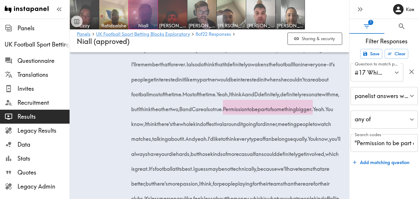
drag, startPoint x: 130, startPoint y: 79, endPoint x: 239, endPoint y: 83, distance: 109.8
click at [239, 83] on div "0:12 2:00 Childhood World Cup memories Awakens football fan in everyone Non-fan…" at bounding box center [209, 118] width 265 height 276
click at [253, 90] on icon "button" at bounding box center [253, 90] width 5 height 5
drag, startPoint x: 132, startPoint y: 80, endPoint x: 239, endPoint y: 84, distance: 106.9
click at [229, 38] on span "It is about creating memories that last forever." at bounding box center [181, 34] width 96 height 7
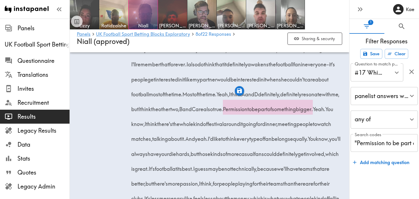
drag, startPoint x: 270, startPoint y: 80, endPoint x: 292, endPoint y: 83, distance: 22.0
click at [292, 38] on span "Yeah, I think A, for me, I remember, is it 1994?" at bounding box center [274, 34] width 91 height 7
drag, startPoint x: 292, startPoint y: 80, endPoint x: 306, endPoint y: 78, distance: 13.3
click at [306, 38] on span "Yeah, I think A, for me, I remember, is it 1994?" at bounding box center [274, 34] width 91 height 7
drag, startPoint x: 293, startPoint y: 80, endPoint x: 291, endPoint y: 97, distance: 17.3
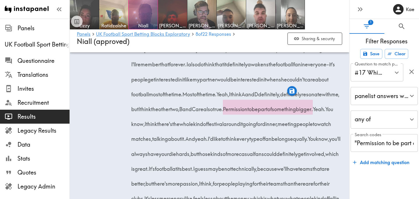
click at [291, 97] on div "It is about creating memories that last forever. Yeah, I think A, for me, I rem…" at bounding box center [238, 136] width 210 height 223
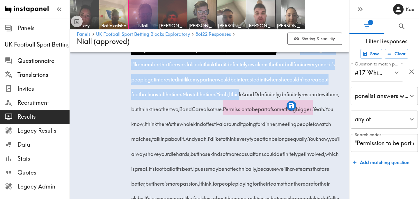
drag, startPoint x: 318, startPoint y: 94, endPoint x: 322, endPoint y: 134, distance: 40.7
click at [322, 134] on div "It is about creating memories that last forever. Yeah, I think A, for me, I rem…" at bounding box center [238, 136] width 210 height 223
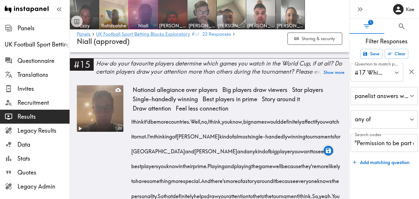
scroll to position [1229, 0]
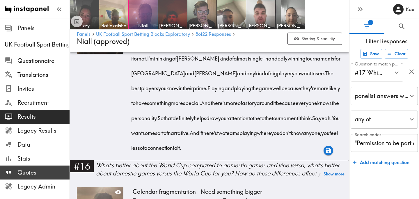
click at [47, 167] on div "Quotes" at bounding box center [35, 172] width 70 height 15
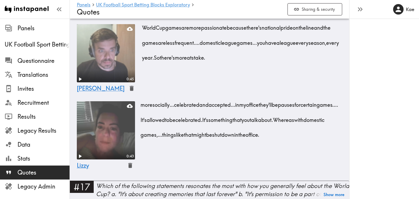
scroll to position [1201, 0]
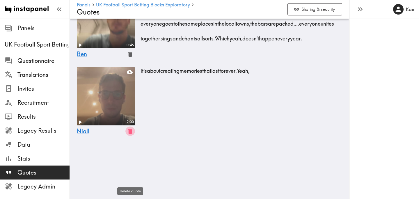
click at [129, 134] on icon "button" at bounding box center [130, 131] width 4 height 5
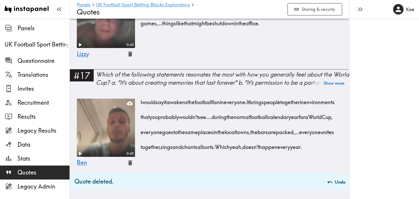
scroll to position [1145, 0]
click at [175, 77] on div "Which of the following statements resonates the most with how you generally fee…" at bounding box center [222, 78] width 253 height 16
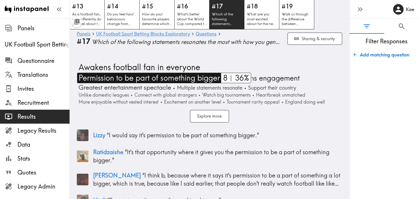
click at [173, 79] on span "Permission to be part of something bigger" at bounding box center [148, 78] width 143 height 10
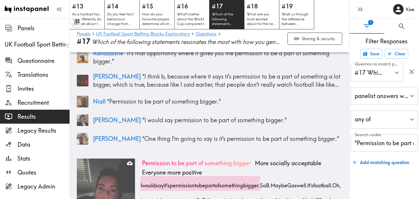
scroll to position [89, 0]
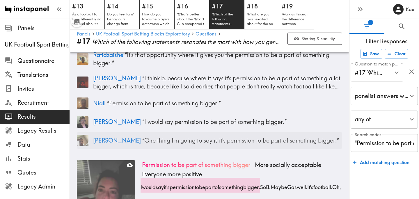
click at [268, 141] on p "Nicholas “ One thing I'm going to say is it's permission to be part of somethin…" at bounding box center [217, 140] width 249 height 8
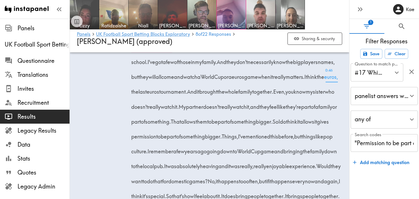
scroll to position [2267, 0]
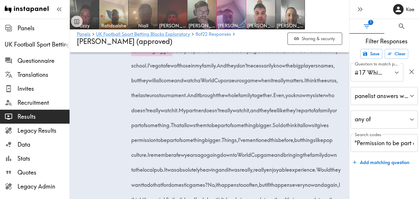
drag, startPoint x: 267, startPoint y: 82, endPoint x: 280, endPoint y: 128, distance: 47.6
click at [280, 128] on div "So which of these statements do I feel resonates the most with? It's permission…" at bounding box center [238, 116] width 210 height 268
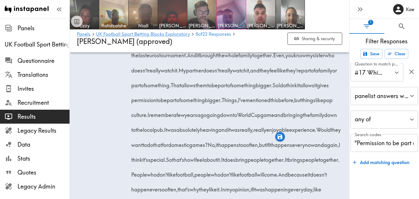
scroll to position [2309, 0]
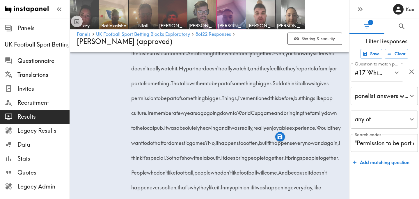
drag, startPoint x: 320, startPoint y: 83, endPoint x: 174, endPoint y: 99, distance: 147.5
click at [174, 57] on span "I think the euros, the last euros tournament." at bounding box center [236, 46] width 207 height 22
drag, startPoint x: 191, startPoint y: 99, endPoint x: 271, endPoint y: 100, distance: 79.5
click at [271, 100] on div "So which of these statements do I feel resonates the most with? It's permission…" at bounding box center [238, 74] width 210 height 268
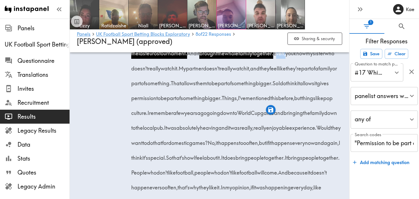
drag, startPoint x: 273, startPoint y: 98, endPoint x: 282, endPoint y: 100, distance: 9.9
click at [282, 59] on span "Even," at bounding box center [279, 51] width 12 height 15
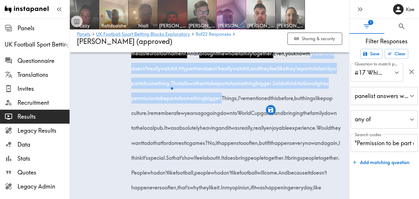
drag, startPoint x: 308, startPoint y: 99, endPoint x: 280, endPoint y: 142, distance: 51.9
click at [280, 142] on div "So which of these statements do I feel resonates the most with? It's permission…" at bounding box center [238, 74] width 210 height 268
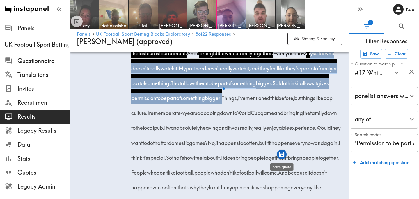
click at [281, 155] on icon "button" at bounding box center [281, 154] width 5 height 5
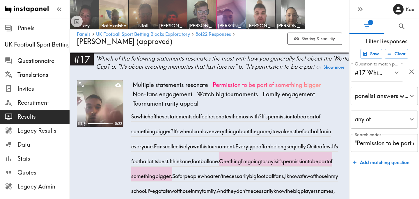
scroll to position [2125, 0]
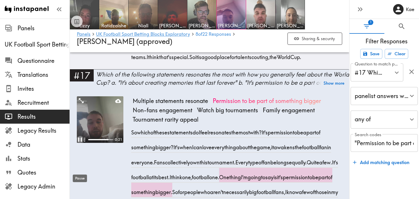
click at [79, 143] on icon "Pause" at bounding box center [80, 140] width 8 height 8
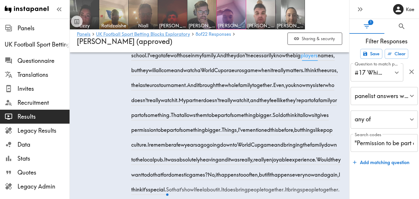
scroll to position [2275, 0]
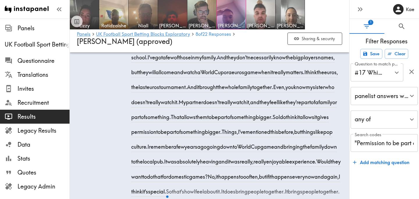
drag, startPoint x: 260, startPoint y: 73, endPoint x: 280, endPoint y: 119, distance: 50.2
click at [280, 119] on div "So which of these statements do I feel resonates the most with? It's permission…" at bounding box center [238, 108] width 210 height 268
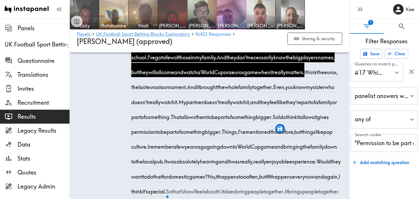
drag, startPoint x: 320, startPoint y: 118, endPoint x: 174, endPoint y: 133, distance: 146.9
click at [174, 133] on div "So which of these statements do I feel resonates the most with? It's permission…" at bounding box center [238, 108] width 210 height 268
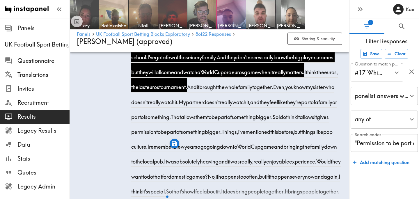
drag, startPoint x: 191, startPoint y: 132, endPoint x: 271, endPoint y: 136, distance: 80.1
click at [271, 136] on div "So which of these statements do I feel resonates the most with? It's permission…" at bounding box center [238, 108] width 210 height 268
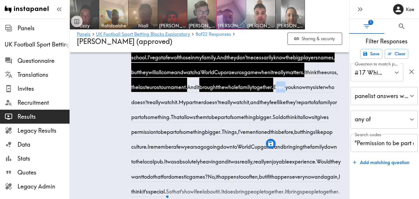
drag, startPoint x: 272, startPoint y: 132, endPoint x: 283, endPoint y: 134, distance: 11.6
click at [283, 93] on span "Even," at bounding box center [279, 85] width 12 height 15
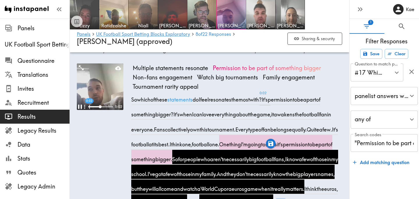
scroll to position [2155, 0]
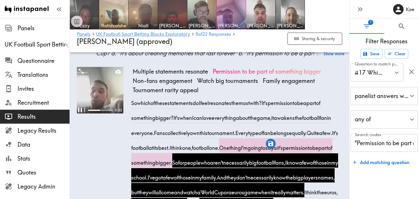
click at [100, 113] on video at bounding box center [100, 90] width 47 height 47
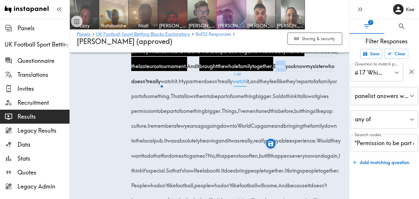
scroll to position [2305, 0]
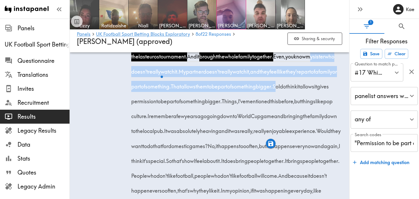
drag, startPoint x: 308, startPoint y: 102, endPoint x: 317, endPoint y: 132, distance: 30.4
click at [317, 132] on div "So which of these statements do I feel resonates the most with? It's permission…" at bounding box center [238, 77] width 210 height 268
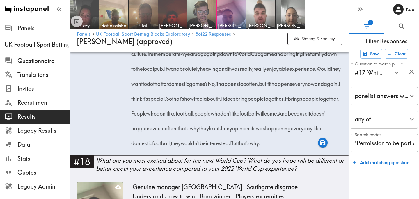
scroll to position [2368, 0]
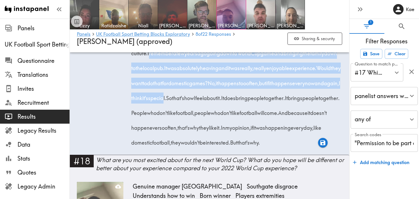
drag, startPoint x: 222, startPoint y: 98, endPoint x: 316, endPoint y: 142, distance: 104.3
click at [316, 142] on div "So which of these statements do I feel resonates the most with? It's permission…" at bounding box center [238, 14] width 210 height 268
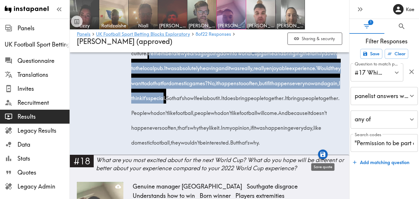
click at [323, 155] on icon "button" at bounding box center [323, 154] width 7 height 7
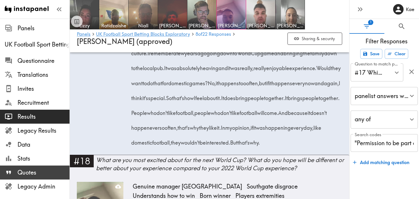
click at [41, 174] on span "Quotes" at bounding box center [43, 172] width 52 height 8
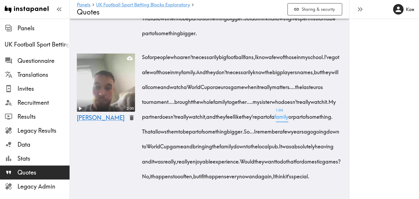
scroll to position [1290, 0]
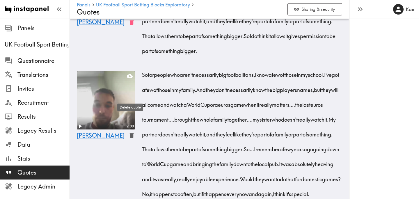
click at [130, 25] on icon "button" at bounding box center [132, 22] width 4 height 5
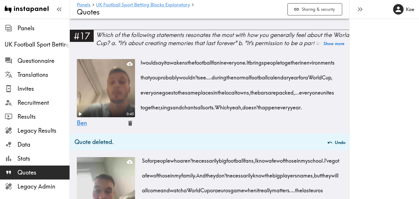
scroll to position [1110, 0]
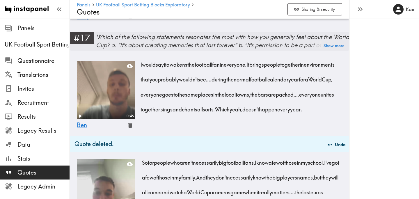
click at [188, 49] on div "Which of the following statements resonates the most with how you generally fee…" at bounding box center [222, 41] width 253 height 16
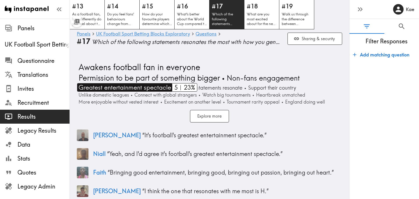
click at [157, 88] on span "Greatest entertainment spectacle" at bounding box center [124, 87] width 94 height 9
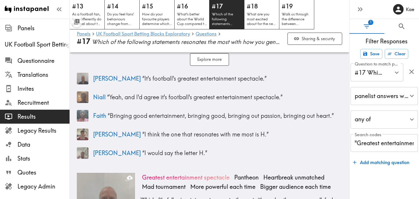
scroll to position [48, 0]
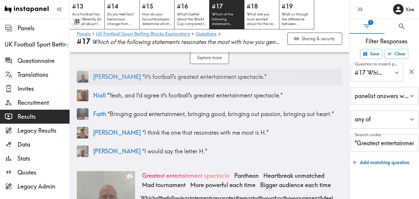
click at [147, 79] on p "Nick “ It's football's greatest entertainment spectacle. ”" at bounding box center [217, 77] width 249 height 8
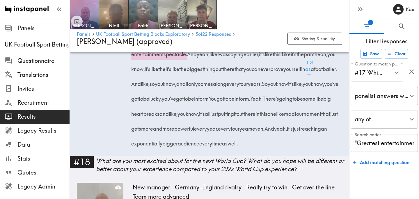
scroll to position [1906, 0]
drag, startPoint x: 186, startPoint y: 91, endPoint x: 295, endPoint y: 97, distance: 109.3
click at [295, 97] on div "Which of the following statements resonates the most with you about how you gen…" at bounding box center [238, 60] width 210 height 179
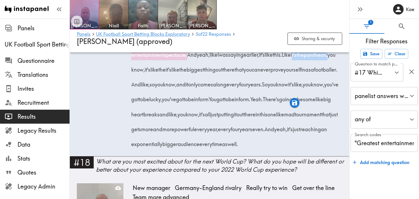
drag, startPoint x: 214, startPoint y: 107, endPoint x: 253, endPoint y: 109, distance: 38.2
click at [253, 73] on span "Like it's the pantheon, you know, it's like the it's like the biggest thing out…" at bounding box center [236, 62] width 206 height 22
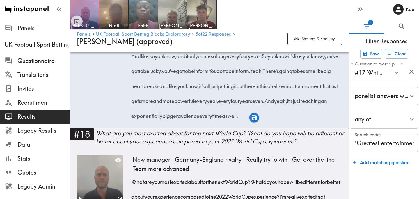
scroll to position [1935, 0]
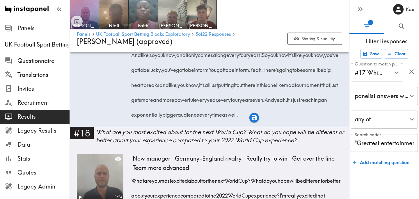
drag, startPoint x: 322, startPoint y: 78, endPoint x: 302, endPoint y: 93, distance: 24.7
click at [302, 44] on span "Like it's the pantheon, you know, it's like the it's like the biggest thing out…" at bounding box center [236, 33] width 206 height 22
drag, startPoint x: 147, startPoint y: 108, endPoint x: 242, endPoint y: 110, distance: 95.2
click at [242, 58] on span "And like, so you know, and it only comes along every four years." at bounding box center [198, 54] width 131 height 7
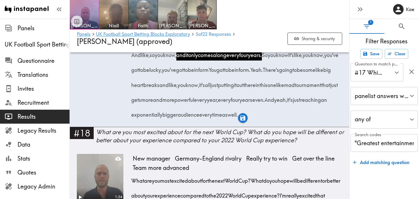
drag, startPoint x: 147, startPoint y: 166, endPoint x: 310, endPoint y: 169, distance: 163.3
click at [310, 120] on div "Which of the following statements resonates the most with you about how you gen…" at bounding box center [238, 31] width 210 height 179
click at [308, 179] on icon "button" at bounding box center [308, 177] width 7 height 7
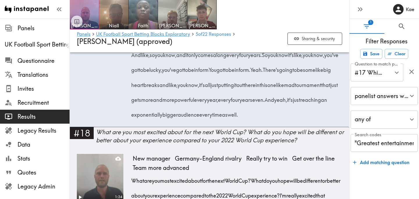
click at [35, 117] on span "Results" at bounding box center [43, 117] width 52 height 8
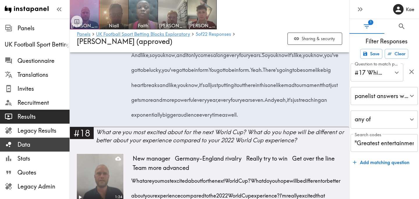
click at [36, 141] on span "Data" at bounding box center [43, 145] width 52 height 8
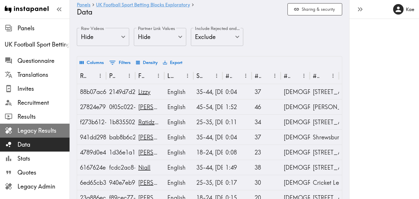
click at [40, 132] on span "Legacy Results" at bounding box center [43, 131] width 52 height 8
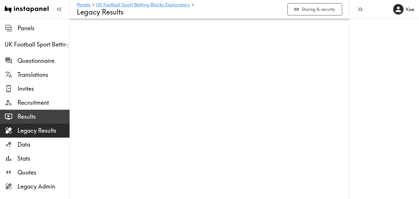
click at [42, 117] on span "Results" at bounding box center [43, 117] width 52 height 8
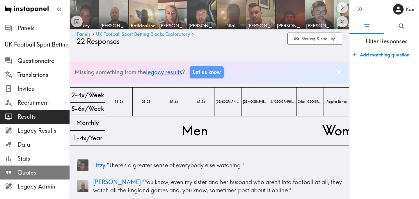
click at [40, 172] on span "Quotes" at bounding box center [43, 172] width 52 height 8
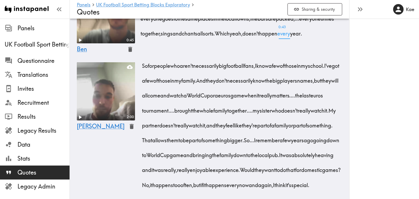
scroll to position [1184, 0]
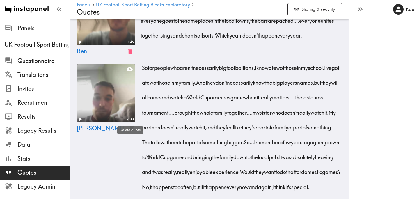
click at [129, 54] on icon "button" at bounding box center [130, 51] width 4 height 5
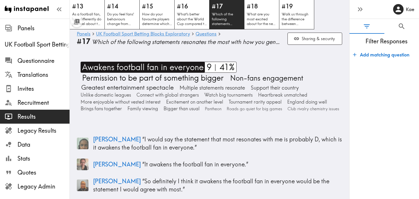
click at [157, 70] on span "Awakens football fan in everyone" at bounding box center [142, 67] width 123 height 11
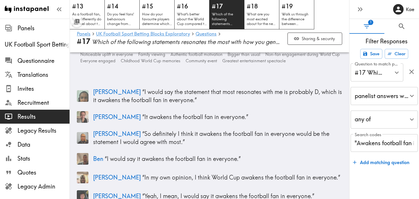
scroll to position [49, 0]
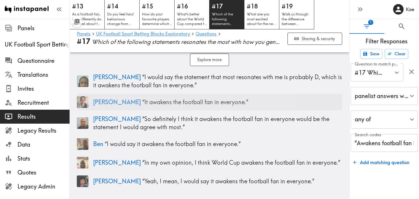
click at [244, 105] on p "Megan “ It awakens the football fan in everyone. ”" at bounding box center [217, 102] width 249 height 8
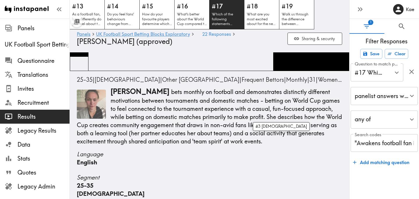
scroll to position [1573, 0]
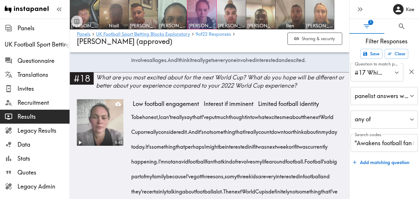
click at [315, 14] on img at bounding box center [319, 14] width 31 height 31
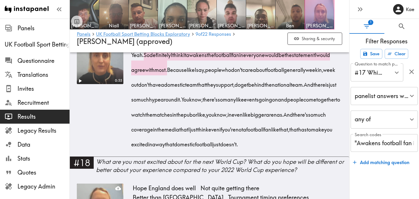
scroll to position [1496, 0]
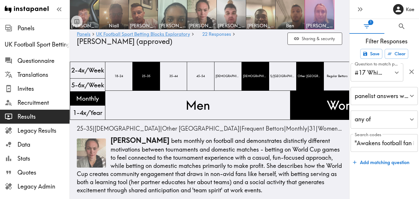
scroll to position [1545, 0]
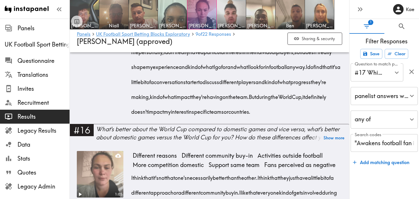
scroll to position [1334, 0]
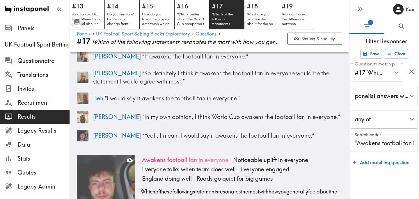
scroll to position [97, 0]
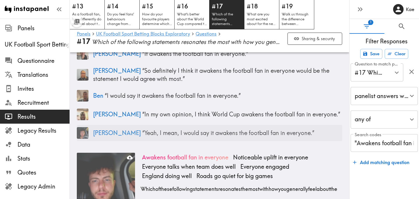
click at [194, 138] on div "Jorge “ Yeah, I mean, I would say it awakens the football fan in everyone. ”" at bounding box center [209, 133] width 265 height 16
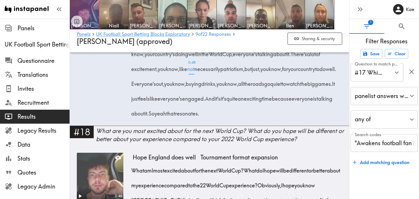
scroll to position [1813, 0]
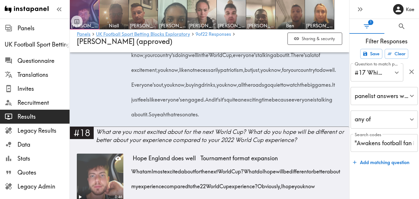
drag, startPoint x: 148, startPoint y: 85, endPoint x: 266, endPoint y: 86, distance: 118.1
click at [266, 29] on span "Yeah, I mean, I would say it awakens the football fan in everyone." at bounding box center [236, 17] width 207 height 22
drag, startPoint x: 184, startPoint y: 114, endPoint x: 274, endPoint y: 116, distance: 89.1
click at [274, 116] on div "Which of these following statements resonates the most with how you generally f…" at bounding box center [238, 30] width 210 height 179
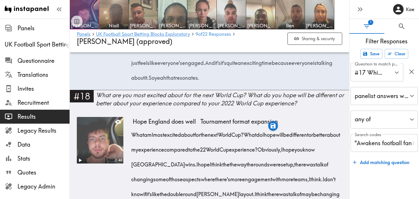
scroll to position [1850, 0]
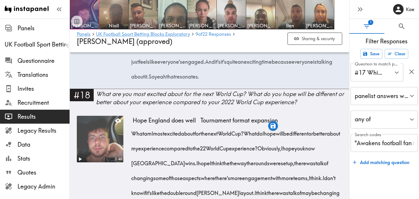
drag, startPoint x: 194, startPoint y: 108, endPoint x: 272, endPoint y: 109, distance: 77.4
click at [272, 36] on span "There's a lot of excitement, you know, like not necessarily patriotism, but jus…" at bounding box center [235, 24] width 205 height 22
drag, startPoint x: 299, startPoint y: 106, endPoint x: 157, endPoint y: 124, distance: 143.2
drag, startPoint x: 157, startPoint y: 121, endPoint x: 191, endPoint y: 122, distance: 34.0
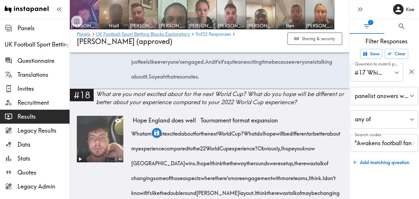
click at [191, 50] on span "Everyone's out, you know, buying drinks, you know, all the roads go quiet to wa…" at bounding box center [233, 46] width 201 height 7
drag, startPoint x: 218, startPoint y: 122, endPoint x: 249, endPoint y: 124, distance: 30.9
click at [249, 50] on span "Everyone's out, you know, buying drinks, you know, all the roads go quiet to wa…" at bounding box center [233, 46] width 201 height 7
drag, startPoint x: 276, startPoint y: 121, endPoint x: 230, endPoint y: 153, distance: 55.9
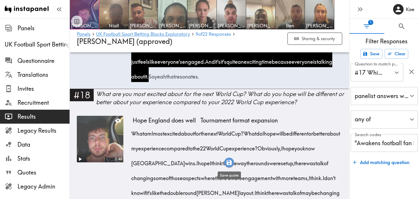
click at [229, 164] on icon "button" at bounding box center [229, 162] width 7 height 7
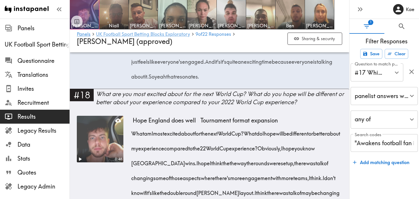
click at [161, 36] on link "UK Football Sport Betting Blocks Exploratory" at bounding box center [143, 35] width 94 height 6
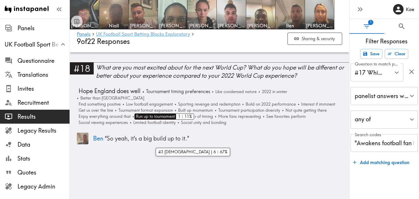
scroll to position [2387, 0]
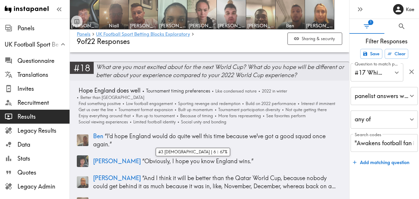
click at [195, 64] on div "What are you most excited about for the next World Cup? What do you hope will b…" at bounding box center [222, 71] width 253 height 16
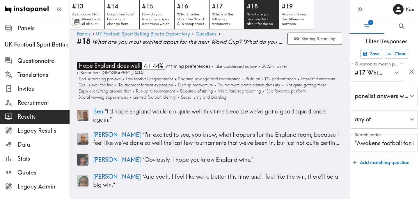
click at [130, 65] on span "Hope England does well" at bounding box center [108, 66] width 63 height 8
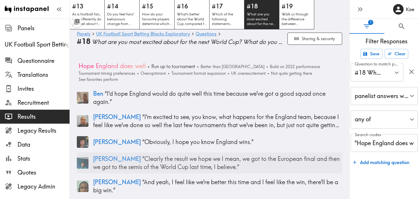
click at [171, 160] on p "James “ Clearly the result we hope we I mean, we got to the European final and …" at bounding box center [217, 163] width 249 height 16
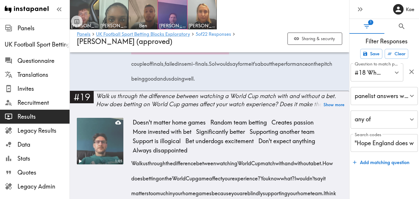
scroll to position [2101, 0]
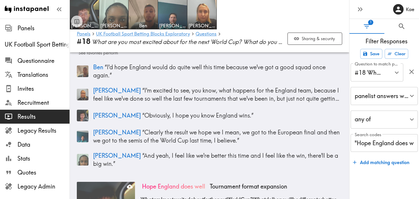
scroll to position [31, 0]
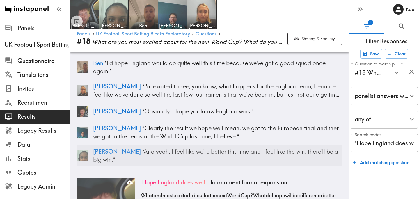
click at [212, 150] on p "Chelsey “ And yeah, I feel like we're better this time and I feel like the win,…" at bounding box center [217, 156] width 249 height 16
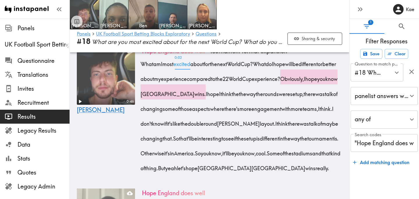
scroll to position [163, 0]
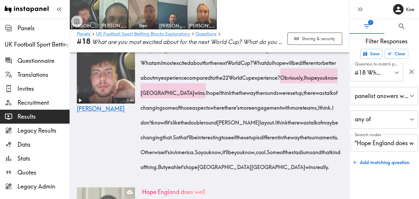
drag, startPoint x: 167, startPoint y: 89, endPoint x: 182, endPoint y: 89, distance: 14.8
click at [182, 89] on span "Obviously, I hope you know England wins." at bounding box center [240, 85] width 197 height 22
drag, startPoint x: 206, startPoint y: 88, endPoint x: 238, endPoint y: 90, distance: 32.1
click at [238, 90] on div "What am I most excited about for the next World Cup? What do I hope will be dif…" at bounding box center [242, 113] width 200 height 119
click at [113, 132] on div "0:46 Jorge" at bounding box center [106, 112] width 58 height 134
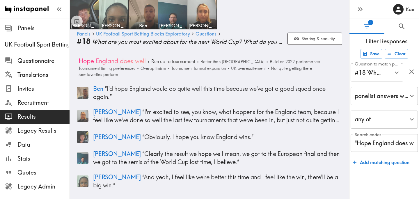
scroll to position [0, 0]
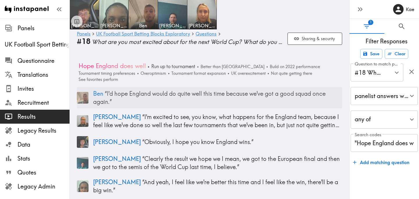
click at [125, 95] on p "Ben “ I'd hope England would do quite well this time because we've got a good s…" at bounding box center [217, 98] width 249 height 16
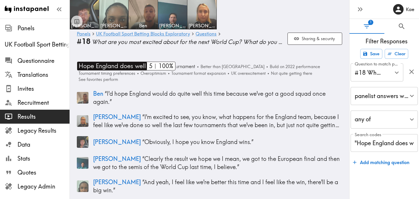
click at [123, 65] on span "Hope England does well" at bounding box center [111, 66] width 69 height 9
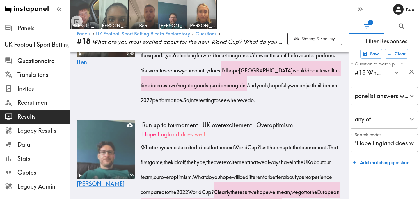
scroll to position [441, 0]
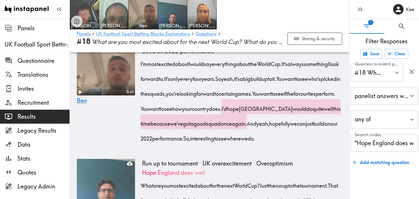
drag, startPoint x: 141, startPoint y: 75, endPoint x: 207, endPoint y: 91, distance: 67.9
click at [207, 91] on div "I'm most excited about I would say everything about the World Cup. It's always …" at bounding box center [242, 99] width 200 height 89
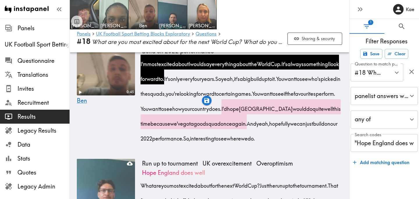
drag, startPoint x: 288, startPoint y: 90, endPoint x: 339, endPoint y: 93, distance: 51.6
click at [278, 82] on span "So yeah, it's a big build up to it." at bounding box center [247, 78] width 61 height 7
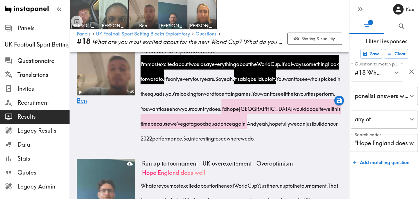
drag, startPoint x: 141, startPoint y: 104, endPoint x: 156, endPoint y: 151, distance: 49.4
click at [156, 144] on div "I'm most excited about I would say everything about the World Cup. It's always …" at bounding box center [242, 99] width 200 height 89
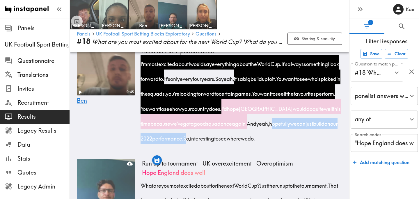
drag, startPoint x: 184, startPoint y: 149, endPoint x: 307, endPoint y: 150, distance: 123.4
click at [307, 144] on div "I'm most excited about I would say everything about the World Cup. It's always …" at bounding box center [242, 99] width 200 height 89
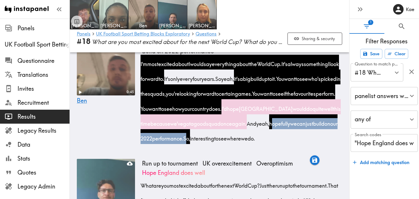
drag, startPoint x: 328, startPoint y: 119, endPoint x: 157, endPoint y: 150, distance: 174.5
click at [157, 127] on span "I'd hope England would do quite well this time because we've got a good squad o…" at bounding box center [242, 116] width 200 height 22
click at [157, 162] on icon "button" at bounding box center [157, 160] width 5 height 5
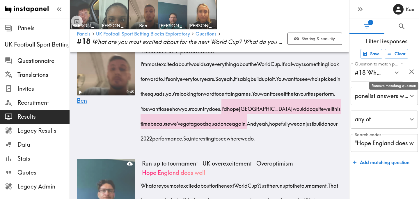
click at [414, 72] on icon "button" at bounding box center [412, 72] width 8 height 8
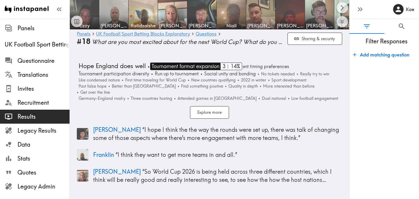
click at [205, 66] on span "Tournament format expansion" at bounding box center [184, 67] width 69 height 8
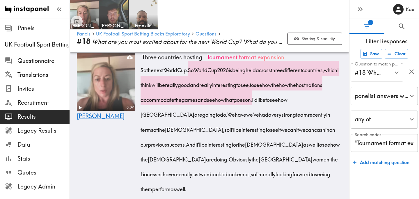
scroll to position [96, 0]
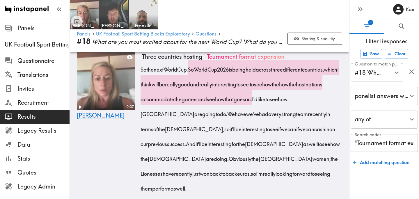
drag, startPoint x: 196, startPoint y: 70, endPoint x: 312, endPoint y: 101, distance: 119.9
click at [312, 101] on div "So the next World Cup. So World Cup 2026 is being held across three different c…" at bounding box center [242, 127] width 200 height 134
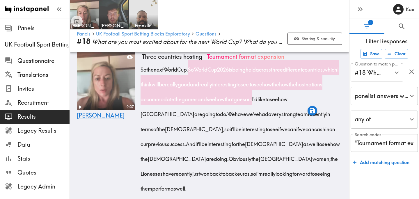
drag, startPoint x: 193, startPoint y: 144, endPoint x: 233, endPoint y: 148, distance: 39.7
click at [233, 148] on span "And it'll be interesting for the females as well to see how the females are doi…" at bounding box center [241, 151] width 199 height 22
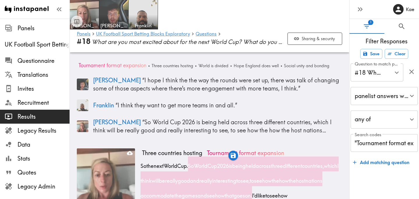
scroll to position [96, 0]
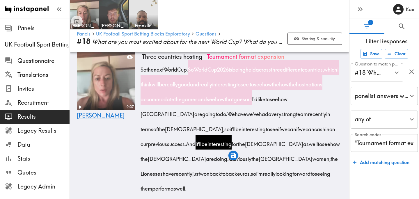
click at [166, 159] on div "So the next World Cup. So World Cup 2026 is being held across three different c…" at bounding box center [242, 127] width 200 height 134
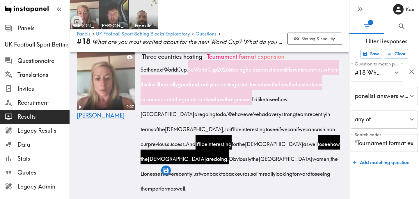
click at [123, 161] on div "0:37 [PERSON_NAME]" at bounding box center [106, 126] width 58 height 149
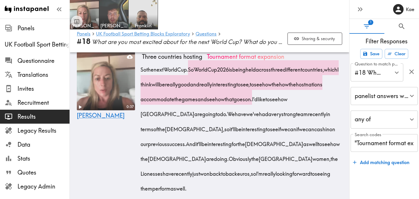
drag, startPoint x: 196, startPoint y: 70, endPoint x: 312, endPoint y: 102, distance: 120.4
click at [312, 102] on div "So the next World Cup. So World Cup 2026 is being held across three different c…" at bounding box center [242, 127] width 200 height 134
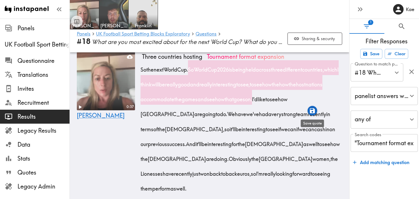
click at [312, 112] on icon "button" at bounding box center [312, 110] width 7 height 7
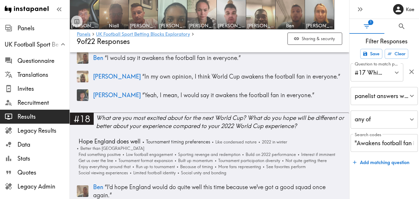
scroll to position [2334, 0]
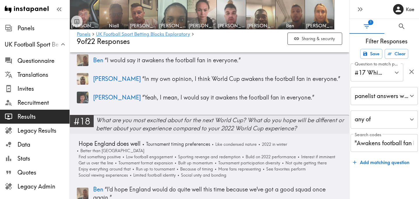
click at [159, 118] on div "What are you most excited about for the next World Cup? What do you hope will b…" at bounding box center [222, 124] width 253 height 16
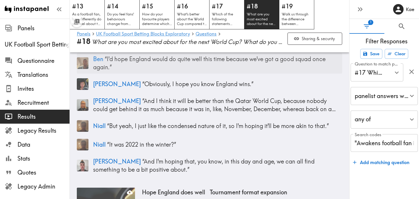
scroll to position [54, 0]
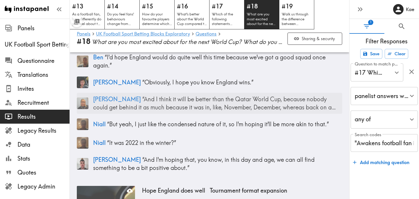
click at [301, 97] on p "[PERSON_NAME] “ And I think it will be better than the Qatar World Cup, because…" at bounding box center [217, 103] width 249 height 16
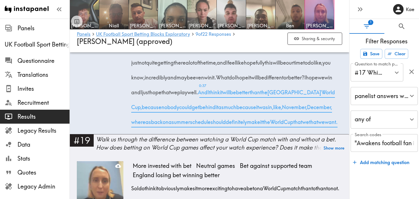
scroll to position [1672, 0]
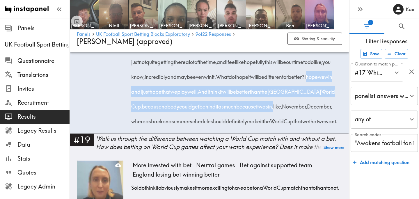
drag, startPoint x: 185, startPoint y: 129, endPoint x: 172, endPoint y: 159, distance: 32.5
click at [172, 127] on div "I'm excited to see, you know, what happens for the England team, because I feel…" at bounding box center [238, 75] width 210 height 104
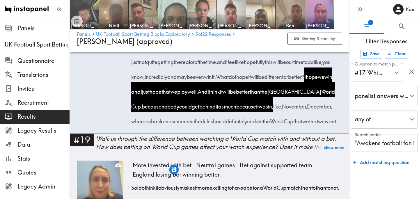
click at [95, 134] on div "0:55" at bounding box center [100, 69] width 47 height 128
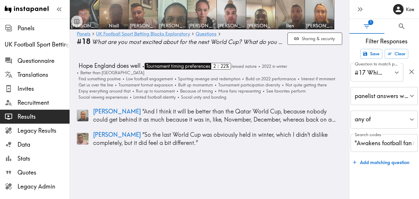
click at [193, 67] on span "Tournament timing preferences" at bounding box center [177, 66] width 65 height 7
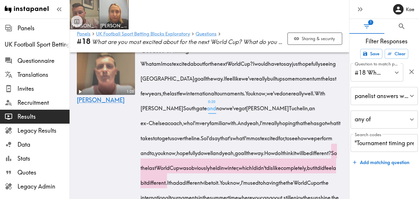
scroll to position [100, 0]
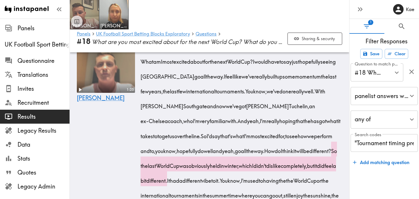
drag, startPoint x: 141, startPoint y: 77, endPoint x: 300, endPoint y: 92, distance: 159.3
click at [300, 92] on div "What am I most excited about for the next World Cup? I would have to say just h…" at bounding box center [242, 149] width 200 height 194
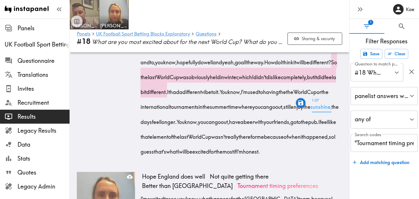
scroll to position [190, 0]
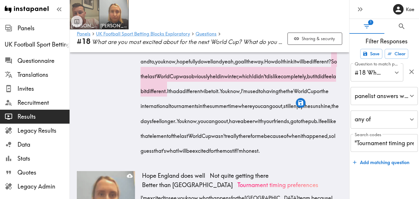
drag, startPoint x: 227, startPoint y: 76, endPoint x: 147, endPoint y: 109, distance: 86.6
click at [147, 109] on div "What am I most excited about for the next World Cup? I would have to say just h…" at bounding box center [242, 59] width 200 height 194
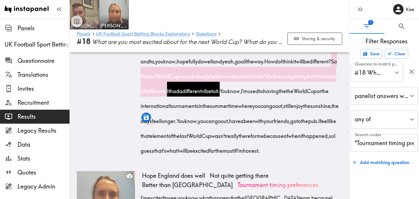
drag, startPoint x: 171, startPoint y: 106, endPoint x: 337, endPoint y: 122, distance: 166.6
click at [337, 122] on div "What am I most excited about for the next World Cup? I would have to say just h…" at bounding box center [242, 59] width 200 height 194
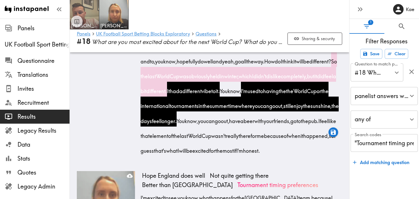
drag, startPoint x: 203, startPoint y: 136, endPoint x: 305, endPoint y: 138, distance: 102.2
click at [305, 125] on span "You know, you can go out, have a beer with your friends, go to the pub." at bounding box center [249, 120] width 142 height 7
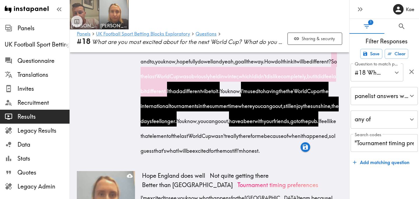
drag, startPoint x: 329, startPoint y: 136, endPoint x: 255, endPoint y: 151, distance: 75.2
click at [255, 151] on span "I feel like that element of the last World Cup wasn't really there for me becau…" at bounding box center [240, 135] width 196 height 37
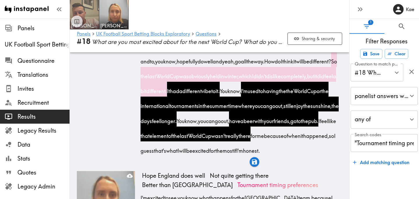
drag, startPoint x: 192, startPoint y: 165, endPoint x: 284, endPoint y: 167, distance: 92.3
click at [284, 154] on span "I feel like that element of the last World Cup wasn't really there for me becau…" at bounding box center [240, 135] width 196 height 37
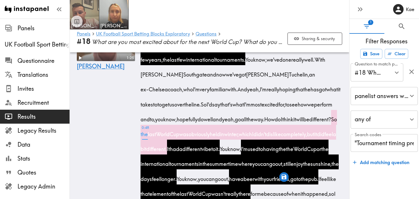
scroll to position [148, 0]
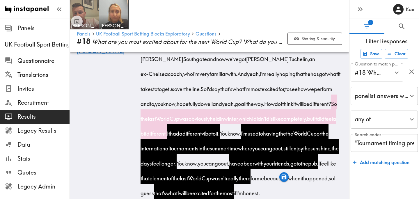
drag, startPoint x: 228, startPoint y: 119, endPoint x: 282, endPoint y: 135, distance: 56.6
click at [282, 135] on span "So the last World Cup was obviously held in winter, which I didn't dislike comp…" at bounding box center [240, 118] width 196 height 37
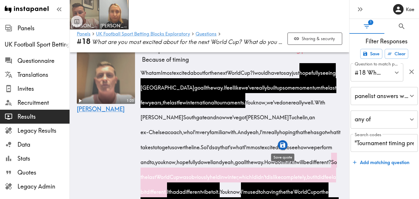
scroll to position [89, 0]
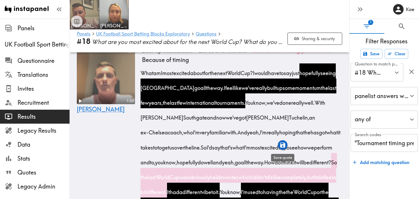
click at [281, 145] on icon "button" at bounding box center [282, 145] width 5 height 5
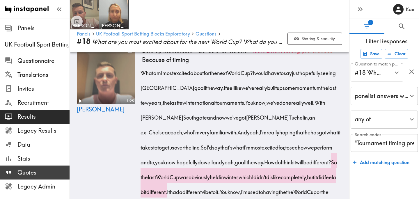
click at [39, 171] on span "Quotes" at bounding box center [43, 172] width 52 height 8
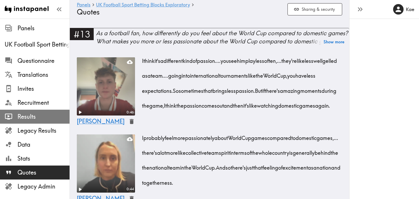
click at [31, 118] on span "Results" at bounding box center [43, 117] width 52 height 8
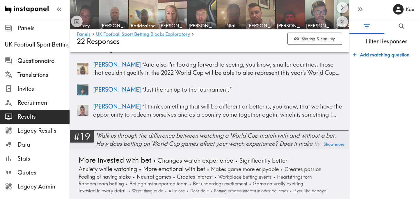
scroll to position [2870, 0]
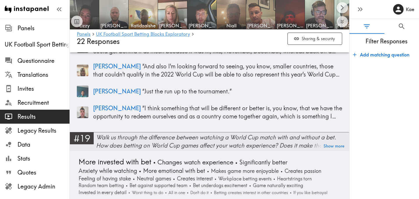
click at [178, 133] on div "Walk us through the difference between watching a World Cup match with and with…" at bounding box center [222, 141] width 253 height 16
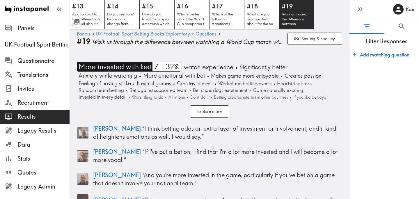
click at [128, 67] on span "More invested with bet" at bounding box center [114, 67] width 74 height 10
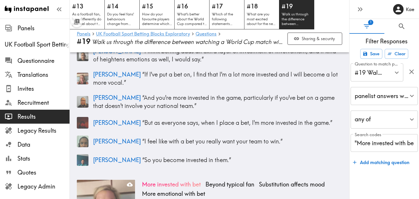
scroll to position [56, 0]
click at [215, 157] on p "[PERSON_NAME] “ So you become invested in them. ”" at bounding box center [217, 160] width 249 height 8
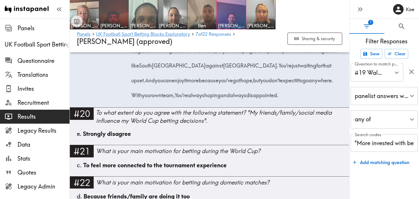
scroll to position [2319, 0]
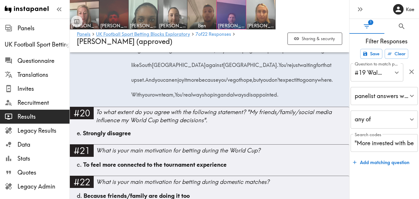
drag, startPoint x: 336, startPoint y: 67, endPoint x: 206, endPoint y: 125, distance: 142.9
click at [206, 100] on div "Walk us through the difference between watching World Cup match with and withou…" at bounding box center [238, 18] width 210 height 164
click at [112, 107] on div "1:05" at bounding box center [100, 3] width 47 height 207
drag, startPoint x: 335, startPoint y: 67, endPoint x: 187, endPoint y: 126, distance: 159.7
click at [187, 100] on div "Walk us through the difference between watching World Cup match with and withou…" at bounding box center [238, 18] width 210 height 164
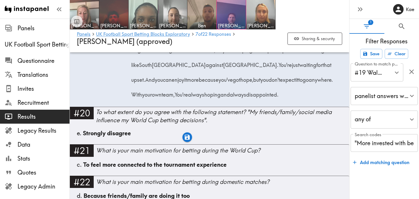
drag, startPoint x: 266, startPoint y: 126, endPoint x: 209, endPoint y: 159, distance: 65.9
click at [209, 100] on div "Walk us through the difference between watching World Cup match with and withou…" at bounding box center [238, 18] width 210 height 164
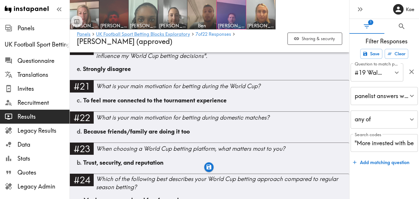
scroll to position [2385, 0]
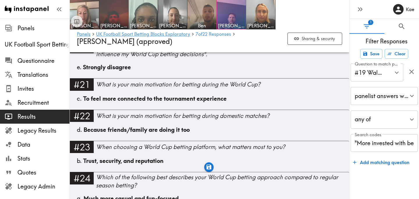
drag, startPoint x: 279, startPoint y: 90, endPoint x: 217, endPoint y: 107, distance: 64.2
drag, startPoint x: 284, startPoint y: 105, endPoint x: 155, endPoint y: 123, distance: 130.1
drag, startPoint x: 243, startPoint y: 121, endPoint x: 249, endPoint y: 145, distance: 25.1
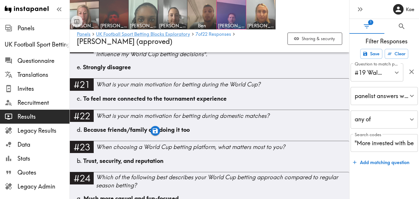
click at [192, 161] on icon "button" at bounding box center [193, 160] width 5 height 5
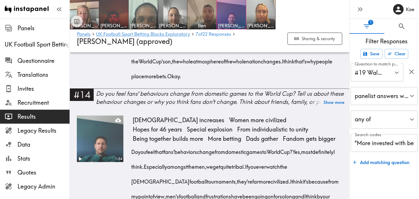
scroll to position [772, 0]
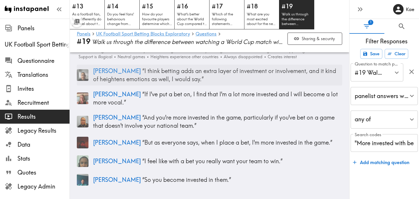
scroll to position [35, 0]
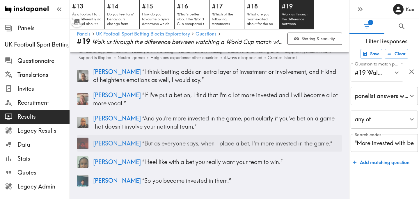
click at [237, 139] on p "[PERSON_NAME] “ But as everyone says, when I place a bet, I'm more invested in …" at bounding box center [217, 143] width 249 height 8
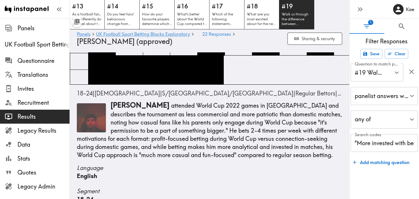
scroll to position [1653, 0]
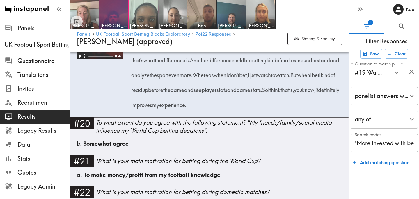
drag, startPoint x: 131, startPoint y: 99, endPoint x: 170, endPoint y: 177, distance: 86.9
click at [170, 110] on div "I think I don't need to bet to watch a World Cup game. But as everyone says, wh…" at bounding box center [238, 65] width 210 height 89
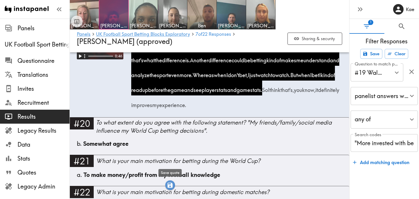
click at [171, 184] on icon "button" at bounding box center [170, 185] width 5 height 5
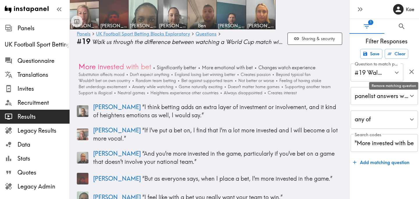
click at [410, 72] on icon "button" at bounding box center [412, 72] width 8 height 8
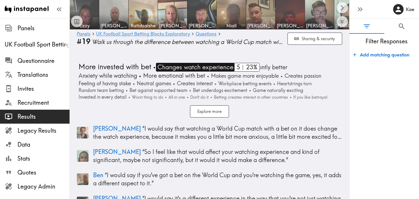
click at [203, 67] on span "Changes watch experience" at bounding box center [194, 67] width 77 height 9
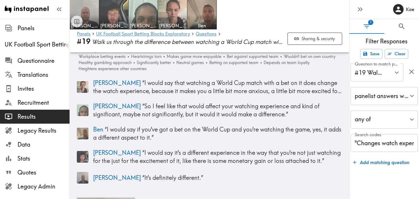
scroll to position [15, 0]
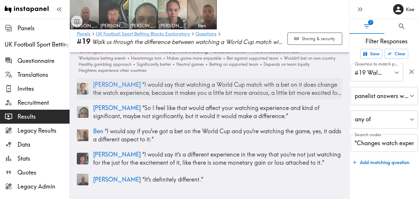
click at [273, 92] on p "Megan “ I would say that watching a World Cup match with a bet on it does chang…" at bounding box center [217, 89] width 249 height 16
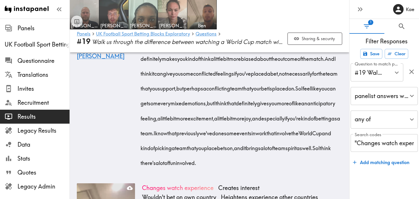
scroll to position [730, 0]
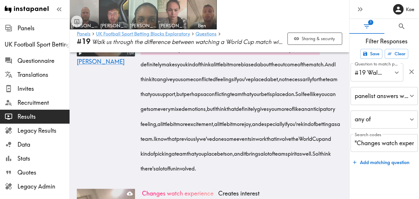
drag, startPoint x: 141, startPoint y: 80, endPoint x: 177, endPoint y: 111, distance: 47.2
click at [177, 53] on span "I would say that watching a World Cup match with a bet on it does change the wa…" at bounding box center [242, 42] width 200 height 22
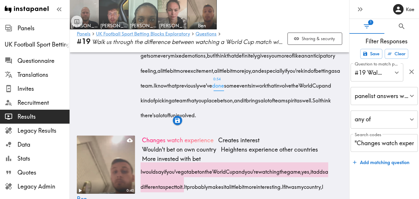
scroll to position [782, 0]
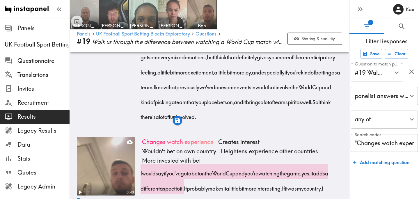
drag, startPoint x: 272, startPoint y: 103, endPoint x: 263, endPoint y: 119, distance: 18.4
click at [263, 91] on span "So I feel like you can get some very mixed emotions, but I think that definitel…" at bounding box center [242, 65] width 200 height 52
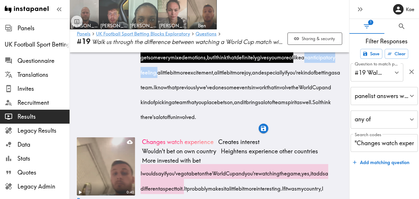
drag, startPoint x: 274, startPoint y: 117, endPoint x: 326, endPoint y: 121, distance: 52.5
click at [326, 91] on span "So I feel like you can get some very mixed emotions, but I think that definitel…" at bounding box center [242, 65] width 200 height 52
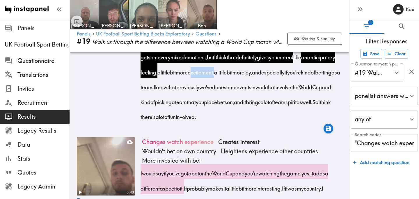
drag, startPoint x: 174, startPoint y: 132, endPoint x: 198, endPoint y: 134, distance: 24.8
click at [198, 78] on span "excitement," at bounding box center [201, 70] width 26 height 15
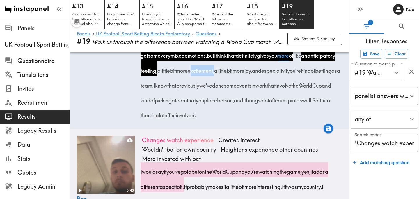
scroll to position [787, 0]
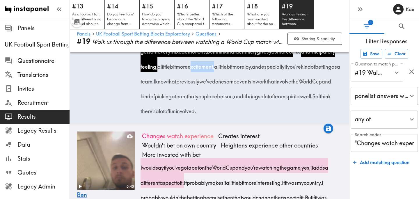
drag, startPoint x: 238, startPoint y: 127, endPoint x: 246, endPoint y: 128, distance: 7.6
click at [246, 72] on span "joy," at bounding box center [248, 64] width 8 height 15
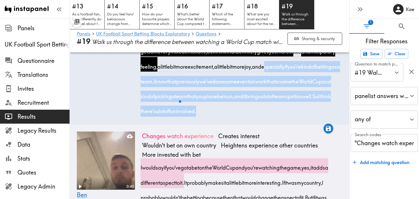
drag, startPoint x: 258, startPoint y: 127, endPoint x: 271, endPoint y: 173, distance: 48.2
click at [271, 117] on div "I would say that watching a World Cup match with a bet on it does change the wa…" at bounding box center [242, 42] width 200 height 149
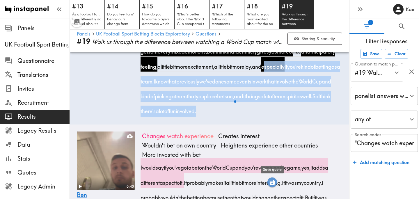
click at [274, 183] on icon "button" at bounding box center [272, 182] width 5 height 5
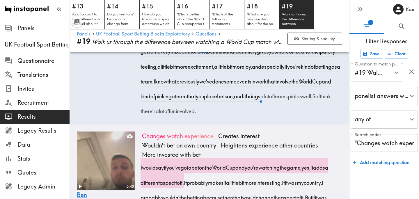
scroll to position [0, 0]
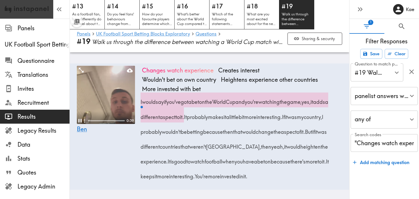
scroll to position [904, 0]
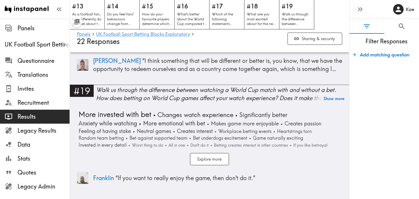
scroll to position [2915, 0]
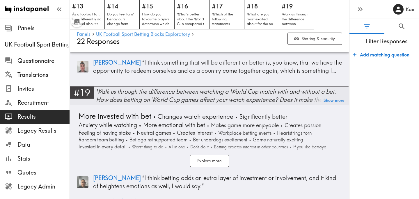
click at [157, 88] on div "Walk us through the difference between watching a World Cup match with and with…" at bounding box center [222, 96] width 253 height 16
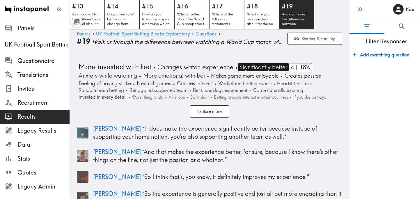
click at [247, 66] on span "Significantly better" at bounding box center [262, 67] width 49 height 8
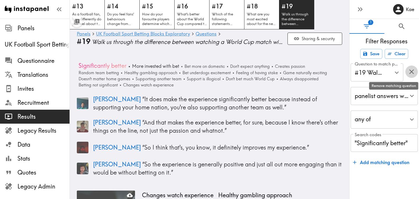
click at [412, 70] on icon "button" at bounding box center [412, 72] width 8 height 8
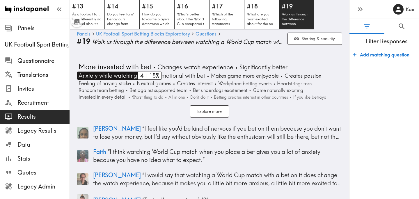
click at [108, 74] on span "Anxiety while watching" at bounding box center [107, 76] width 60 height 8
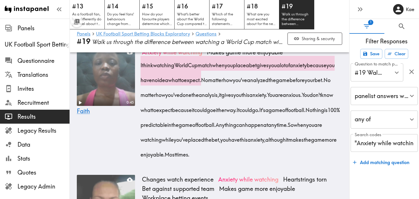
scroll to position [318, 0]
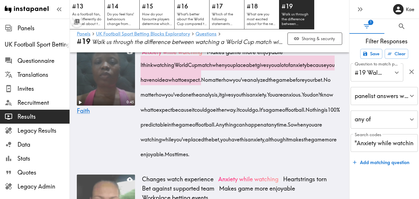
click at [103, 105] on video at bounding box center [105, 76] width 61 height 61
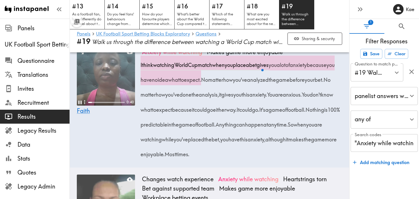
click at [103, 105] on video at bounding box center [106, 76] width 58 height 58
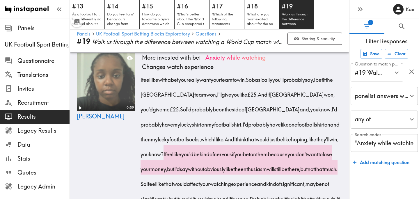
scroll to position [132, 0]
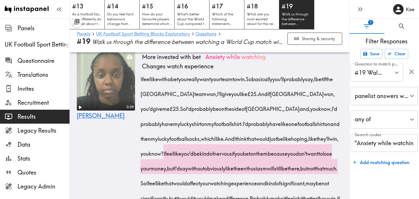
drag, startPoint x: 164, startPoint y: 79, endPoint x: 265, endPoint y: 82, distance: 100.4
click at [247, 82] on span "I feel like with a bet you really want your team to win." at bounding box center [194, 78] width 105 height 7
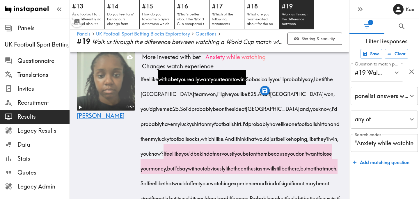
drag, startPoint x: 288, startPoint y: 109, endPoint x: 196, endPoint y: 138, distance: 96.0
click at [196, 139] on div "I feel like with a bet you really want your team to win. So basically you'll pr…" at bounding box center [242, 144] width 200 height 149
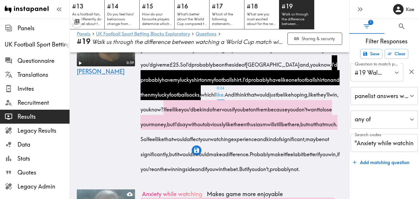
scroll to position [178, 0]
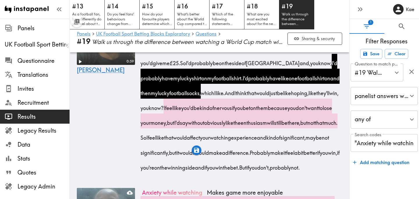
drag, startPoint x: 193, startPoint y: 108, endPoint x: 230, endPoint y: 126, distance: 41.3
click at [230, 126] on span "I feel like you'd be kind of nervous if you bet on them because you don't want …" at bounding box center [240, 115] width 197 height 22
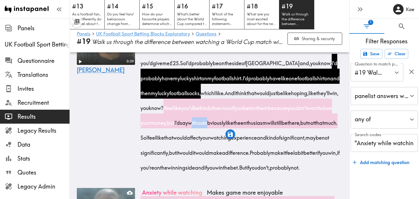
drag, startPoint x: 248, startPoint y: 124, endPoint x: 266, endPoint y: 125, distance: 17.8
click at [266, 125] on span "I feel like you'd be kind of nervous if you bet on them because you don't want …" at bounding box center [240, 115] width 197 height 22
drag, startPoint x: 193, startPoint y: 107, endPoint x: 221, endPoint y: 125, distance: 34.0
click at [221, 126] on span "I feel like you'd be kind of nervous if you bet on them because you don't want …" at bounding box center [240, 115] width 197 height 22
click at [174, 125] on span "but" at bounding box center [170, 120] width 7 height 15
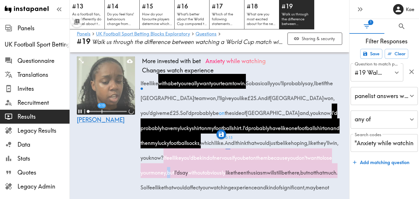
scroll to position [127, 0]
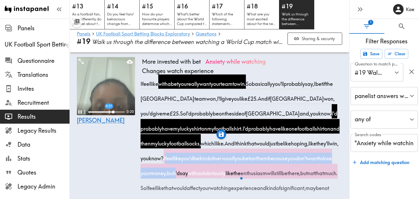
drag, startPoint x: 192, startPoint y: 159, endPoint x: 231, endPoint y: 176, distance: 42.5
click at [231, 176] on span "I feel like you'd be kind of nervous if you bet on them because you don't want …" at bounding box center [240, 166] width 197 height 22
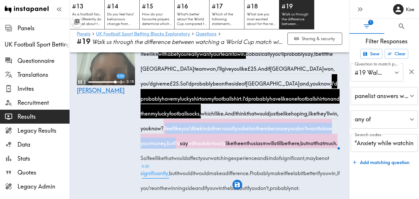
scroll to position [163, 0]
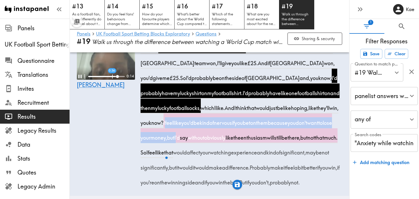
drag, startPoint x: 248, startPoint y: 139, endPoint x: 265, endPoint y: 140, distance: 16.7
click at [265, 140] on span "I feel like you'd be kind of nervous if you bet on them because you don't want …" at bounding box center [240, 130] width 197 height 22
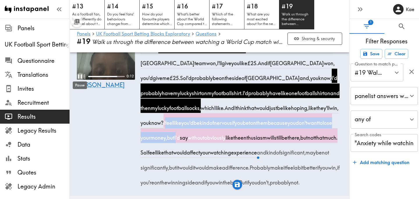
click at [80, 76] on icon "Pause" at bounding box center [80, 77] width 8 height 8
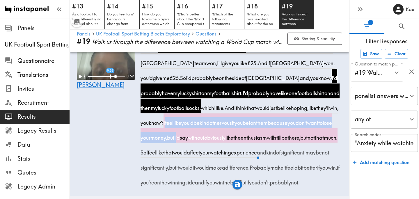
drag, startPoint x: 299, startPoint y: 138, endPoint x: 223, endPoint y: 152, distance: 76.6
click at [223, 152] on div "I feel like with a bet you really want your team to win. So basically you'll pr…" at bounding box center [242, 113] width 200 height 149
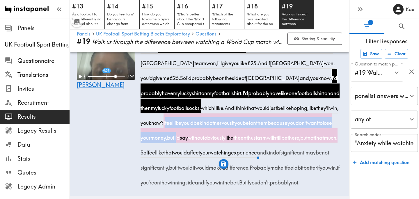
drag, startPoint x: 192, startPoint y: 124, endPoint x: 221, endPoint y: 139, distance: 33.2
click at [221, 139] on span "I feel like you'd be kind of nervous if you bet on them because you don't want …" at bounding box center [240, 130] width 197 height 22
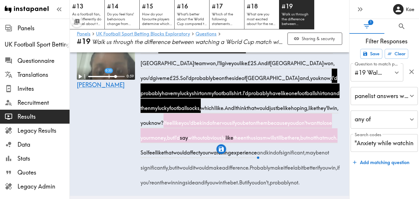
drag, startPoint x: 222, startPoint y: 138, endPoint x: 226, endPoint y: 139, distance: 4.7
click at [174, 139] on span "but" at bounding box center [170, 135] width 7 height 15
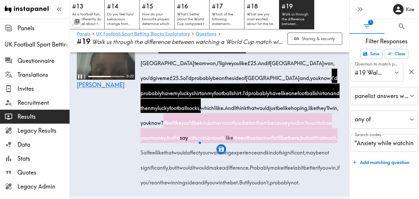
click at [122, 65] on video at bounding box center [106, 51] width 58 height 58
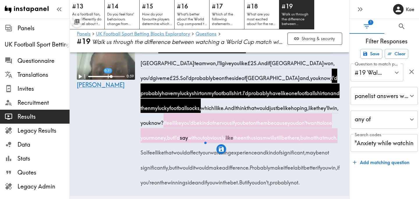
drag, startPoint x: 193, startPoint y: 123, endPoint x: 230, endPoint y: 141, distance: 41.3
click at [230, 141] on span "I feel like you'd be kind of nervous if you bet on them because you don't want …" at bounding box center [240, 130] width 197 height 22
drag, startPoint x: 248, startPoint y: 139, endPoint x: 253, endPoint y: 139, distance: 4.4
click at [204, 139] on span "without" at bounding box center [196, 135] width 16 height 15
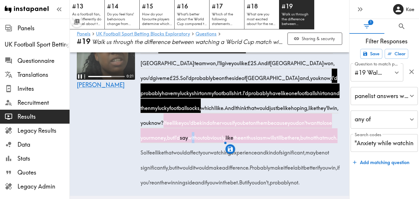
click at [89, 67] on video at bounding box center [106, 51] width 58 height 58
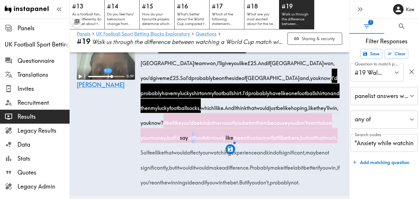
drag, startPoint x: 191, startPoint y: 123, endPoint x: 287, endPoint y: 139, distance: 96.6
click at [287, 139] on span "I feel like you'd be kind of nervous if you bet on them because you don't want …" at bounding box center [240, 130] width 197 height 22
drag, startPoint x: 298, startPoint y: 138, endPoint x: 223, endPoint y: 153, distance: 76.6
click at [223, 153] on div "I feel like with a bet you really want your team to win. So basically you'll pr…" at bounding box center [242, 113] width 200 height 149
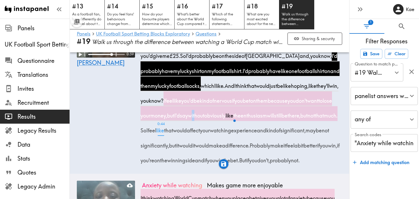
scroll to position [185, 0]
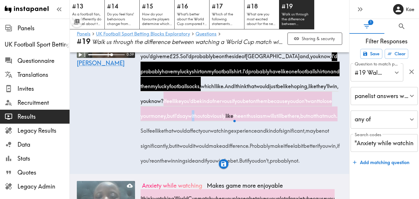
drag, startPoint x: 193, startPoint y: 101, endPoint x: 265, endPoint y: 118, distance: 73.9
click at [265, 118] on span "I feel like you'd be kind of nervous if you bet on them because you don't want …" at bounding box center [240, 108] width 197 height 22
drag, startPoint x: 298, startPoint y: 115, endPoint x: 304, endPoint y: 116, distance: 6.5
click at [241, 116] on span "the" at bounding box center [236, 114] width 7 height 15
click at [114, 106] on div "0:00 0:21 Chelsey" at bounding box center [106, 86] width 58 height 173
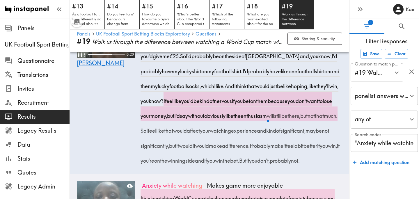
click at [111, 104] on div "0:20 Chelsey" at bounding box center [106, 86] width 58 height 173
click at [111, 104] on div "0:19 Chelsey" at bounding box center [106, 86] width 58 height 173
click at [80, 56] on div "Pause" at bounding box center [79, 62] width 15 height 12
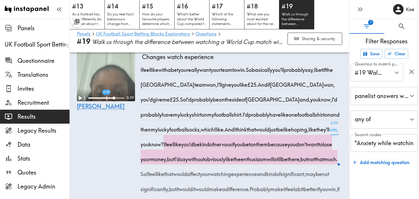
scroll to position [141, 0]
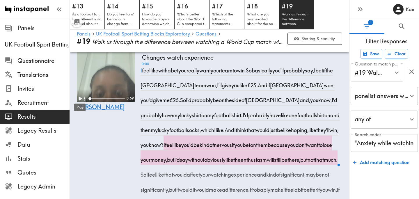
drag, startPoint x: 114, startPoint y: 98, endPoint x: 78, endPoint y: 98, distance: 35.8
click at [78, 98] on div "1 x 0:59" at bounding box center [106, 98] width 58 height 6
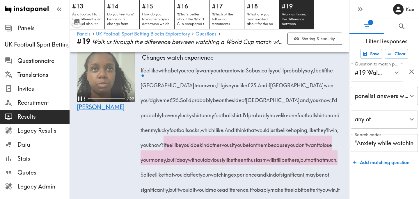
click at [97, 83] on video at bounding box center [106, 73] width 58 height 58
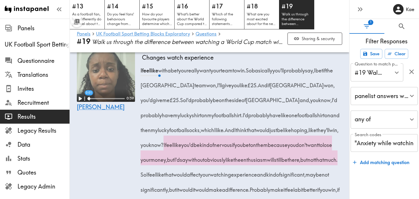
drag, startPoint x: 166, startPoint y: 71, endPoint x: 265, endPoint y: 73, distance: 98.4
click at [265, 73] on div "I feel like with a bet you really want your team to win. So basically you'll pr…" at bounding box center [242, 135] width 200 height 149
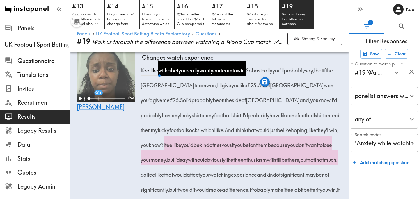
drag, startPoint x: 288, startPoint y: 101, endPoint x: 171, endPoint y: 118, distance: 117.9
click at [171, 118] on span "So I'd probably be on the side of England and, you know, I'd probably have my l…" at bounding box center [240, 107] width 197 height 22
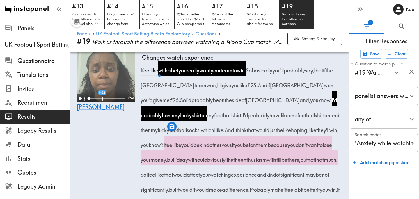
drag, startPoint x: 313, startPoint y: 116, endPoint x: 197, endPoint y: 133, distance: 117.0
click at [197, 133] on span "I'd probably have like one football shirt on and then my lucky football socks, …" at bounding box center [241, 122] width 199 height 22
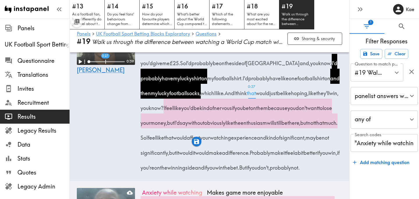
scroll to position [180, 0]
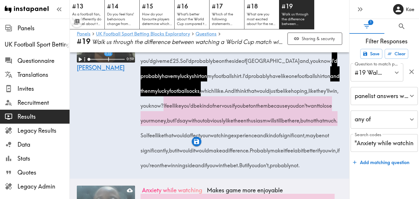
drag, startPoint x: 214, startPoint y: 106, endPoint x: 264, endPoint y: 121, distance: 51.7
click at [264, 121] on span "I feel like you'd be kind of nervous if you bet on them because you don't want …" at bounding box center [240, 113] width 197 height 22
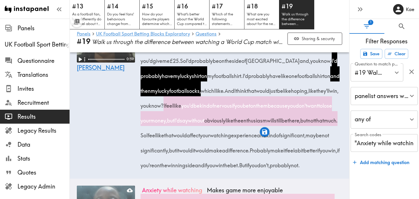
drag, startPoint x: 298, startPoint y: 120, endPoint x: 223, endPoint y: 132, distance: 75.6
click at [223, 132] on div "I feel like with a bet you really want your team to win. So basically you'll pr…" at bounding box center [242, 96] width 200 height 149
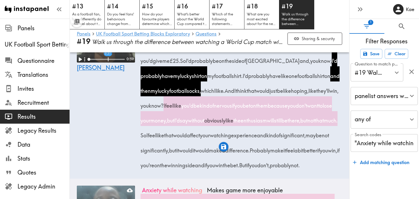
drag, startPoint x: 192, startPoint y: 106, endPoint x: 223, endPoint y: 138, distance: 44.2
click at [223, 138] on div "I feel like with a bet you really want your team to win. So basically you'll pr…" at bounding box center [242, 96] width 200 height 149
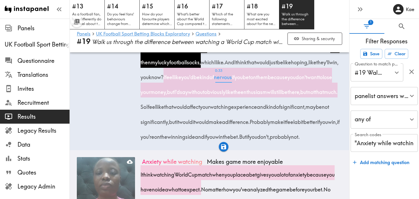
scroll to position [212, 0]
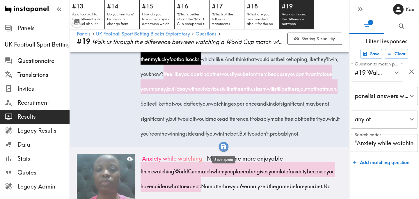
click at [224, 146] on icon "button" at bounding box center [223, 146] width 5 height 5
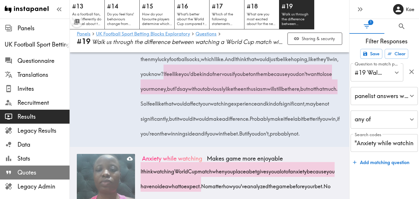
click at [41, 174] on span "Quotes" at bounding box center [43, 172] width 52 height 8
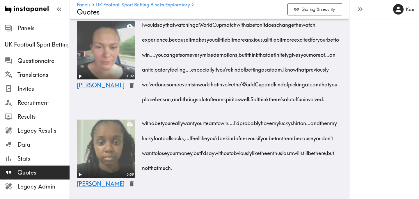
scroll to position [2158, 0]
click at [361, 9] on icon "button" at bounding box center [360, 9] width 8 height 8
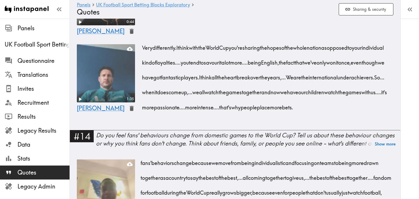
scroll to position [0, 0]
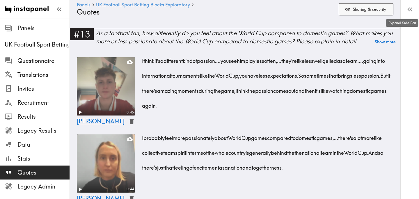
click at [371, 11] on button "Sharing & security" at bounding box center [366, 9] width 55 height 13
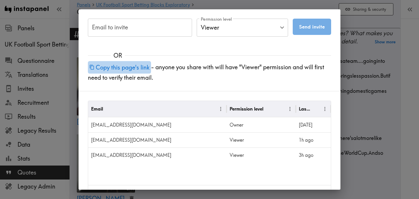
click at [131, 67] on button "Copy this page's link" at bounding box center [119, 67] width 63 height 13
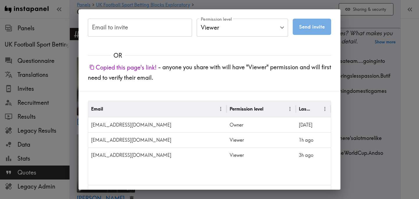
click at [362, 50] on div "Email to invite Email to invite Permission level Viewer Viewer Permission level…" at bounding box center [209, 99] width 419 height 199
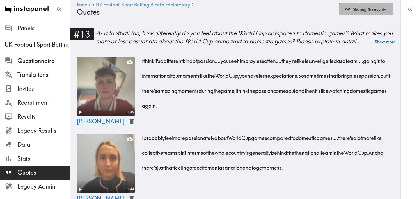
click at [357, 9] on button "Sharing & security" at bounding box center [366, 9] width 55 height 13
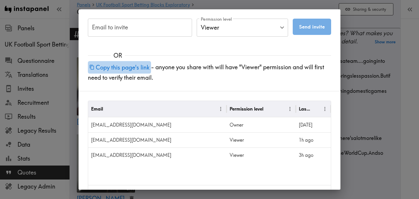
click at [134, 68] on button "Copy this page's link" at bounding box center [119, 67] width 63 height 13
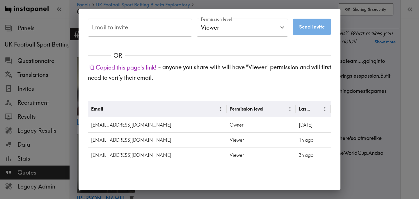
click at [375, 64] on div "Email to invite Email to invite Permission level Viewer Viewer Permission level…" at bounding box center [209, 99] width 419 height 199
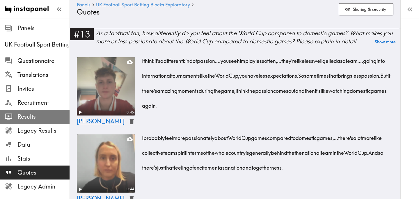
click at [44, 115] on span "Results" at bounding box center [43, 117] width 52 height 8
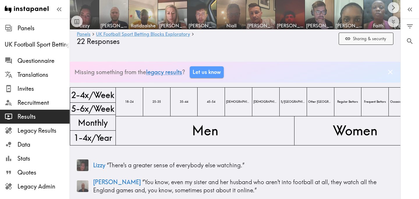
click at [362, 42] on button "Sharing & security" at bounding box center [366, 39] width 55 height 13
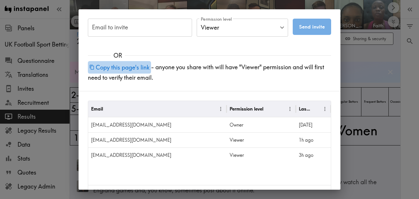
click at [131, 64] on button "Copy this page's link" at bounding box center [119, 67] width 63 height 13
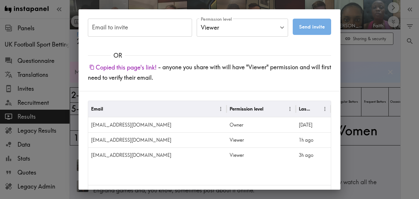
click at [357, 58] on div "Email to invite Email to invite Permission level Viewer Viewer Permission level…" at bounding box center [209, 99] width 419 height 199
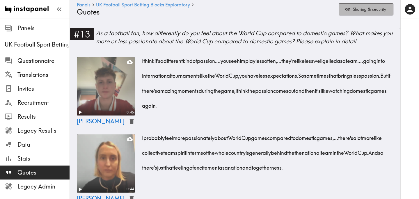
click at [363, 11] on button "Sharing & security" at bounding box center [366, 9] width 55 height 13
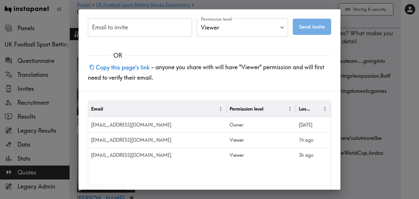
click at [368, 80] on div "Email to invite Email to invite Permission level Viewer Viewer Permission level…" at bounding box center [209, 99] width 419 height 199
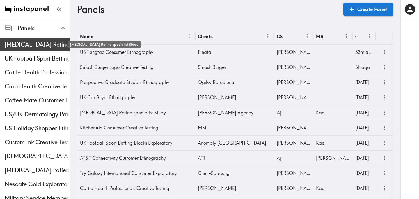
click at [39, 46] on span "[MEDICAL_DATA] Retina specialist Study" at bounding box center [37, 44] width 65 height 8
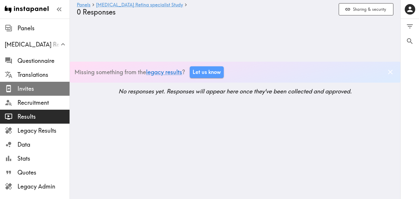
click at [41, 87] on span "Invites" at bounding box center [43, 89] width 52 height 8
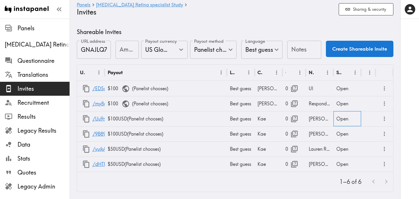
click at [346, 120] on div "Open" at bounding box center [347, 118] width 28 height 15
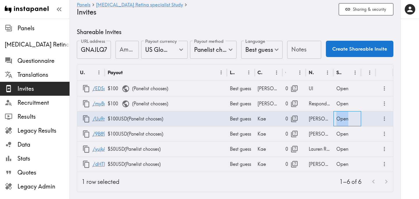
click at [346, 120] on div "Open" at bounding box center [347, 118] width 28 height 15
click at [352, 148] on li "Closed" at bounding box center [347, 149] width 28 height 12
type input "Closed"
click at [411, 125] on div at bounding box center [409, 99] width 19 height 199
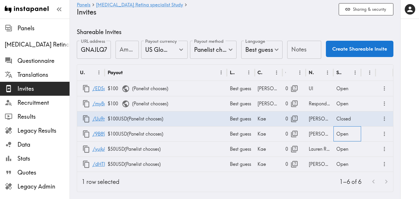
click at [345, 134] on div "Open" at bounding box center [347, 133] width 28 height 15
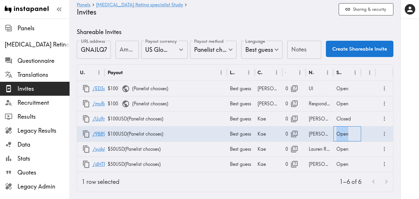
click at [345, 134] on div "Open" at bounding box center [347, 133] width 28 height 15
click at [347, 166] on li "Closed" at bounding box center [347, 165] width 28 height 12
type input "Closed"
click at [126, 49] on input "Amount" at bounding box center [127, 50] width 23 height 18
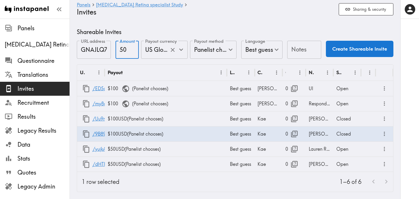
click at [181, 51] on icon "Open" at bounding box center [181, 50] width 8 height 8
type input "50"
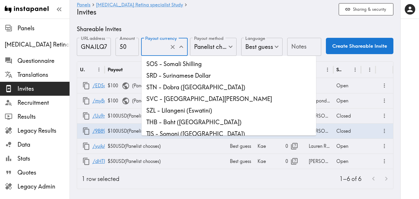
scroll to position [1593, 0]
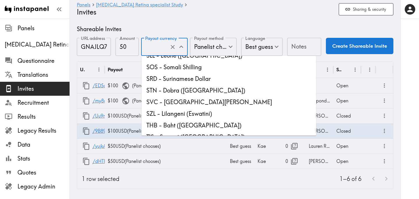
type input "USD - US Dollar ([GEOGRAPHIC_DATA], [US_STATE], [GEOGRAPHIC_DATA], [GEOGRAPHIC_…"
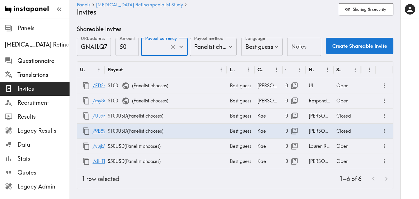
click at [298, 51] on input "Notes" at bounding box center [304, 47] width 34 height 18
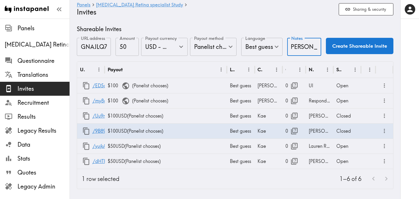
scroll to position [0, 5]
type input "[PERSON_NAME]"
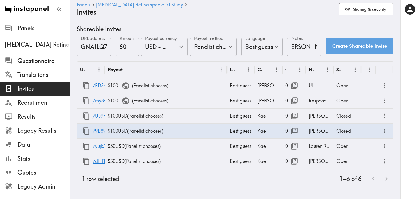
scroll to position [0, 0]
click at [361, 48] on button "Create Shareable Invite" at bounding box center [360, 46] width 68 height 16
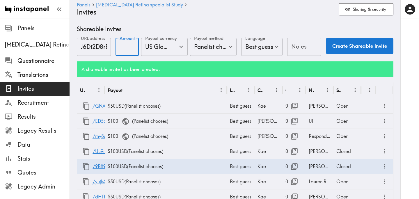
click at [126, 47] on input "Amount" at bounding box center [127, 47] width 23 height 18
click at [182, 48] on icon "Open" at bounding box center [181, 47] width 8 height 8
type input "50"
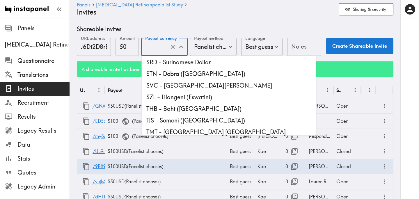
scroll to position [1607, 0]
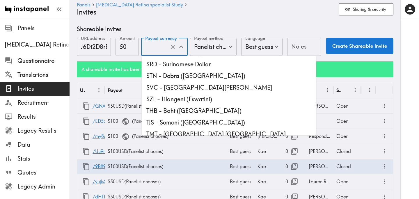
type input "USD - US Dollar ([GEOGRAPHIC_DATA], [US_STATE], [GEOGRAPHIC_DATA], [GEOGRAPHIC_…"
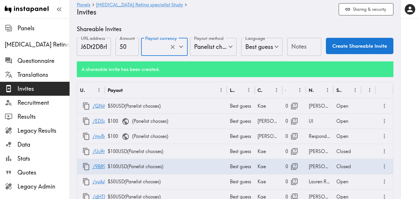
click at [302, 47] on input "Notes" at bounding box center [304, 47] width 34 height 18
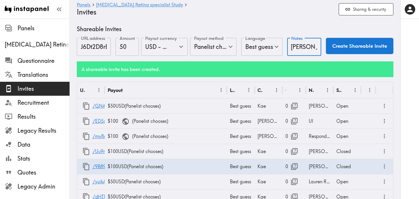
scroll to position [0, 0]
type input "[PERSON_NAME]"
click at [357, 49] on button "Create Shareable Invite" at bounding box center [360, 46] width 68 height 16
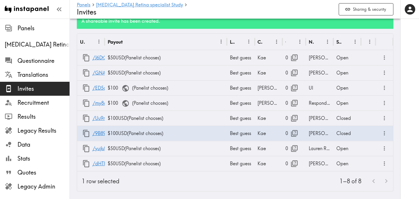
scroll to position [63, 0]
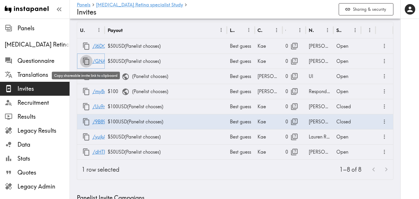
click at [86, 62] on icon "button" at bounding box center [86, 61] width 8 height 8
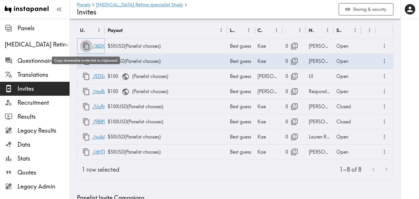
click at [85, 46] on icon "button" at bounding box center [86, 46] width 8 height 8
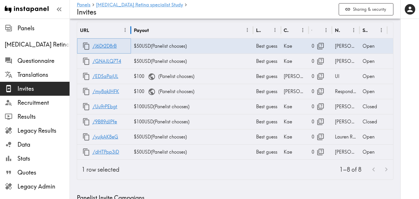
drag, startPoint x: 105, startPoint y: 29, endPoint x: 131, endPoint y: 33, distance: 26.4
click at [131, 33] on div at bounding box center [130, 30] width 3 height 16
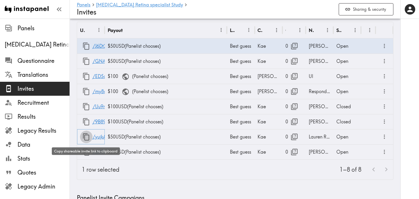
click at [87, 137] on icon "button" at bounding box center [86, 137] width 8 height 8
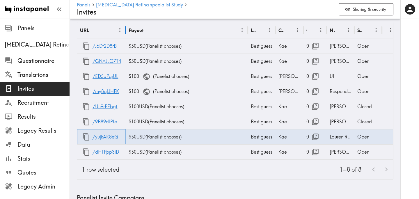
drag, startPoint x: 104, startPoint y: 30, endPoint x: 125, endPoint y: 33, distance: 21.1
click at [125, 33] on div at bounding box center [125, 30] width 3 height 16
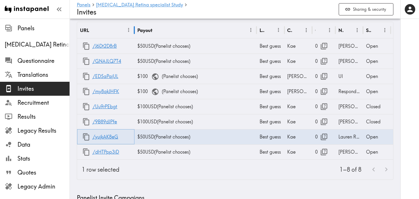
drag, startPoint x: 105, startPoint y: 29, endPoint x: 134, endPoint y: 35, distance: 30.2
click at [134, 35] on div at bounding box center [134, 30] width 3 height 16
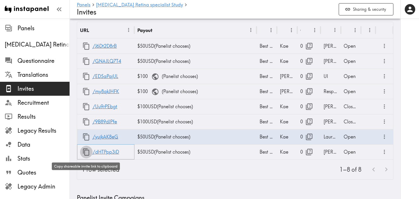
click at [85, 152] on icon "button" at bounding box center [86, 152] width 8 height 8
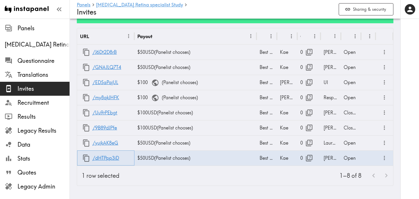
scroll to position [54, 0]
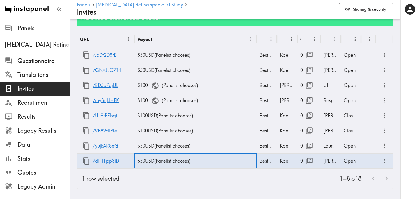
click at [144, 162] on div "$50 USD ( Panelist chooses )" at bounding box center [195, 160] width 122 height 15
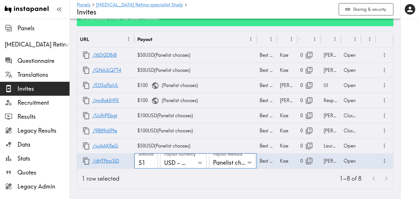
click at [152, 161] on input "51" at bounding box center [145, 163] width 23 height 18
click at [152, 161] on input "52" at bounding box center [145, 163] width 23 height 18
click at [152, 161] on input "53" at bounding box center [145, 163] width 23 height 18
click at [152, 161] on input "54" at bounding box center [145, 163] width 23 height 18
click at [152, 161] on input "55" at bounding box center [145, 163] width 23 height 18
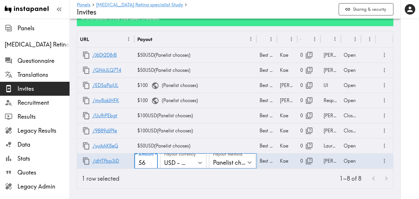
click at [152, 161] on input "56" at bounding box center [145, 163] width 23 height 18
click at [152, 161] on input "57" at bounding box center [145, 163] width 23 height 18
click at [152, 161] on input "58" at bounding box center [145, 163] width 23 height 18
click at [152, 161] on input "59" at bounding box center [145, 163] width 23 height 18
click at [152, 161] on input "60" at bounding box center [145, 163] width 23 height 18
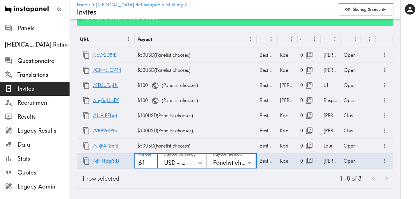
click at [152, 161] on input "61" at bounding box center [145, 163] width 23 height 18
click at [152, 161] on input "62" at bounding box center [145, 163] width 23 height 18
click at [152, 161] on input "63" at bounding box center [145, 163] width 23 height 18
click at [152, 161] on input "64" at bounding box center [145, 163] width 23 height 18
click at [152, 161] on input "65" at bounding box center [145, 163] width 23 height 18
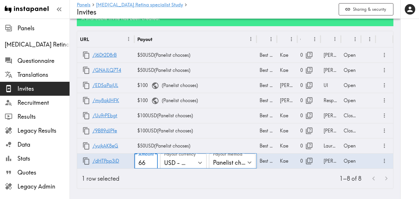
click at [152, 161] on input "66" at bounding box center [145, 163] width 23 height 18
click at [152, 161] on input "67" at bounding box center [145, 163] width 23 height 18
click at [152, 161] on input "68" at bounding box center [145, 163] width 23 height 18
click at [152, 161] on input "69" at bounding box center [145, 163] width 23 height 18
click at [152, 161] on input "70" at bounding box center [145, 163] width 23 height 18
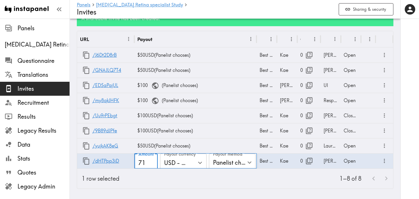
click at [152, 161] on input "71" at bounding box center [145, 163] width 23 height 18
click at [152, 161] on input "72" at bounding box center [145, 163] width 23 height 18
click at [152, 161] on input "73" at bounding box center [145, 163] width 23 height 18
click at [152, 161] on input "74" at bounding box center [145, 163] width 23 height 18
click at [152, 161] on input "75" at bounding box center [145, 163] width 23 height 18
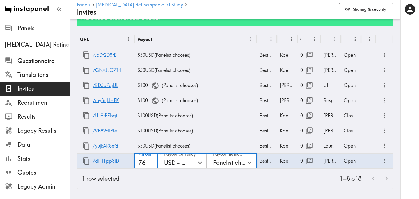
click at [152, 161] on input "76" at bounding box center [145, 163] width 23 height 18
click at [152, 161] on input "77" at bounding box center [145, 163] width 23 height 18
click at [152, 161] on input "78" at bounding box center [145, 163] width 23 height 18
click at [152, 161] on input "79" at bounding box center [145, 163] width 23 height 18
click at [152, 161] on input "80" at bounding box center [145, 163] width 23 height 18
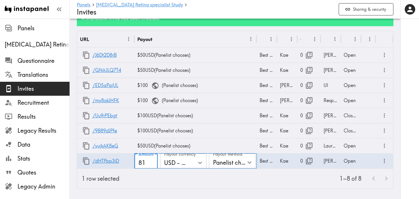
click at [152, 161] on input "81" at bounding box center [145, 163] width 23 height 18
click at [152, 161] on input "82" at bounding box center [145, 163] width 23 height 18
click at [152, 161] on input "83" at bounding box center [145, 163] width 23 height 18
click at [152, 161] on input "84" at bounding box center [145, 163] width 23 height 18
click at [152, 161] on input "85" at bounding box center [145, 163] width 23 height 18
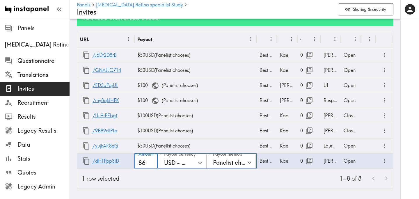
click at [152, 161] on input "86" at bounding box center [145, 163] width 23 height 18
click at [152, 161] on input "87" at bounding box center [145, 163] width 23 height 18
click at [152, 161] on input "88" at bounding box center [145, 163] width 23 height 18
click at [152, 161] on input "89" at bounding box center [145, 163] width 23 height 18
click at [152, 161] on input "90" at bounding box center [145, 163] width 23 height 18
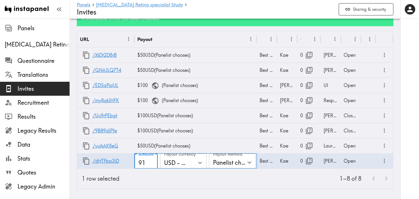
click at [152, 161] on input "91" at bounding box center [145, 163] width 23 height 18
click at [152, 161] on input "92" at bounding box center [145, 163] width 23 height 18
click at [152, 161] on input "93" at bounding box center [145, 163] width 23 height 18
click at [152, 161] on input "94" at bounding box center [145, 163] width 23 height 18
click at [152, 161] on input "95" at bounding box center [145, 163] width 23 height 18
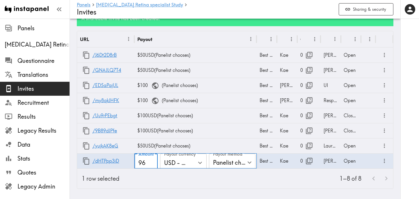
click at [152, 161] on input "96" at bounding box center [145, 163] width 23 height 18
click at [152, 161] on input "97" at bounding box center [145, 163] width 23 height 18
click at [152, 161] on input "98" at bounding box center [145, 163] width 23 height 18
click at [152, 161] on input "99" at bounding box center [145, 163] width 23 height 18
click at [152, 161] on input "100" at bounding box center [145, 163] width 23 height 18
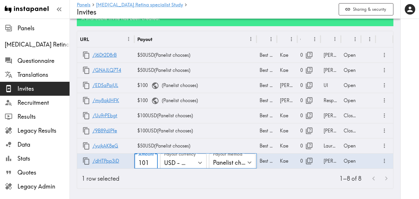
click at [152, 161] on input "101" at bounding box center [145, 163] width 23 height 18
type input "100"
click at [151, 166] on input "100" at bounding box center [145, 163] width 23 height 18
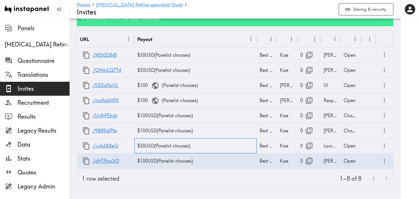
click at [144, 147] on div "$50 USD ( Panelist chooses )" at bounding box center [195, 145] width 122 height 15
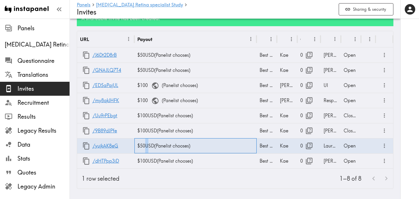
click at [144, 147] on div "$50 USD ( Panelist chooses )" at bounding box center [195, 145] width 122 height 15
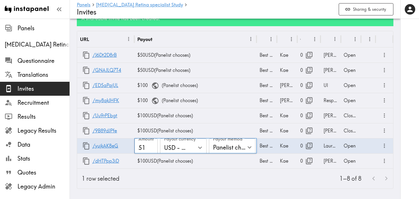
click at [152, 146] on input "51" at bounding box center [145, 148] width 23 height 18
click at [152, 146] on input "52" at bounding box center [145, 148] width 23 height 18
click at [152, 146] on input "53" at bounding box center [145, 148] width 23 height 18
click at [152, 146] on input "54" at bounding box center [145, 148] width 23 height 18
click at [152, 146] on input "55" at bounding box center [145, 148] width 23 height 18
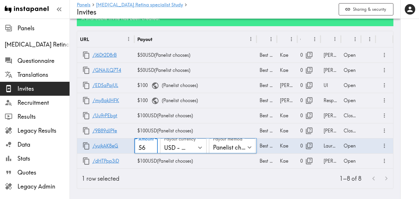
click at [152, 146] on input "56" at bounding box center [145, 148] width 23 height 18
click at [152, 146] on input "57" at bounding box center [145, 148] width 23 height 18
click at [152, 146] on input "58" at bounding box center [145, 148] width 23 height 18
click at [152, 146] on input "59" at bounding box center [145, 148] width 23 height 18
click at [152, 146] on input "60" at bounding box center [145, 148] width 23 height 18
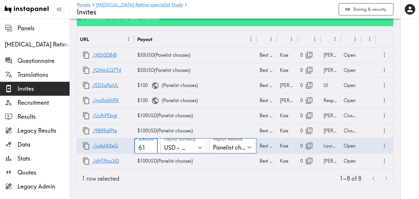
click at [152, 146] on input "61" at bounding box center [145, 148] width 23 height 18
click at [152, 146] on input "62" at bounding box center [145, 148] width 23 height 18
click at [152, 146] on input "63" at bounding box center [145, 148] width 23 height 18
click at [152, 146] on input "64" at bounding box center [145, 148] width 23 height 18
click at [152, 146] on input "65" at bounding box center [145, 148] width 23 height 18
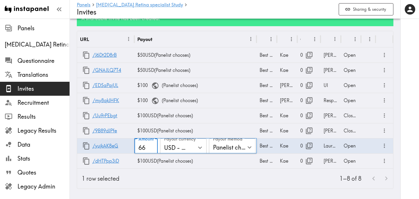
click at [152, 146] on input "66" at bounding box center [145, 148] width 23 height 18
click at [152, 146] on input "67" at bounding box center [145, 148] width 23 height 18
click at [152, 146] on input "68" at bounding box center [145, 148] width 23 height 18
click at [152, 146] on input "69" at bounding box center [145, 148] width 23 height 18
click at [152, 146] on input "70" at bounding box center [145, 148] width 23 height 18
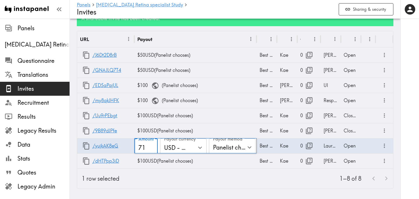
click at [152, 146] on input "71" at bounding box center [145, 148] width 23 height 18
click at [152, 146] on input "72" at bounding box center [145, 148] width 23 height 18
click at [152, 146] on input "73" at bounding box center [145, 148] width 23 height 18
click at [152, 146] on input "74" at bounding box center [145, 148] width 23 height 18
click at [152, 146] on input "75" at bounding box center [145, 148] width 23 height 18
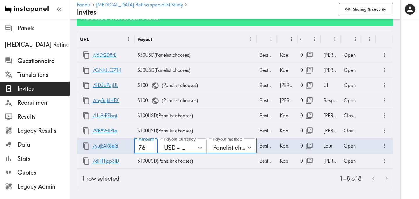
click at [152, 146] on input "76" at bounding box center [145, 148] width 23 height 18
click at [152, 146] on input "77" at bounding box center [145, 148] width 23 height 18
click at [152, 146] on input "78" at bounding box center [145, 148] width 23 height 18
click at [152, 146] on input "79" at bounding box center [145, 148] width 23 height 18
click at [152, 146] on input "80" at bounding box center [145, 148] width 23 height 18
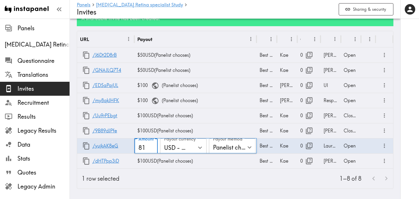
click at [152, 146] on input "81" at bounding box center [145, 148] width 23 height 18
click at [152, 146] on input "82" at bounding box center [145, 148] width 23 height 18
click at [152, 146] on input "83" at bounding box center [145, 148] width 23 height 18
click at [152, 146] on input "84" at bounding box center [145, 148] width 23 height 18
click at [152, 146] on input "85" at bounding box center [145, 148] width 23 height 18
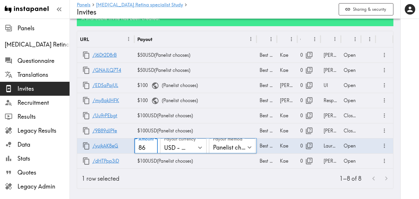
click at [152, 146] on input "86" at bounding box center [145, 148] width 23 height 18
click at [152, 146] on input "87" at bounding box center [145, 148] width 23 height 18
click at [152, 146] on input "88" at bounding box center [145, 148] width 23 height 18
click at [152, 146] on input "89" at bounding box center [145, 148] width 23 height 18
click at [152, 146] on input "90" at bounding box center [145, 148] width 23 height 18
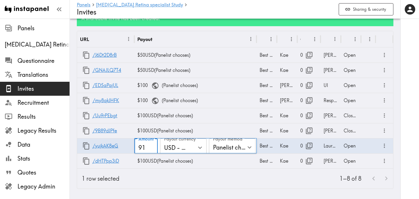
click at [152, 146] on input "91" at bounding box center [145, 148] width 23 height 18
click at [152, 146] on input "92" at bounding box center [145, 148] width 23 height 18
click at [152, 146] on input "93" at bounding box center [145, 148] width 23 height 18
click at [152, 146] on input "94" at bounding box center [145, 148] width 23 height 18
click at [152, 146] on input "95" at bounding box center [145, 148] width 23 height 18
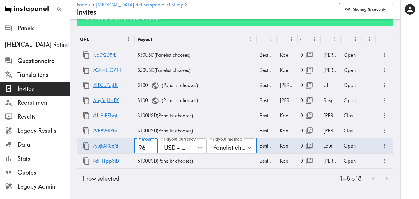
click at [152, 146] on input "96" at bounding box center [145, 148] width 23 height 18
click at [152, 146] on input "97" at bounding box center [145, 148] width 23 height 18
click at [152, 146] on input "98" at bounding box center [145, 148] width 23 height 18
click at [152, 146] on input "99" at bounding box center [145, 148] width 23 height 18
type input "100"
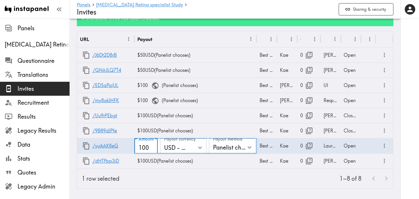
click at [152, 146] on input "100" at bounding box center [145, 148] width 23 height 18
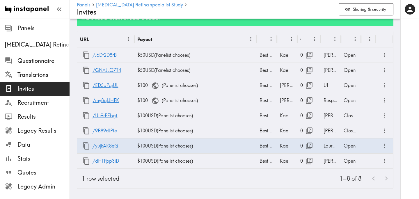
click at [187, 177] on div "1–8 of 8" at bounding box center [258, 179] width 269 height 20
click at [144, 71] on div "$50 USD ( Panelist chooses )" at bounding box center [195, 70] width 122 height 15
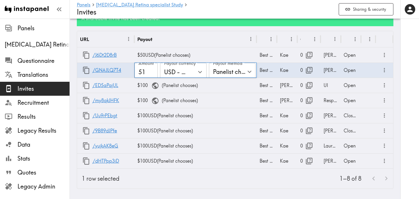
click at [152, 70] on input "51" at bounding box center [145, 72] width 23 height 18
click at [152, 70] on input "52" at bounding box center [145, 72] width 23 height 18
click at [152, 70] on input "53" at bounding box center [145, 72] width 23 height 18
click at [152, 70] on input "54" at bounding box center [145, 72] width 23 height 18
click at [152, 70] on input "55" at bounding box center [145, 72] width 23 height 18
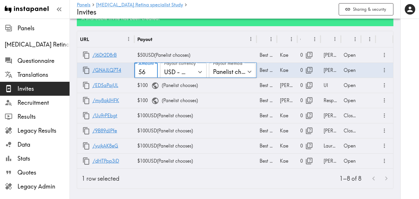
click at [152, 70] on input "56" at bounding box center [145, 72] width 23 height 18
click at [152, 70] on input "57" at bounding box center [145, 72] width 23 height 18
click at [152, 70] on input "58" at bounding box center [145, 72] width 23 height 18
click at [152, 70] on input "59" at bounding box center [145, 72] width 23 height 18
click at [152, 70] on input "60" at bounding box center [145, 72] width 23 height 18
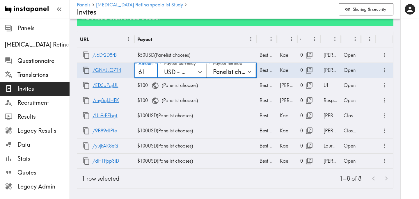
click at [152, 70] on input "61" at bounding box center [145, 72] width 23 height 18
click at [152, 70] on input "62" at bounding box center [145, 72] width 23 height 18
click at [152, 70] on input "63" at bounding box center [145, 72] width 23 height 18
click at [152, 70] on input "64" at bounding box center [145, 72] width 23 height 18
click at [152, 70] on input "65" at bounding box center [145, 72] width 23 height 18
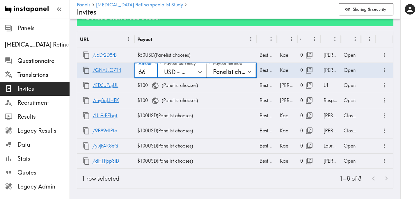
click at [152, 70] on input "66" at bounding box center [145, 72] width 23 height 18
click at [152, 70] on input "67" at bounding box center [145, 72] width 23 height 18
click at [152, 70] on input "68" at bounding box center [145, 72] width 23 height 18
click at [152, 70] on input "69" at bounding box center [145, 72] width 23 height 18
click at [152, 70] on input "70" at bounding box center [145, 72] width 23 height 18
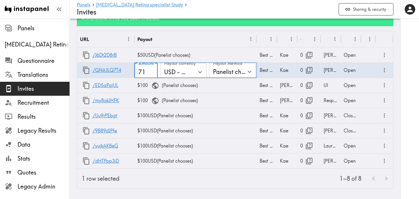
click at [152, 70] on input "71" at bounding box center [145, 72] width 23 height 18
click at [152, 70] on input "72" at bounding box center [145, 72] width 23 height 18
click at [152, 70] on input "73" at bounding box center [145, 72] width 23 height 18
click at [152, 70] on input "74" at bounding box center [145, 72] width 23 height 18
click at [152, 70] on input "75" at bounding box center [145, 72] width 23 height 18
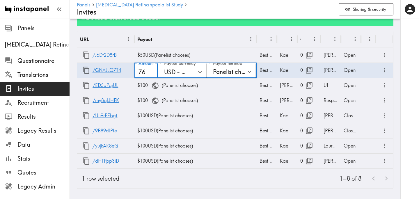
click at [152, 70] on input "76" at bounding box center [145, 72] width 23 height 18
click at [152, 70] on input "77" at bounding box center [145, 72] width 23 height 18
click at [152, 70] on input "78" at bounding box center [145, 72] width 23 height 18
click at [152, 70] on input "79" at bounding box center [145, 72] width 23 height 18
click at [152, 70] on input "80" at bounding box center [145, 72] width 23 height 18
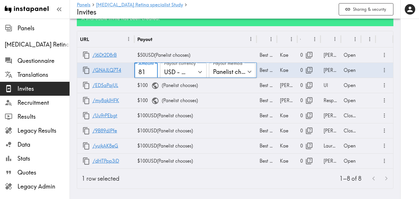
click at [152, 70] on input "81" at bounding box center [145, 72] width 23 height 18
click at [152, 70] on input "82" at bounding box center [145, 72] width 23 height 18
click at [152, 70] on input "83" at bounding box center [145, 72] width 23 height 18
click at [152, 70] on input "84" at bounding box center [145, 72] width 23 height 18
click at [152, 70] on input "85" at bounding box center [145, 72] width 23 height 18
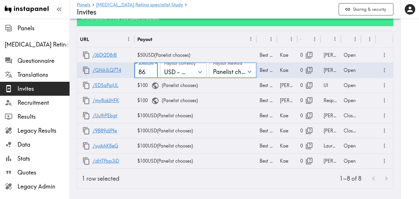
click at [152, 70] on input "86" at bounding box center [145, 72] width 23 height 18
click at [152, 70] on input "87" at bounding box center [145, 72] width 23 height 18
click at [152, 70] on input "88" at bounding box center [145, 72] width 23 height 18
click at [152, 70] on input "89" at bounding box center [145, 72] width 23 height 18
click at [152, 70] on input "90" at bounding box center [145, 72] width 23 height 18
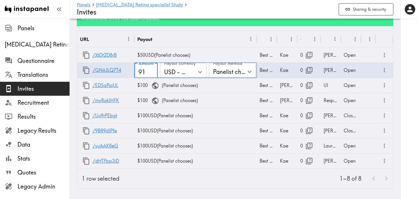
click at [152, 70] on input "91" at bounding box center [145, 72] width 23 height 18
click at [152, 70] on input "92" at bounding box center [145, 72] width 23 height 18
click at [152, 70] on input "93" at bounding box center [145, 72] width 23 height 18
click at [152, 70] on input "94" at bounding box center [145, 72] width 23 height 18
click at [152, 70] on input "95" at bounding box center [145, 72] width 23 height 18
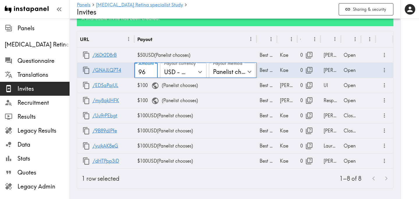
click at [152, 70] on input "96" at bounding box center [145, 72] width 23 height 18
click at [152, 70] on input "97" at bounding box center [145, 72] width 23 height 18
click at [152, 70] on input "98" at bounding box center [145, 72] width 23 height 18
click at [152, 70] on input "99" at bounding box center [145, 72] width 23 height 18
type input "100"
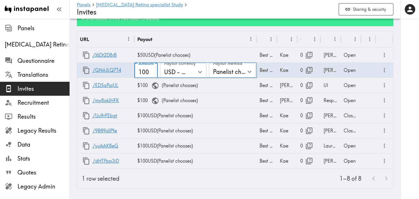
click at [152, 70] on input "100" at bounding box center [145, 72] width 23 height 18
click at [149, 80] on button "button" at bounding box center [155, 86] width 13 height 13
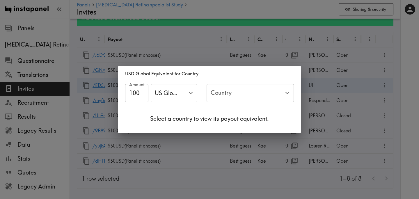
click at [239, 96] on input "Country" at bounding box center [245, 93] width 73 height 13
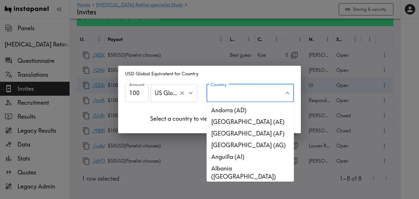
click at [183, 95] on icon "Clear" at bounding box center [182, 93] width 7 height 7
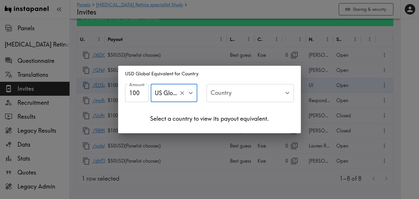
click at [192, 95] on icon "Open" at bounding box center [191, 93] width 8 height 8
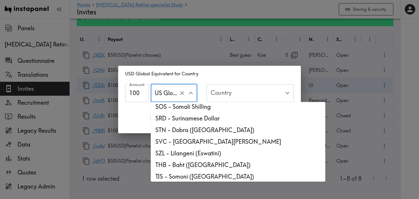
scroll to position [1599, 0]
type input "USD - US Dollar ([GEOGRAPHIC_DATA], [US_STATE], [GEOGRAPHIC_DATA], [GEOGRAPHIC_…"
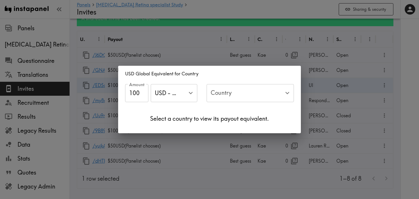
click at [229, 74] on h2 "USD Global Equivalent for Country" at bounding box center [209, 74] width 183 height 16
click at [252, 58] on div "USD Global Equivalent for Country Amount 100 Amount USD - US Dollar ([GEOGRAPHI…" at bounding box center [209, 99] width 419 height 199
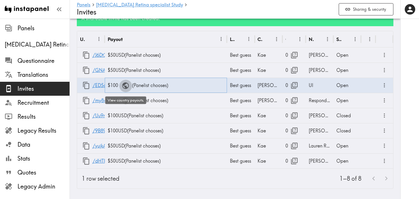
click at [127, 87] on icon "button" at bounding box center [125, 85] width 7 height 7
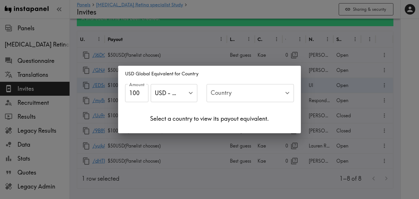
click at [176, 52] on div "USD Global Equivalent for Country Amount 100 Amount USD - US Dollar ([GEOGRAPHI…" at bounding box center [209, 99] width 419 height 199
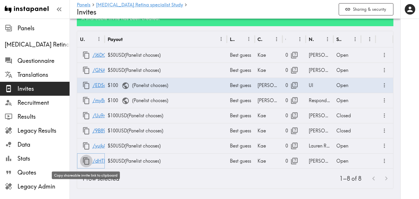
click at [84, 162] on icon "button" at bounding box center [86, 161] width 8 height 8
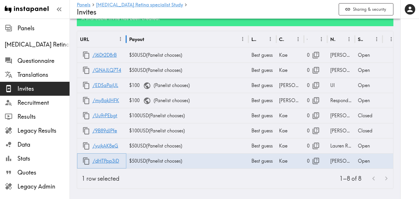
drag, startPoint x: 105, startPoint y: 39, endPoint x: 126, endPoint y: 40, distance: 21.5
click at [126, 40] on div at bounding box center [126, 39] width 3 height 16
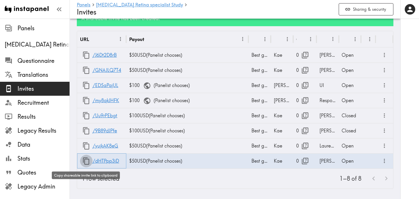
click at [86, 162] on icon "button" at bounding box center [86, 161] width 8 height 8
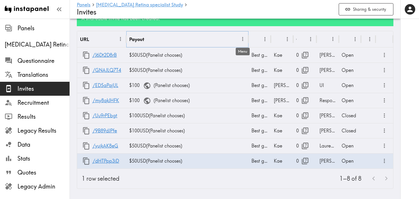
click at [242, 41] on icon "Menu" at bounding box center [242, 39] width 1 height 4
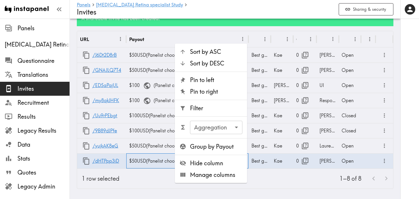
click at [136, 159] on div "$50 USD ( Panelist chooses )" at bounding box center [187, 160] width 122 height 15
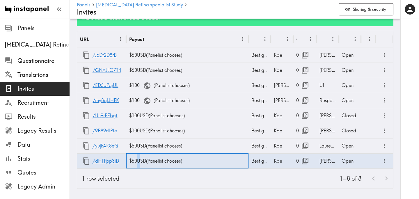
click at [136, 159] on div "$50 USD ( Panelist chooses )" at bounding box center [187, 160] width 122 height 15
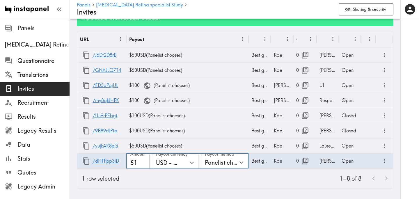
click at [144, 161] on input "51" at bounding box center [137, 163] width 23 height 18
click at [144, 161] on input "52" at bounding box center [137, 163] width 23 height 18
click at [144, 161] on input "53" at bounding box center [137, 163] width 23 height 18
click at [144, 161] on input "54" at bounding box center [137, 163] width 23 height 18
click at [144, 161] on input "55" at bounding box center [137, 163] width 23 height 18
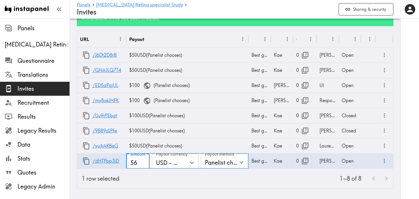
click at [144, 161] on input "56" at bounding box center [137, 163] width 23 height 18
click at [144, 161] on input "57" at bounding box center [137, 163] width 23 height 18
click at [144, 161] on input "58" at bounding box center [137, 163] width 23 height 18
click at [144, 161] on input "59" at bounding box center [137, 163] width 23 height 18
click at [144, 161] on input "60" at bounding box center [137, 163] width 23 height 18
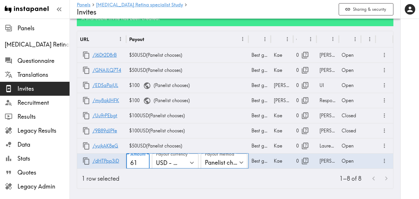
click at [144, 161] on input "61" at bounding box center [137, 163] width 23 height 18
click at [144, 161] on input "62" at bounding box center [137, 163] width 23 height 18
click at [144, 161] on input "63" at bounding box center [137, 163] width 23 height 18
click at [144, 161] on input "64" at bounding box center [137, 163] width 23 height 18
click at [144, 161] on input "65" at bounding box center [137, 163] width 23 height 18
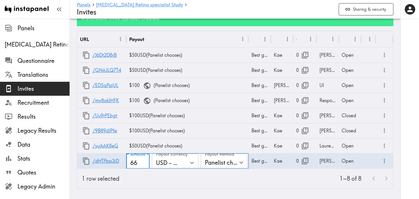
click at [144, 161] on input "66" at bounding box center [137, 163] width 23 height 18
click at [144, 161] on input "67" at bounding box center [137, 163] width 23 height 18
click at [144, 161] on input "68" at bounding box center [137, 163] width 23 height 18
click at [144, 161] on input "69" at bounding box center [137, 163] width 23 height 18
click at [144, 161] on input "70" at bounding box center [137, 163] width 23 height 18
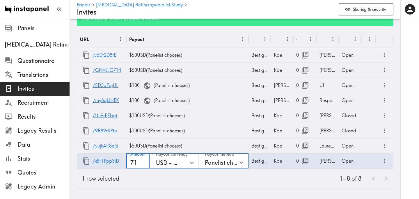
click at [144, 161] on input "71" at bounding box center [137, 163] width 23 height 18
click at [144, 161] on input "72" at bounding box center [137, 163] width 23 height 18
click at [144, 161] on input "73" at bounding box center [137, 163] width 23 height 18
click at [144, 161] on input "74" at bounding box center [137, 163] width 23 height 18
click at [144, 161] on input "75" at bounding box center [137, 163] width 23 height 18
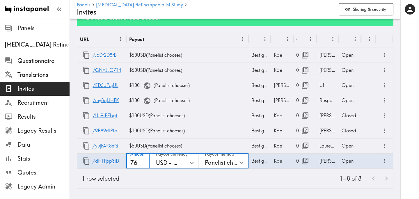
click at [144, 161] on input "76" at bounding box center [137, 163] width 23 height 18
click at [144, 161] on input "77" at bounding box center [137, 163] width 23 height 18
click at [144, 161] on input "78" at bounding box center [137, 163] width 23 height 18
click at [144, 161] on input "79" at bounding box center [137, 163] width 23 height 18
click at [144, 161] on input "80" at bounding box center [137, 163] width 23 height 18
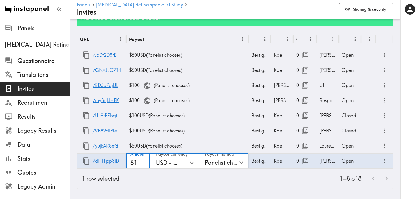
click at [144, 161] on input "81" at bounding box center [137, 163] width 23 height 18
click at [144, 161] on input "82" at bounding box center [137, 163] width 23 height 18
click at [144, 161] on input "83" at bounding box center [137, 163] width 23 height 18
click at [144, 161] on input "84" at bounding box center [137, 163] width 23 height 18
click at [144, 161] on input "85" at bounding box center [137, 163] width 23 height 18
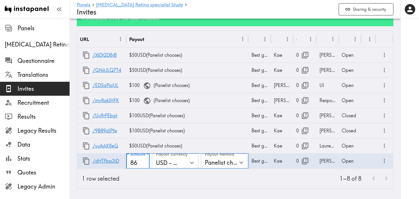
click at [144, 161] on input "86" at bounding box center [137, 163] width 23 height 18
click at [144, 161] on input "87" at bounding box center [137, 163] width 23 height 18
click at [144, 161] on input "88" at bounding box center [137, 163] width 23 height 18
click at [144, 161] on input "89" at bounding box center [137, 163] width 23 height 18
click at [144, 161] on input "90" at bounding box center [137, 163] width 23 height 18
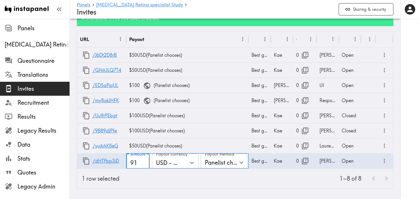
click at [144, 161] on input "91" at bounding box center [137, 163] width 23 height 18
click at [144, 161] on input "92" at bounding box center [137, 163] width 23 height 18
click at [144, 161] on input "93" at bounding box center [137, 163] width 23 height 18
click at [144, 161] on input "94" at bounding box center [137, 163] width 23 height 18
click at [144, 161] on input "95" at bounding box center [137, 163] width 23 height 18
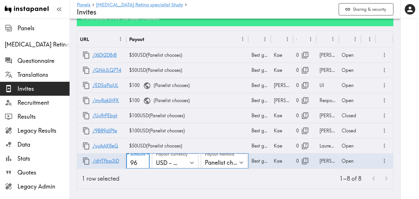
click at [144, 161] on input "96" at bounding box center [137, 163] width 23 height 18
click at [144, 161] on input "97" at bounding box center [137, 163] width 23 height 18
click at [144, 161] on input "98" at bounding box center [137, 163] width 23 height 18
click at [144, 161] on input "99" at bounding box center [137, 163] width 23 height 18
type input "100"
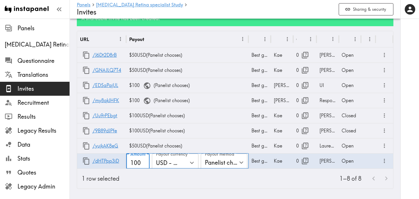
click at [144, 161] on input "100" at bounding box center [137, 163] width 23 height 18
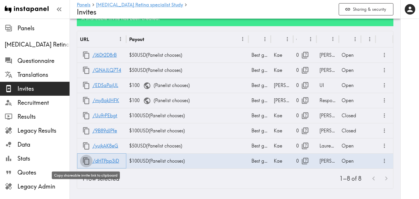
click at [86, 162] on icon "button" at bounding box center [86, 161] width 8 height 8
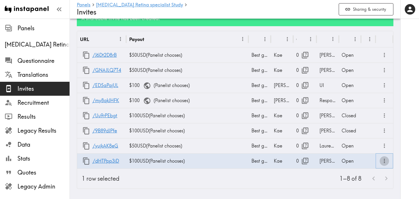
click at [384, 163] on icon "more" at bounding box center [384, 161] width 1 height 4
click at [212, 181] on div "1–8 of 8" at bounding box center [258, 179] width 269 height 20
click at [85, 159] on icon "button" at bounding box center [86, 160] width 6 height 7
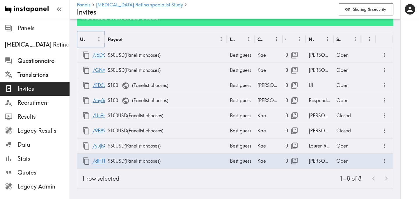
click at [100, 40] on icon "Menu" at bounding box center [99, 39] width 6 height 6
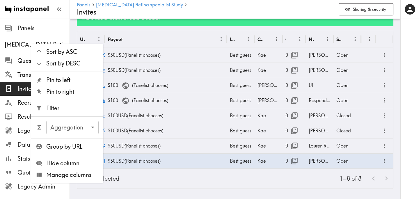
click at [200, 184] on div "1–8 of 8" at bounding box center [258, 179] width 269 height 20
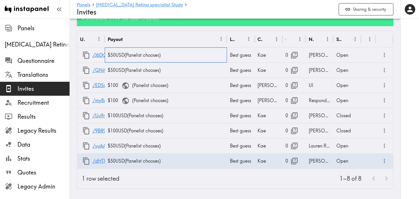
click at [190, 54] on div "$50 USD ( Panelist chooses )" at bounding box center [166, 54] width 122 height 15
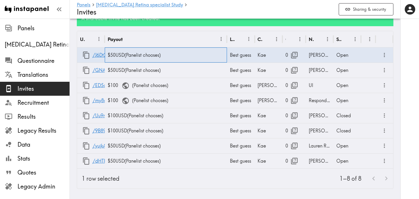
drag, startPoint x: 190, startPoint y: 54, endPoint x: 182, endPoint y: 54, distance: 8.1
click at [182, 54] on div "$50 USD ( Panelist chooses )" at bounding box center [166, 54] width 122 height 15
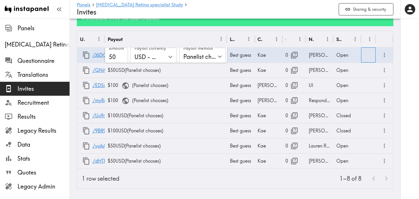
click at [219, 173] on div "1–8 of 8" at bounding box center [258, 179] width 269 height 20
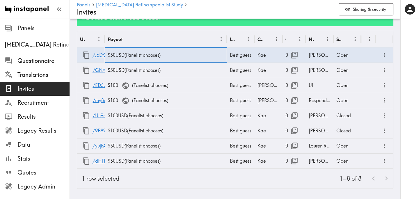
click at [114, 55] on div "$50 USD ( Panelist chooses )" at bounding box center [166, 54] width 122 height 15
click at [137, 179] on div "1–8 of 8" at bounding box center [258, 179] width 269 height 20
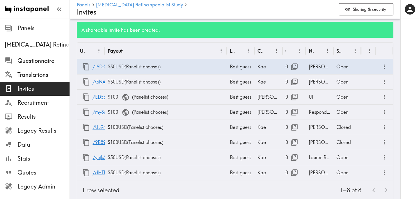
scroll to position [0, 0]
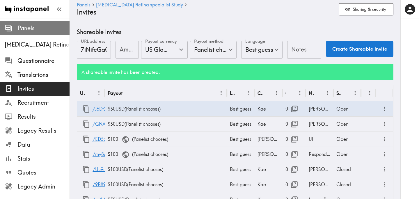
click at [22, 27] on span "Panels" at bounding box center [43, 28] width 52 height 8
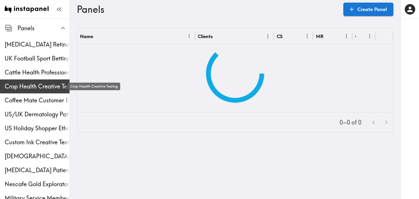
click at [31, 84] on span "Crop Health Creative Testing" at bounding box center [37, 86] width 65 height 8
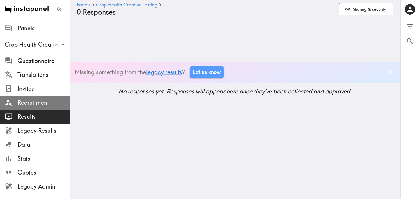
click at [50, 102] on span "Recruitment" at bounding box center [43, 103] width 52 height 8
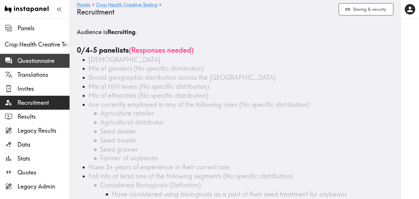
click at [37, 61] on span "Questionnaire" at bounding box center [43, 61] width 52 height 8
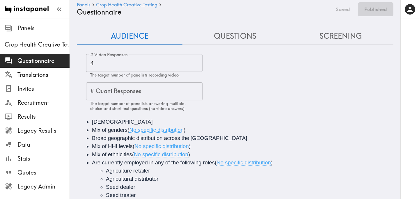
click at [240, 38] on button "Questions" at bounding box center [235, 36] width 106 height 17
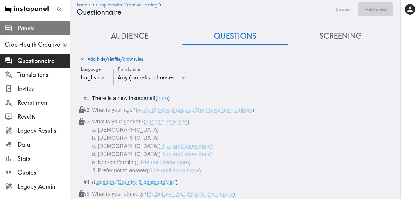
click at [29, 25] on span "Panels" at bounding box center [43, 28] width 52 height 8
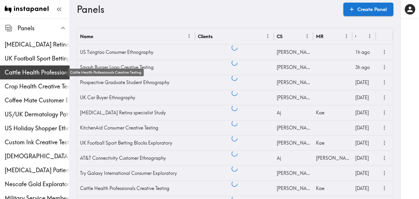
click at [31, 76] on span "Cattle Health Professionals Creative Testing" at bounding box center [37, 72] width 65 height 8
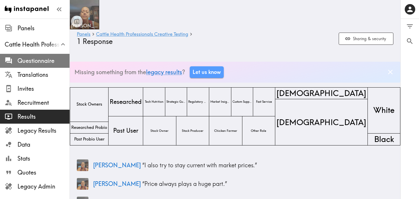
click at [43, 65] on span "Questionnaire" at bounding box center [43, 61] width 52 height 8
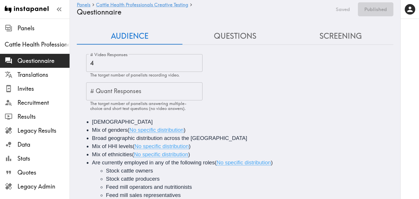
click at [211, 38] on button "Questions" at bounding box center [235, 36] width 106 height 17
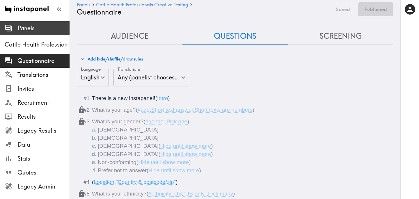
click at [27, 29] on span "Panels" at bounding box center [43, 28] width 52 height 8
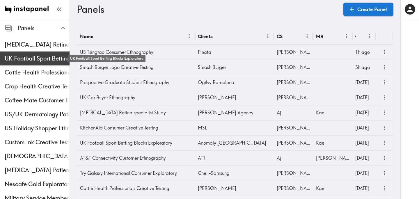
click at [28, 58] on span "UK Football Sport Betting Blocks Exploratory" at bounding box center [37, 58] width 65 height 8
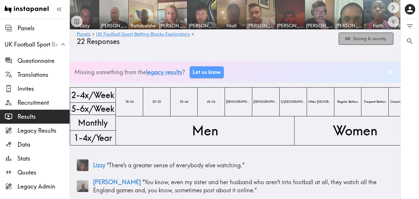
click at [377, 42] on button "Sharing & security" at bounding box center [366, 39] width 55 height 13
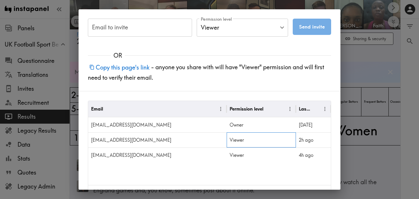
click at [241, 139] on div "Viewer" at bounding box center [261, 139] width 69 height 15
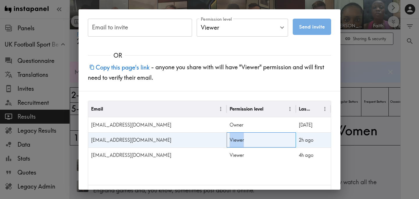
click at [241, 139] on div "Viewer" at bounding box center [261, 139] width 69 height 15
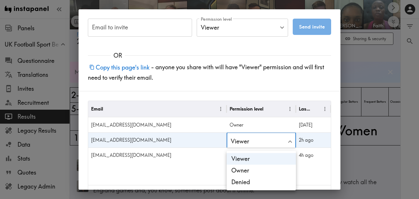
click at [251, 167] on li "Owner" at bounding box center [261, 171] width 69 height 12
type input "Owner"
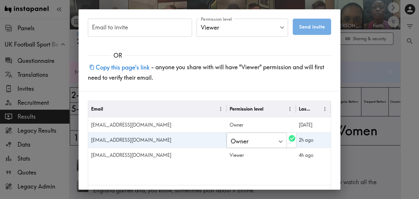
click at [244, 173] on div "Email Permission level Last Viewed [EMAIL_ADDRESS][DOMAIN_NAME] Owner [DATE] [P…" at bounding box center [209, 143] width 243 height 84
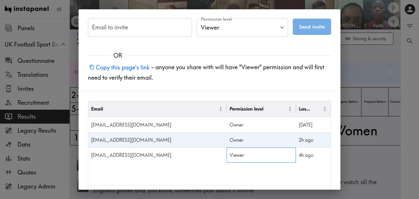
click at [242, 157] on div "Viewer" at bounding box center [261, 155] width 69 height 15
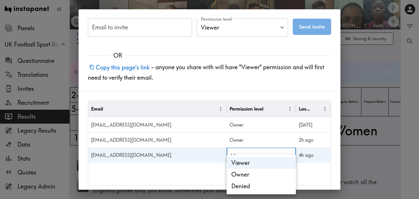
click at [253, 173] on li "Owner" at bounding box center [261, 175] width 69 height 12
type input "Owner"
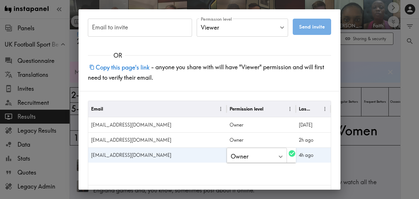
click at [213, 172] on div "Email Permission level Last Viewed [EMAIL_ADDRESS][DOMAIN_NAME] Owner [DATE] [P…" at bounding box center [209, 143] width 243 height 84
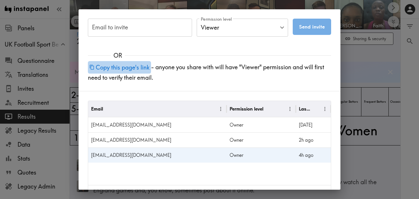
click at [131, 65] on button "Copy this page's link" at bounding box center [119, 67] width 63 height 13
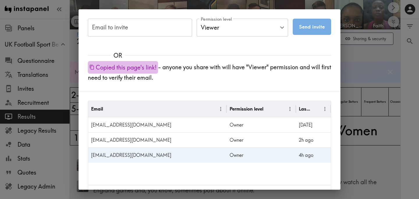
click at [143, 69] on button "Copied this page's link!" at bounding box center [123, 67] width 70 height 13
click at [358, 74] on div "Email to invite Email to invite Permission level Viewer Viewer Permission level…" at bounding box center [209, 99] width 419 height 199
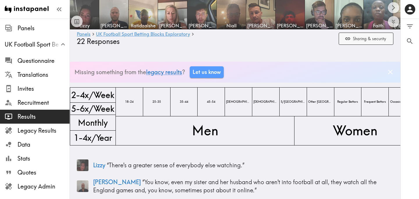
click at [373, 38] on button "Sharing & security" at bounding box center [366, 39] width 55 height 13
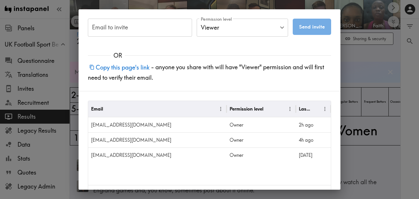
click at [141, 68] on button "Copy this page's link" at bounding box center [119, 67] width 63 height 13
click at [358, 75] on div "Email to invite Email to invite Permission level Viewer Viewer Permission level…" at bounding box center [209, 99] width 419 height 199
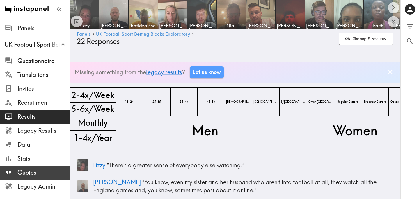
click at [48, 172] on span "Quotes" at bounding box center [43, 172] width 52 height 8
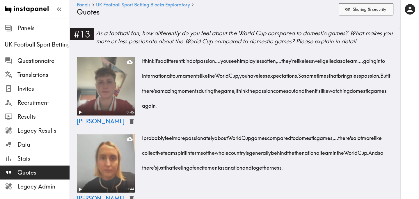
click at [361, 10] on button "Sharing & security" at bounding box center [366, 9] width 55 height 13
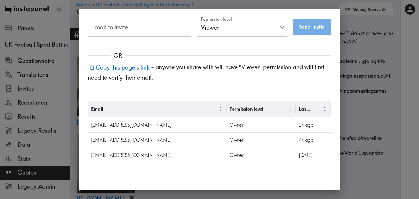
click at [136, 67] on button "Copy this page's link" at bounding box center [119, 67] width 63 height 13
click at [355, 72] on div "Email to invite Email to invite Permission level Viewer Viewer Permission level…" at bounding box center [209, 99] width 419 height 199
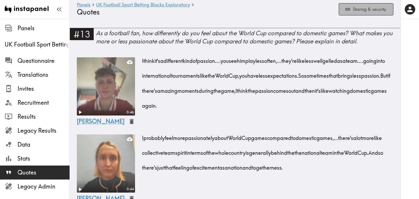
click at [362, 10] on button "Sharing & security" at bounding box center [366, 9] width 55 height 13
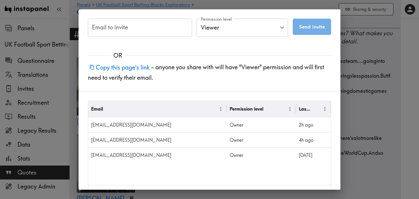
click at [128, 63] on button "Copy this page's link" at bounding box center [119, 67] width 63 height 13
click at [353, 53] on div "Email to invite Email to invite Permission level Viewer Viewer Permission level…" at bounding box center [209, 99] width 419 height 199
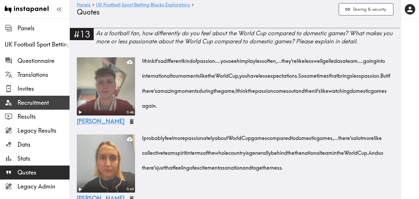
click at [34, 108] on div "Recruitment" at bounding box center [35, 102] width 70 height 15
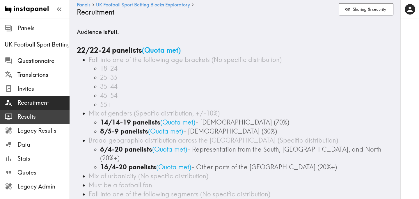
click at [52, 114] on span "Results" at bounding box center [43, 117] width 52 height 8
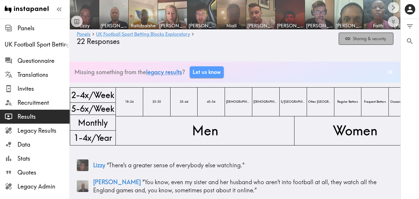
click at [357, 35] on button "Sharing & security" at bounding box center [366, 39] width 55 height 13
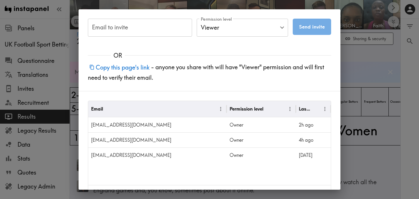
click at [354, 74] on div "Email to invite Email to invite Permission level Viewer Viewer Permission level…" at bounding box center [209, 99] width 419 height 199
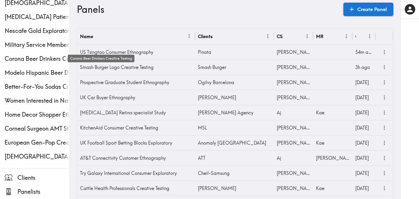
scroll to position [154, 0]
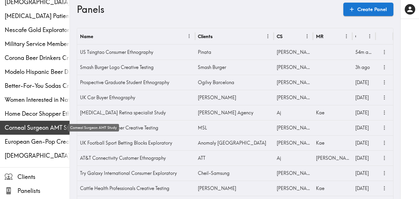
click at [37, 126] on span "Corneal Surgeon AMT Study" at bounding box center [37, 128] width 65 height 8
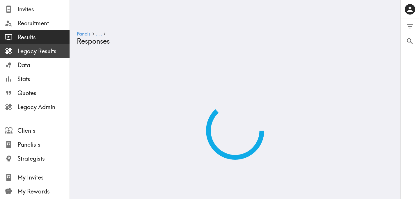
scroll to position [81, 0]
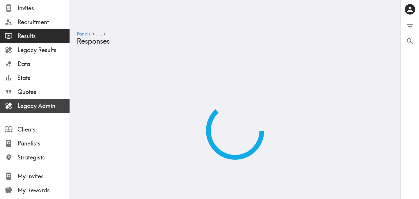
click at [50, 109] on span "Legacy Admin" at bounding box center [43, 106] width 52 height 8
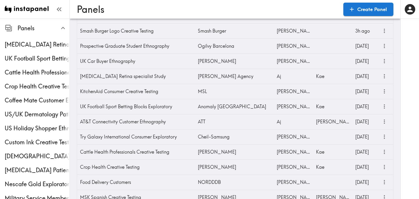
scroll to position [44, 0]
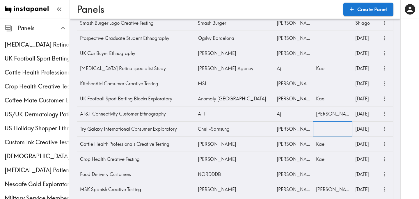
click at [327, 127] on div at bounding box center [332, 128] width 39 height 15
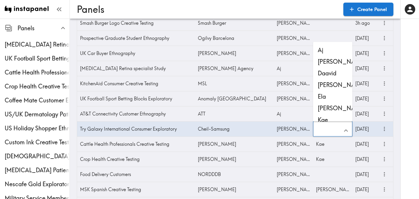
click input "text"
drag, startPoint x: 334, startPoint y: 119, endPoint x: 358, endPoint y: 109, distance: 26.2
click li "Kae"
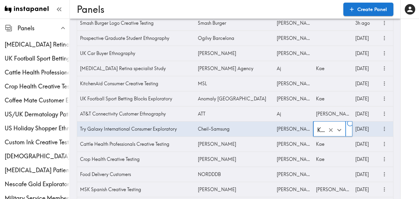
type input "Kae"
click div
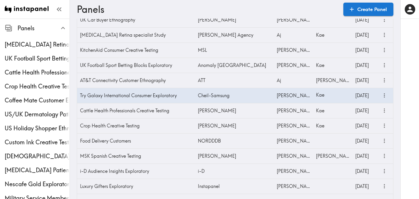
scroll to position [0, 0]
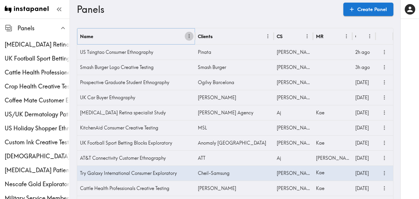
click icon "Menu"
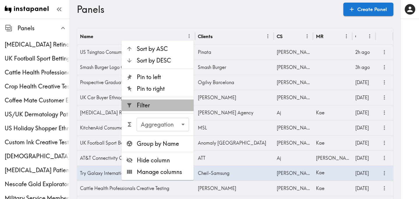
click span "Filter"
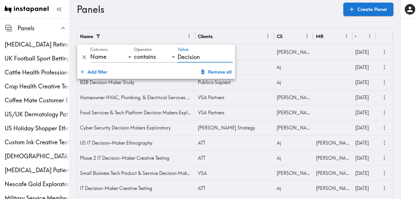
type input "Decision"
click div "Panels Create Panel"
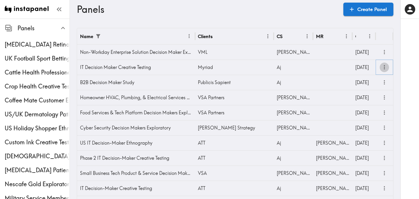
click icon "more"
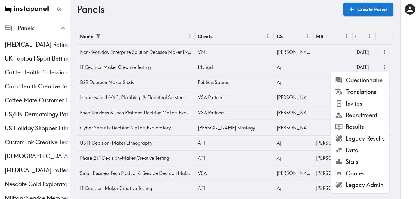
click li "Results"
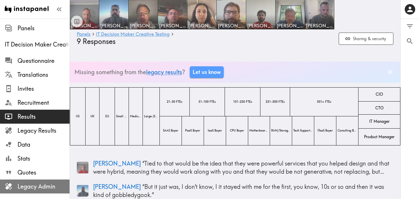
click span "Legacy Admin"
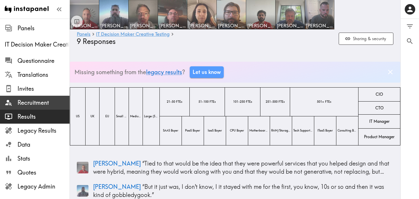
click span "Recruitment"
